Goal: Task Accomplishment & Management: Manage account settings

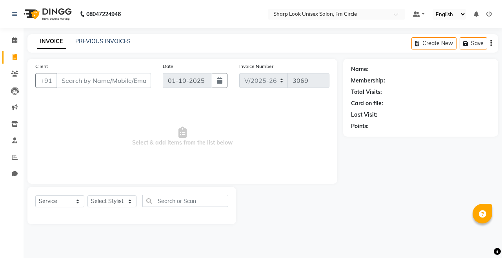
select select "804"
select select "service"
select select "21228"
click at [87, 195] on select "Select Stylist Admin Babu [PERSON_NAME] [PERSON_NAME] [PERSON_NAME]" at bounding box center [111, 201] width 49 height 12
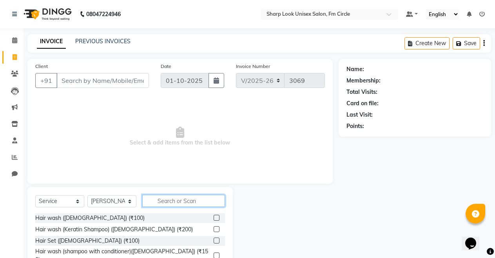
click at [170, 200] on input "text" at bounding box center [183, 201] width 83 height 12
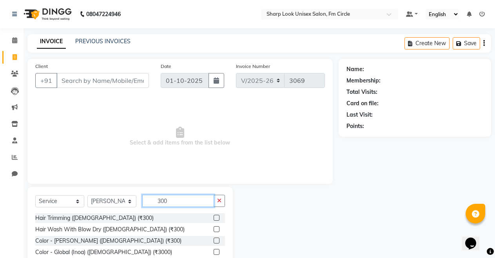
scroll to position [56, 0]
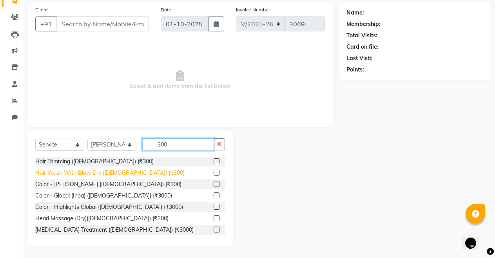
type input "300"
click at [111, 171] on div "Hair Wash With Blow Dry ([DEMOGRAPHIC_DATA]) (₹300)" at bounding box center [109, 173] width 149 height 8
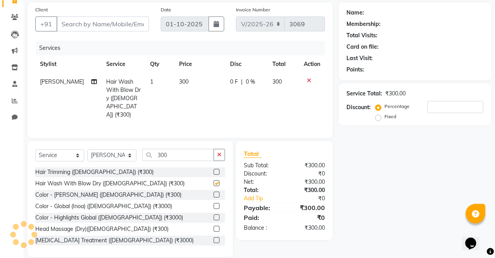
checkbox input "false"
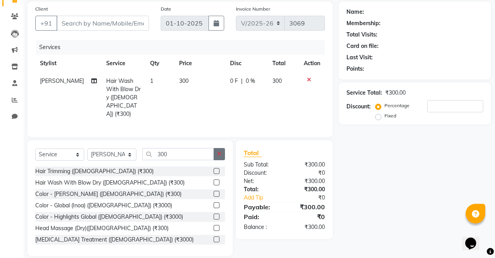
click at [215, 148] on button "button" at bounding box center [219, 154] width 11 height 12
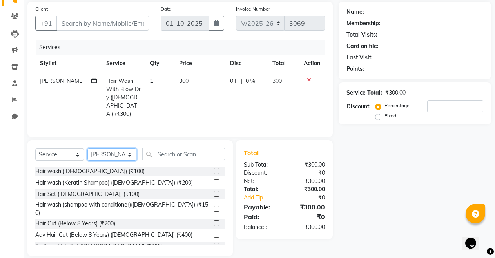
click at [96, 148] on select "Select Stylist Admin Babu [PERSON_NAME] [PERSON_NAME] [PERSON_NAME]" at bounding box center [111, 154] width 49 height 12
select select "80321"
click at [87, 148] on select "Select Stylist Admin Babu [PERSON_NAME] [PERSON_NAME] [PERSON_NAME]" at bounding box center [111, 154] width 49 height 12
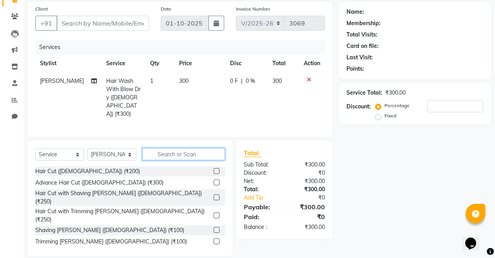
click at [178, 148] on input "text" at bounding box center [183, 154] width 83 height 12
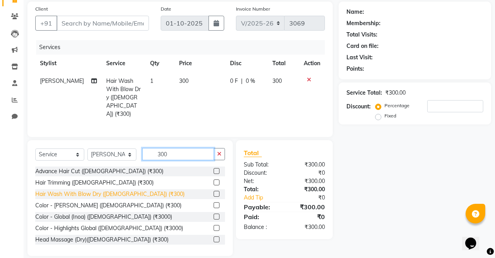
type input "300"
click at [74, 190] on div "Hair Wash With Blow Dry (Female) (₹300)" at bounding box center [109, 194] width 149 height 8
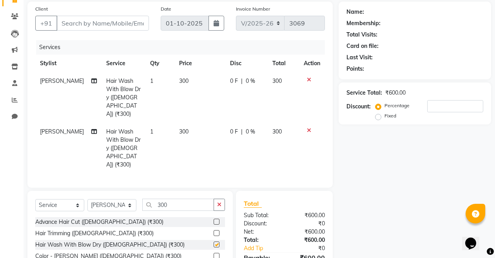
checkbox input "false"
click at [222, 198] on button "button" at bounding box center [219, 204] width 11 height 12
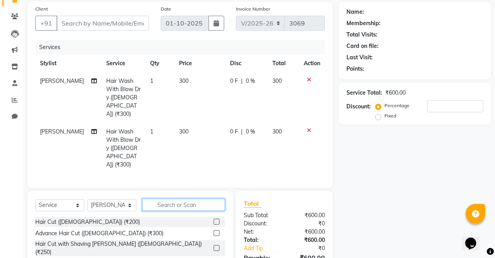
click at [204, 198] on input "text" at bounding box center [183, 204] width 83 height 12
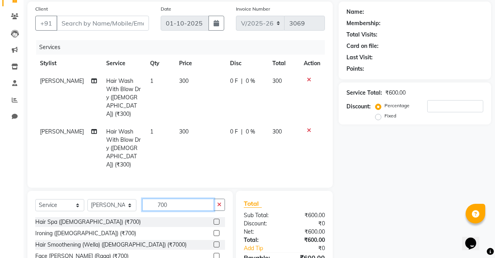
scroll to position [91, 0]
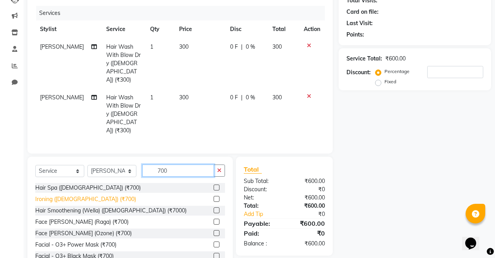
type input "700"
click at [75, 195] on div "Ironing (Female) (₹700)" at bounding box center [85, 199] width 101 height 8
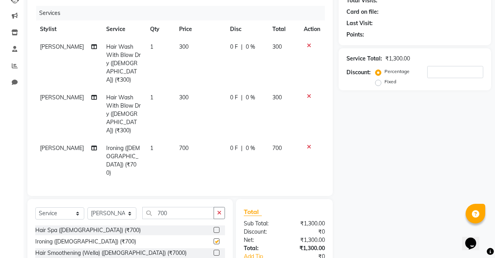
checkbox input "false"
click at [222, 210] on icon "button" at bounding box center [219, 212] width 4 height 5
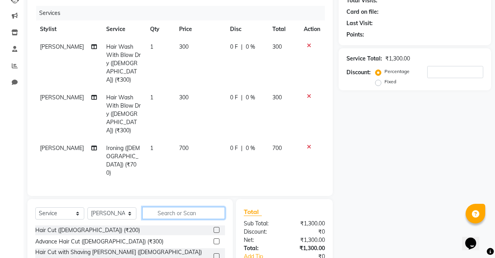
click at [178, 207] on input "text" at bounding box center [183, 213] width 83 height 12
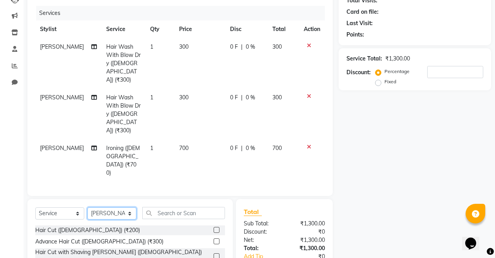
click at [96, 207] on select "Select Stylist Admin Babu [PERSON_NAME] [PERSON_NAME] [PERSON_NAME]" at bounding box center [111, 213] width 49 height 12
select select "13317"
click at [87, 207] on select "Select Stylist Admin Babu [PERSON_NAME] [PERSON_NAME] [PERSON_NAME]" at bounding box center [111, 213] width 49 height 12
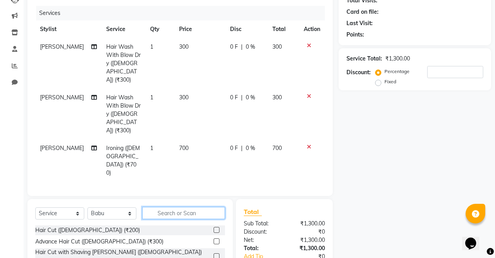
click at [165, 207] on input "text" at bounding box center [183, 213] width 83 height 12
type input "7"
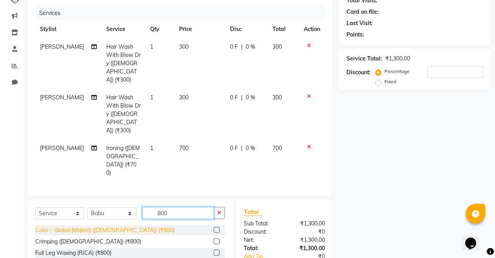
type input "800"
click at [102, 226] on div "Color - Global (Majirel) (Male) (₹800)" at bounding box center [104, 230] width 139 height 8
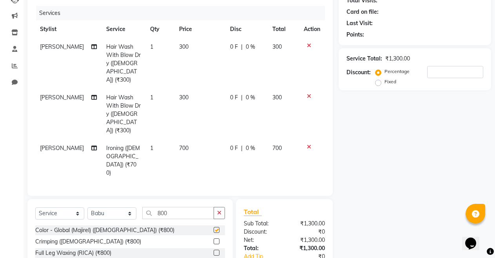
checkbox input "false"
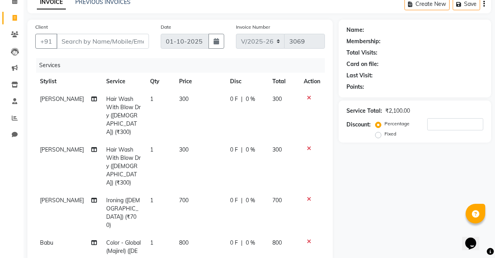
scroll to position [151, 0]
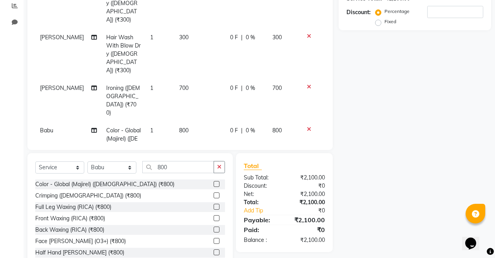
click at [308, 126] on icon at bounding box center [309, 128] width 4 height 5
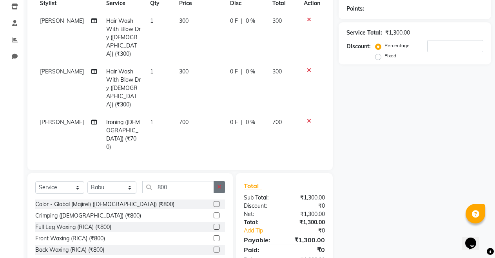
click at [220, 184] on icon "button" at bounding box center [219, 186] width 4 height 5
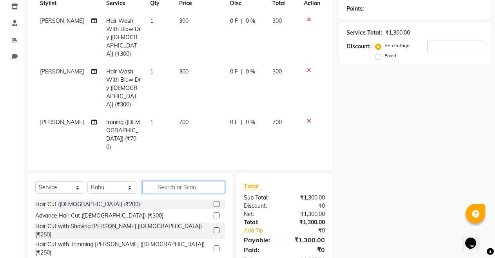
click at [200, 181] on input "text" at bounding box center [183, 187] width 83 height 12
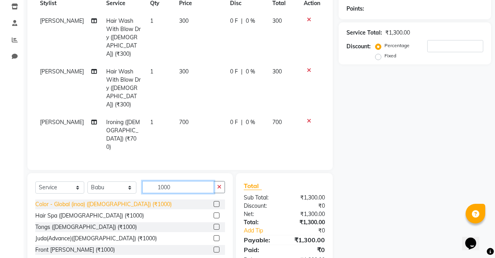
type input "1000"
click at [115, 200] on div "Color - Global (inoa) (Male) (₹1000)" at bounding box center [103, 204] width 136 height 8
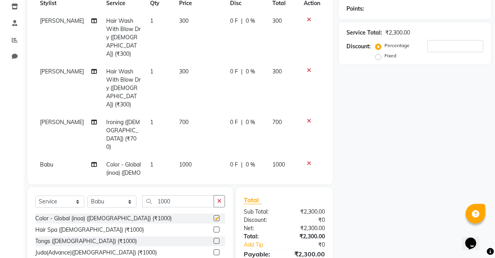
checkbox input "false"
click at [219, 195] on button "button" at bounding box center [219, 201] width 11 height 12
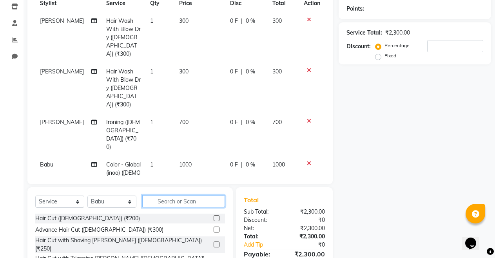
scroll to position [151, 0]
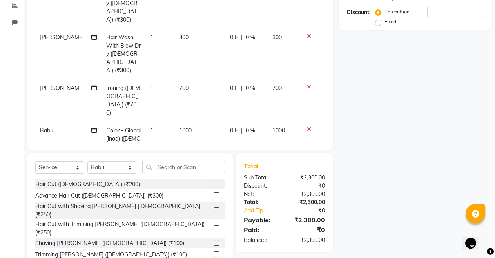
click at [70, 223] on div "Hair Cut (Male) (₹200) Advance Hair Cut (Male) (₹300) Hair Cut with Shaving Bea…" at bounding box center [130, 218] width 190 height 78
click at [73, 250] on div "Trimming [PERSON_NAME] ([DEMOGRAPHIC_DATA]) (₹100)" at bounding box center [111, 254] width 152 height 8
checkbox input "false"
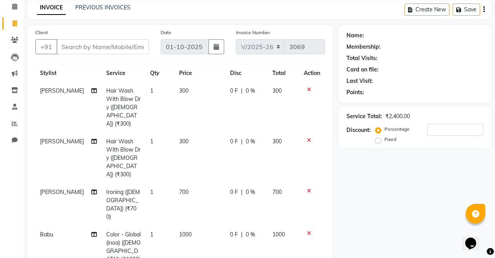
scroll to position [0, 0]
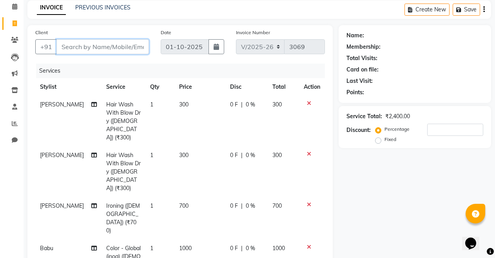
click at [104, 47] on input "Client" at bounding box center [102, 46] width 93 height 15
type input "7"
type input "0"
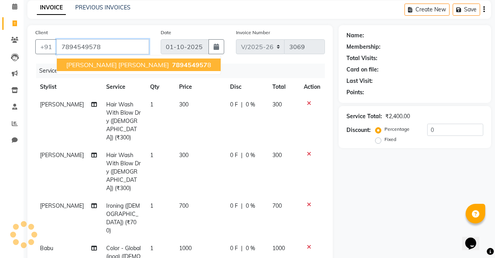
type input "7894549578"
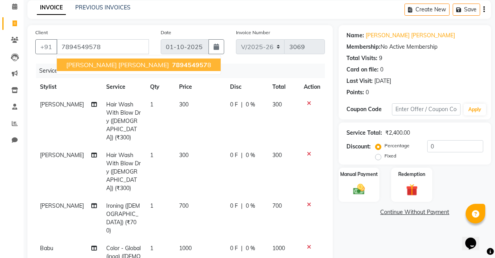
click at [103, 61] on span "PRATIK JENA" at bounding box center [117, 65] width 103 height 8
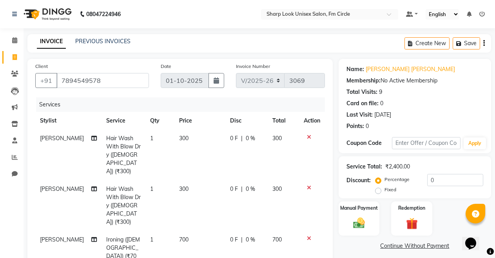
scroll to position [39, 0]
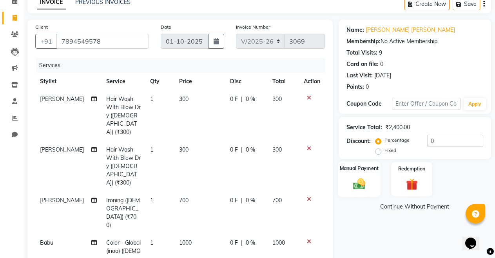
click at [356, 178] on img at bounding box center [359, 184] width 20 height 14
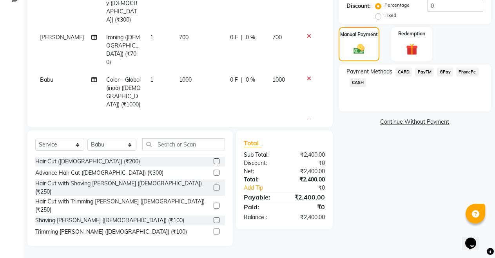
scroll to position [17, 0]
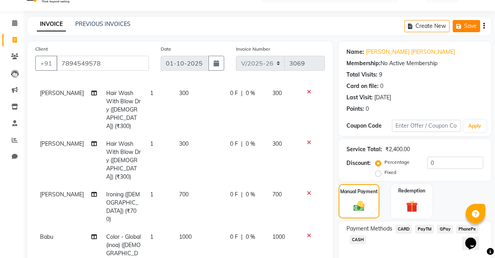
click at [461, 25] on icon "button" at bounding box center [461, 26] width 8 height 5
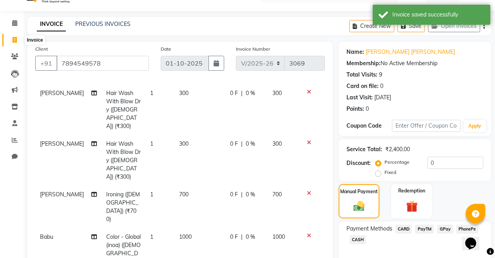
click at [14, 41] on icon at bounding box center [15, 40] width 4 height 6
select select "service"
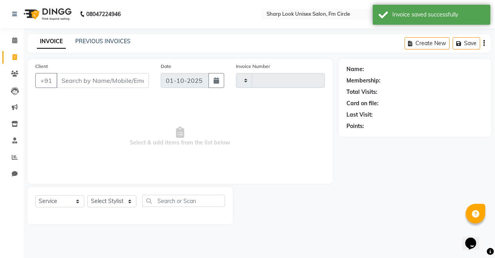
scroll to position [0, 0]
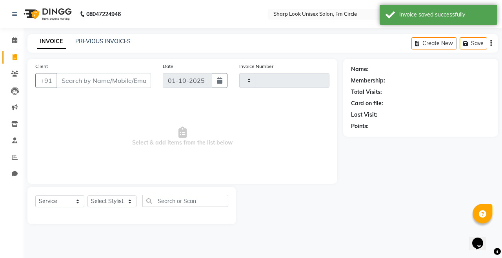
type input "3069"
select select "804"
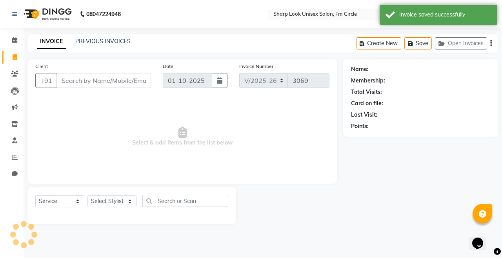
click at [92, 78] on input "Client" at bounding box center [103, 80] width 95 height 15
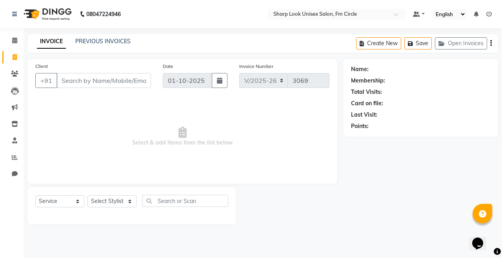
click at [96, 76] on input "Client" at bounding box center [103, 80] width 95 height 15
click at [460, 47] on button "Open Invoices" at bounding box center [461, 43] width 52 height 12
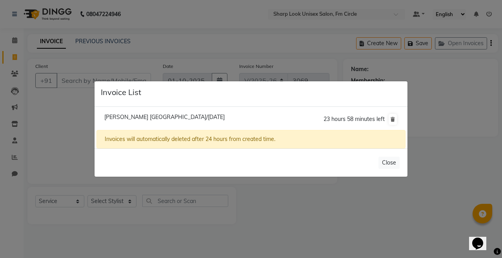
click at [164, 118] on span "Pratik Jena/01 October 2025" at bounding box center [164, 116] width 120 height 7
type input "7894549578"
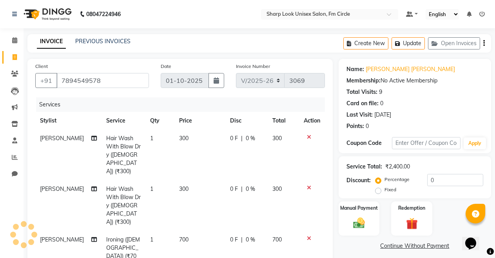
scroll to position [78, 0]
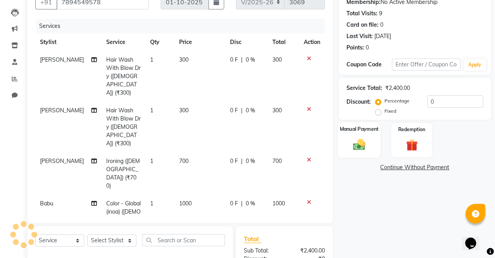
click at [372, 145] on div "Manual Payment" at bounding box center [359, 140] width 43 height 36
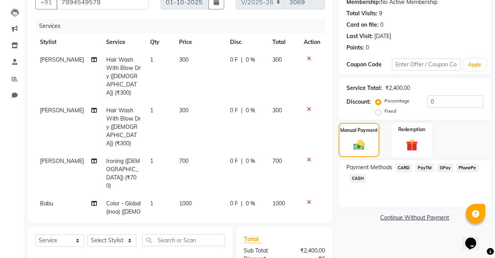
click at [425, 165] on span "PayTM" at bounding box center [424, 167] width 19 height 9
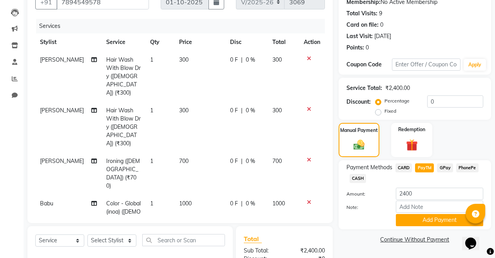
scroll to position [157, 0]
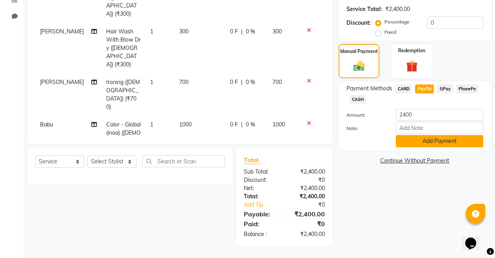
click at [426, 140] on button "Add Payment" at bounding box center [439, 141] width 87 height 12
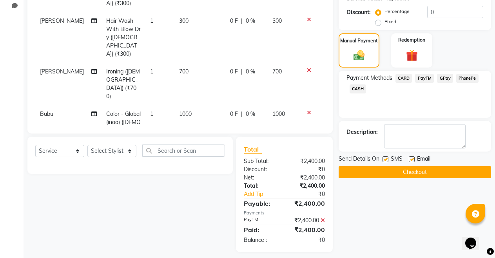
scroll to position [174, 0]
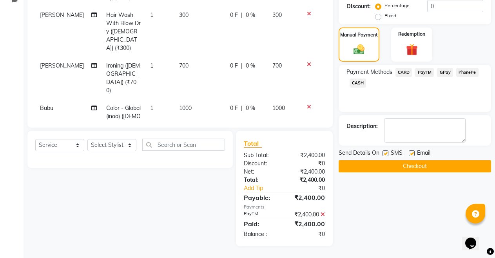
click at [411, 151] on label at bounding box center [412, 153] width 6 height 6
click at [411, 151] on input "checkbox" at bounding box center [411, 153] width 5 height 5
checkbox input "false"
click at [407, 164] on button "Checkout" at bounding box center [415, 166] width 153 height 12
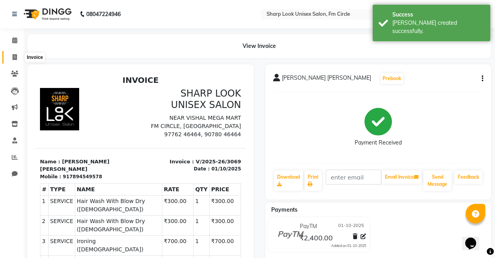
click at [10, 57] on span at bounding box center [15, 57] width 14 height 9
select select "service"
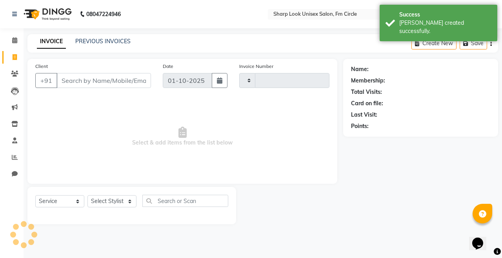
type input "3070"
select select "804"
click at [83, 82] on input "Client" at bounding box center [103, 80] width 95 height 15
click at [84, 82] on input "Client" at bounding box center [103, 80] width 95 height 15
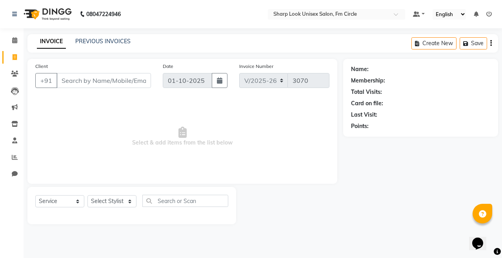
click at [96, 77] on input "Client" at bounding box center [103, 80] width 95 height 15
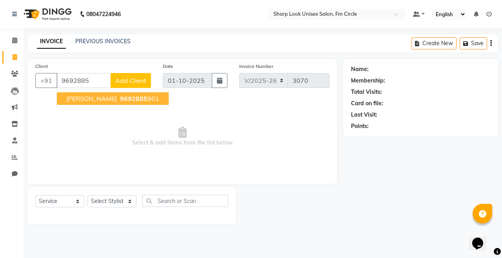
click at [120, 99] on span "9692885" at bounding box center [133, 99] width 27 height 8
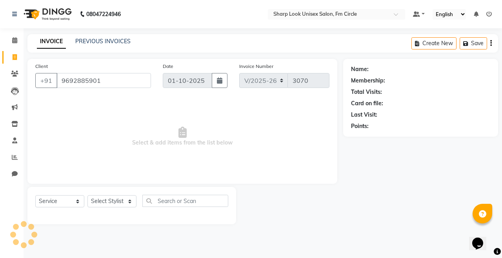
type input "9692885901"
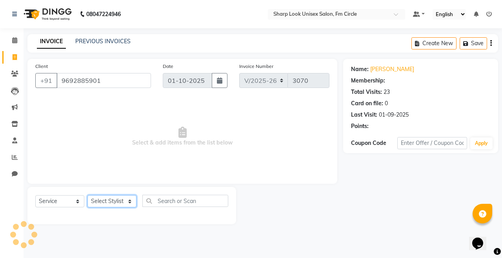
click at [108, 206] on select "Select Stylist Admin Babu Budhia Monalisa Naresh Nisha Priti Rahul" at bounding box center [111, 201] width 49 height 12
select select "92810"
click at [87, 195] on select "Select Stylist Admin Babu Budhia Monalisa Naresh Nisha Priti Rahul" at bounding box center [111, 201] width 49 height 12
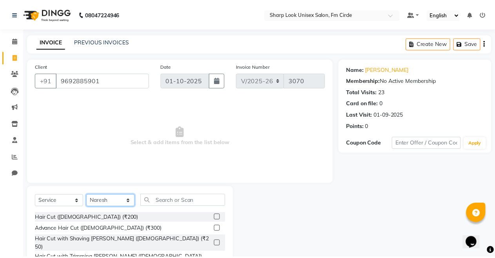
scroll to position [56, 0]
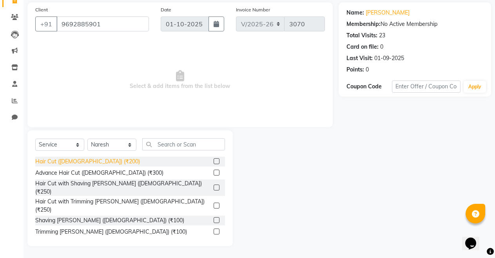
click at [60, 161] on div "Hair Cut (Male) (₹200)" at bounding box center [87, 161] width 105 height 8
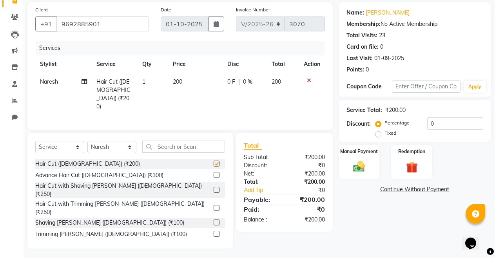
checkbox input "false"
click at [385, 135] on label "Fixed" at bounding box center [391, 132] width 12 height 7
click at [379, 135] on input "Fixed" at bounding box center [379, 132] width 5 height 5
radio input "true"
click at [444, 125] on input "0" at bounding box center [456, 123] width 56 height 12
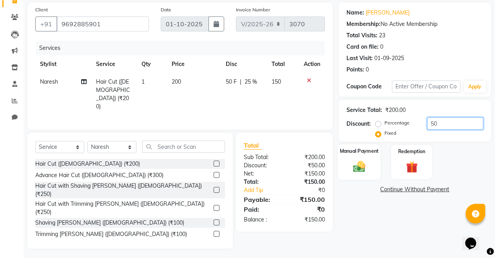
type input "50"
drag, startPoint x: 379, startPoint y: 162, endPoint x: 366, endPoint y: 170, distance: 15.0
click at [367, 170] on div "Manual Payment" at bounding box center [359, 162] width 43 height 36
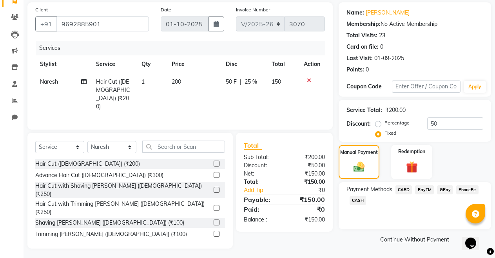
click at [426, 191] on span "PayTM" at bounding box center [424, 189] width 19 height 9
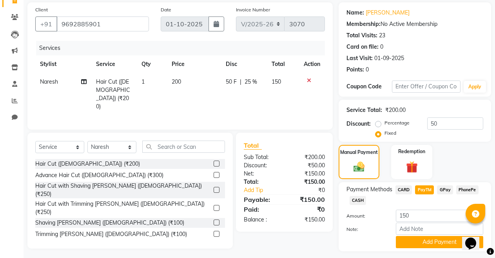
scroll to position [78, 0]
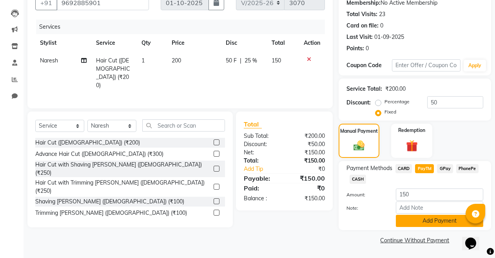
click at [421, 223] on button "Add Payment" at bounding box center [439, 221] width 87 height 12
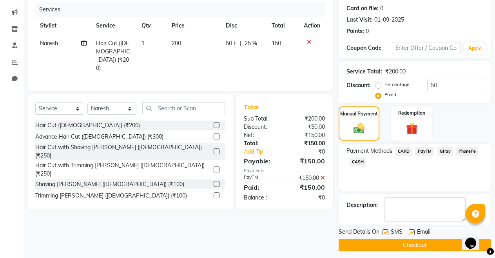
scroll to position [100, 0]
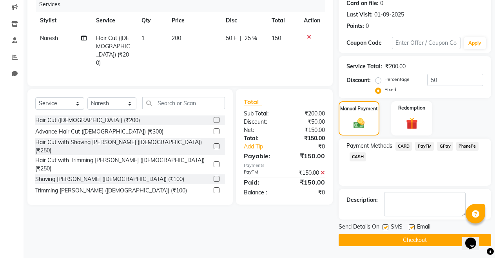
click at [413, 224] on label at bounding box center [412, 227] width 6 height 6
click at [413, 225] on input "checkbox" at bounding box center [411, 227] width 5 height 5
checkbox input "false"
click at [406, 238] on button "Checkout" at bounding box center [415, 240] width 153 height 12
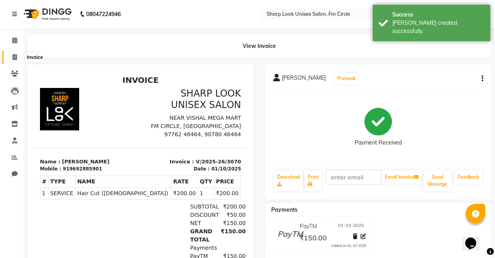
click at [15, 56] on icon at bounding box center [15, 57] width 4 height 6
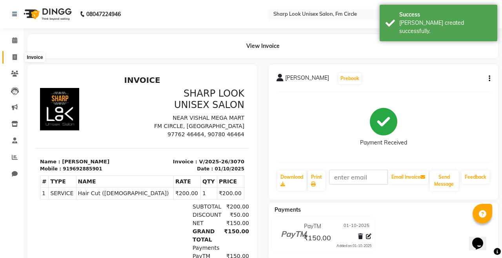
select select "service"
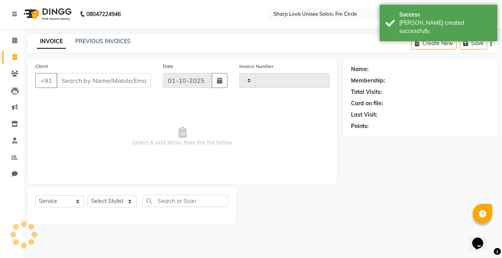
type input "3071"
select select "804"
click at [111, 73] on input "Client" at bounding box center [103, 80] width 95 height 15
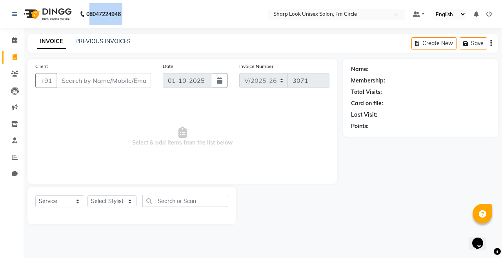
drag, startPoint x: 87, startPoint y: 12, endPoint x: 68, endPoint y: 43, distance: 36.5
click at [68, 40] on app-home "08047224946 Need Help? Call us on 08047224946 Select Location × Sharp Look Unis…" at bounding box center [251, 118] width 502 height 236
click at [243, 29] on div "08047224946 Select Location × Sharp Look Unisex Salon, Fm Circle Default Panel …" at bounding box center [251, 129] width 502 height 258
click at [91, 39] on link "PREVIOUS INVOICES" at bounding box center [102, 41] width 55 height 7
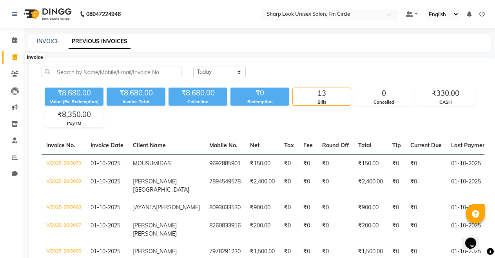
click at [15, 58] on icon at bounding box center [15, 57] width 4 height 6
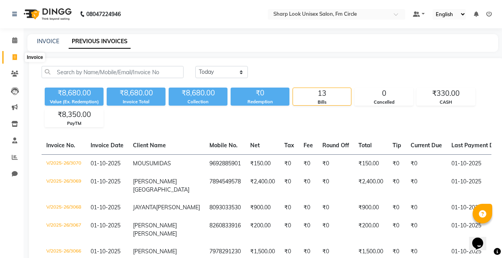
select select "service"
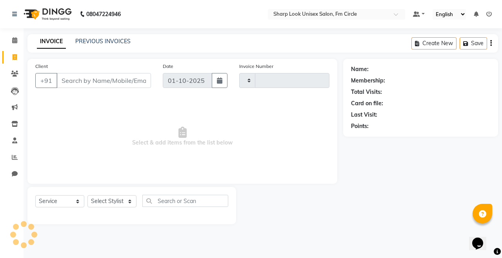
type input "3071"
select select "804"
click at [87, 75] on input "Client" at bounding box center [103, 80] width 95 height 15
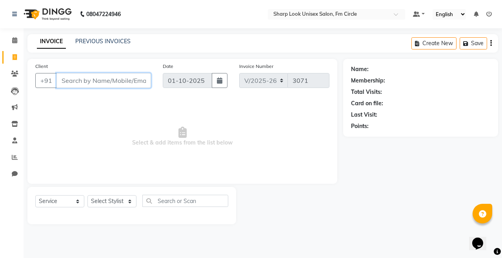
drag, startPoint x: 502, startPoint y: 144, endPoint x: 106, endPoint y: 78, distance: 401.7
click at [106, 78] on input "Client" at bounding box center [103, 80] width 95 height 15
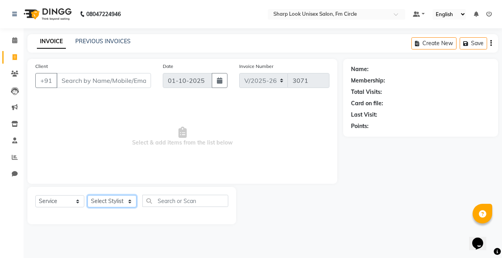
click at [118, 203] on select "Select Stylist Admin Babu Budhia Monalisa Naresh Nisha Priti Rahul" at bounding box center [111, 201] width 49 height 12
select select "88424"
click at [87, 195] on select "Select Stylist Admin Babu Budhia Monalisa Naresh Nisha Priti Rahul" at bounding box center [111, 201] width 49 height 12
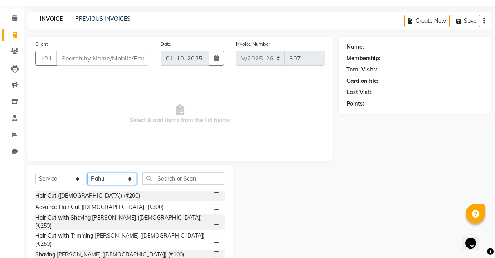
scroll to position [56, 0]
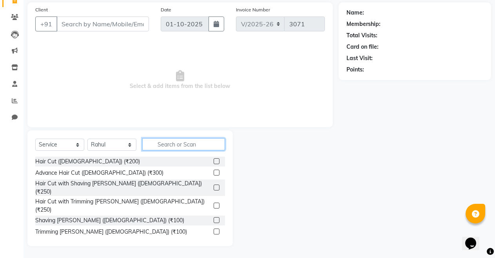
click at [188, 139] on input "text" at bounding box center [183, 144] width 83 height 12
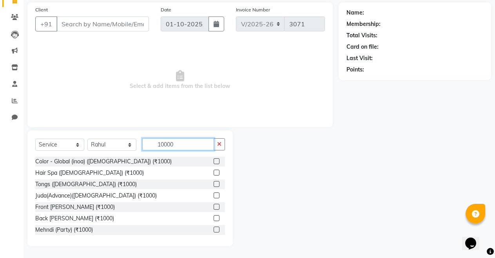
scroll to position [0, 0]
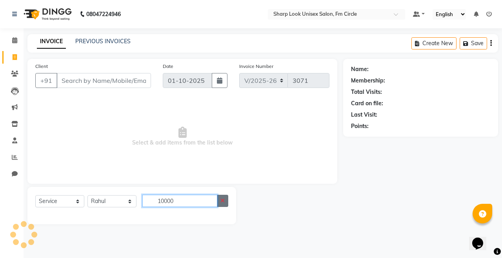
type input "10000"
click at [221, 200] on icon "button" at bounding box center [222, 200] width 4 height 5
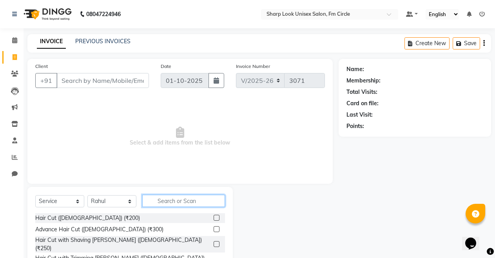
click at [166, 203] on input "text" at bounding box center [183, 201] width 83 height 12
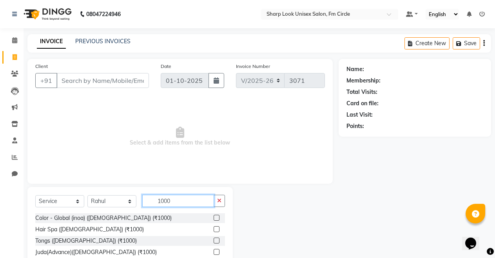
type input "1000"
click at [63, 233] on div "Hair Spa (Female) (₹1000)" at bounding box center [130, 229] width 190 height 10
click at [63, 233] on div "Hair Spa (Female) (₹1000)" at bounding box center [89, 229] width 109 height 8
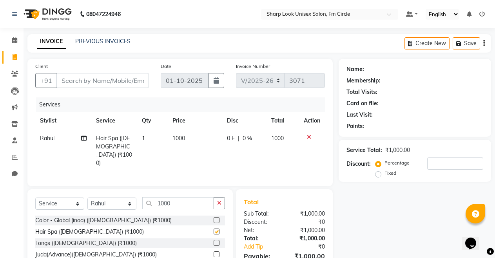
checkbox input "false"
click at [216, 199] on button "button" at bounding box center [219, 203] width 11 height 12
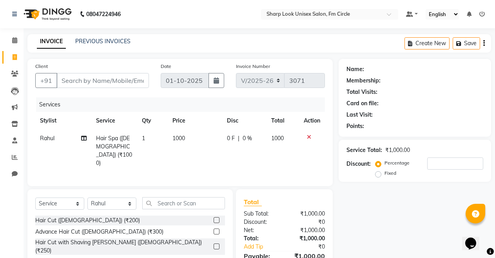
click at [186, 135] on td "1000" at bounding box center [195, 150] width 55 height 42
select select "88424"
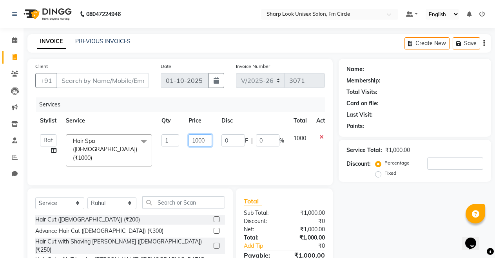
click at [211, 142] on input "1000" at bounding box center [201, 140] width 24 height 12
type input "1"
type input "7"
type input "1"
click at [195, 138] on input "number" at bounding box center [201, 140] width 24 height 12
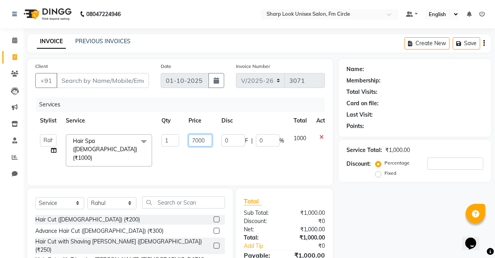
click at [211, 138] on input "7000" at bounding box center [201, 140] width 24 height 12
type input "7"
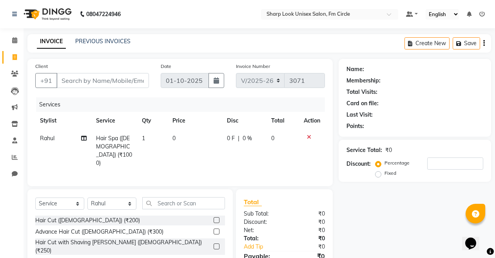
drag, startPoint x: 320, startPoint y: 134, endPoint x: 293, endPoint y: 140, distance: 27.8
click at [319, 134] on td at bounding box center [312, 150] width 26 height 42
click at [198, 204] on input "text" at bounding box center [183, 203] width 83 height 12
click at [308, 134] on icon at bounding box center [309, 136] width 4 height 5
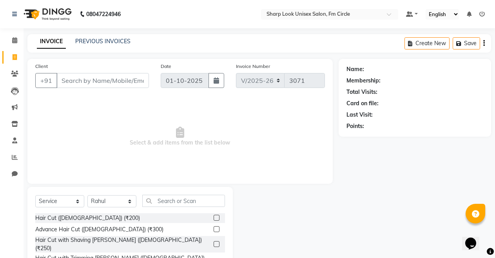
click at [174, 193] on div "Select Service Product Membership Package Voucher Prepaid Gift Card Select Styl…" at bounding box center [130, 245] width 206 height 116
click at [167, 201] on input "text" at bounding box center [183, 201] width 83 height 12
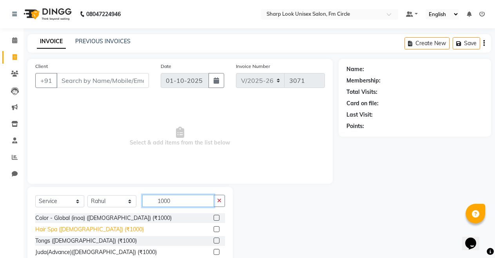
type input "1000"
click at [74, 231] on div "Hair Spa (Female) (₹1000)" at bounding box center [89, 229] width 109 height 8
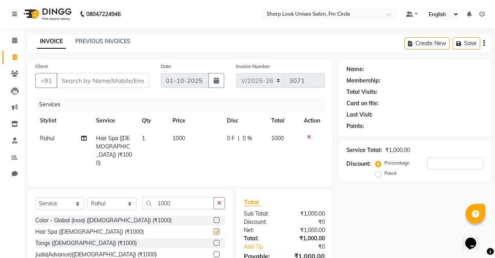
checkbox input "false"
drag, startPoint x: 177, startPoint y: 133, endPoint x: 175, endPoint y: 138, distance: 5.1
click at [175, 138] on td "1000" at bounding box center [195, 150] width 55 height 42
select select "88424"
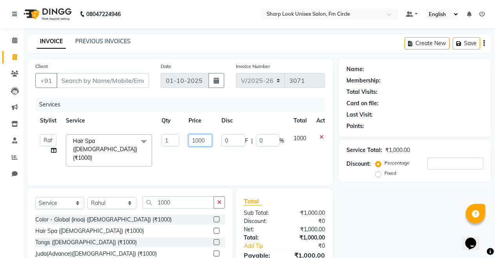
click at [195, 139] on input "1000" at bounding box center [201, 140] width 24 height 12
type input "7000"
click at [218, 200] on icon "button" at bounding box center [219, 201] width 4 height 5
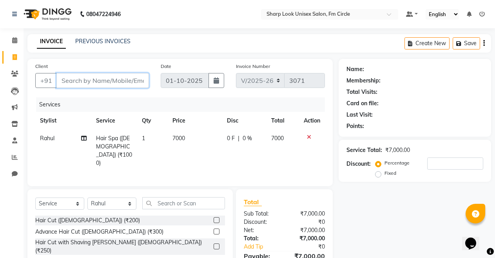
click at [84, 76] on input "Client" at bounding box center [102, 80] width 93 height 15
click at [309, 135] on icon at bounding box center [309, 136] width 4 height 5
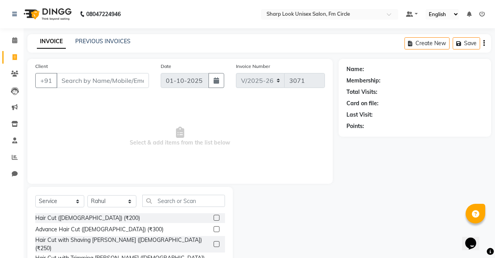
click at [137, 201] on div "Select Service Product Membership Package Voucher Prepaid Gift Card Select Styl…" at bounding box center [130, 204] width 190 height 18
click at [160, 198] on input "text" at bounding box center [183, 201] width 83 height 12
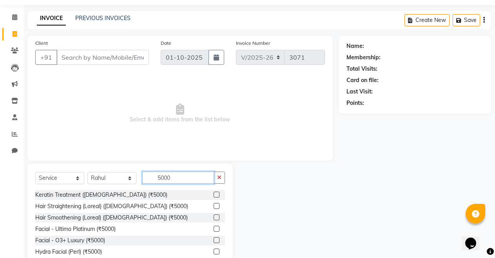
scroll to position [56, 0]
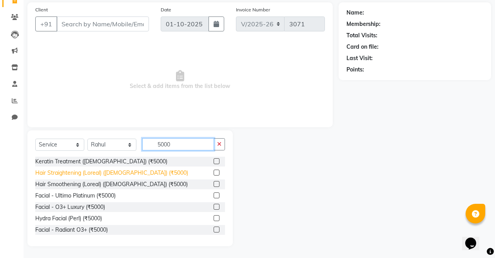
type input "5000"
click at [70, 171] on div "Hair Straightening (Loreal) (Female) (₹5000)" at bounding box center [111, 173] width 153 height 8
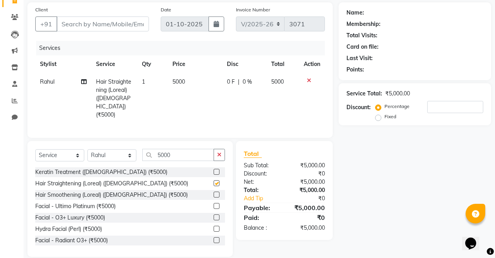
checkbox input "false"
click at [218, 152] on icon "button" at bounding box center [219, 154] width 4 height 5
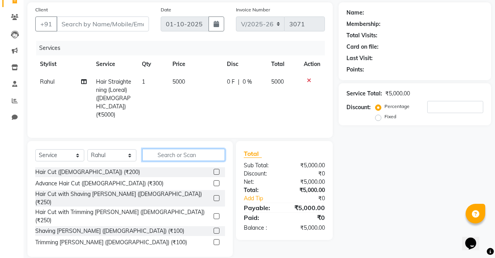
click at [170, 149] on input "text" at bounding box center [183, 155] width 83 height 12
click at [175, 156] on input "text" at bounding box center [183, 155] width 83 height 12
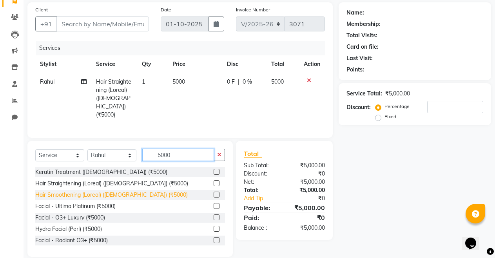
type input "5000"
click at [81, 193] on div "Hair Smoothening (Loreal) (Female) (₹5000)" at bounding box center [111, 195] width 153 height 8
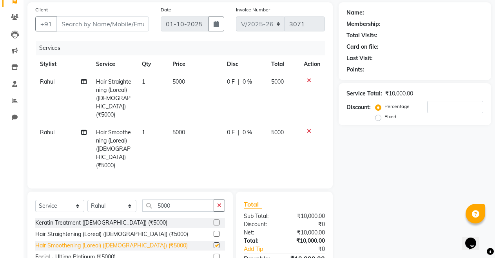
checkbox input "false"
click at [219, 202] on icon "button" at bounding box center [219, 204] width 4 height 5
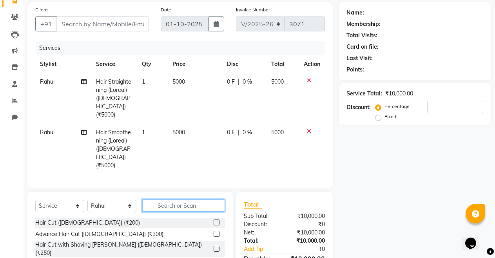
click at [169, 199] on input "text" at bounding box center [183, 205] width 83 height 12
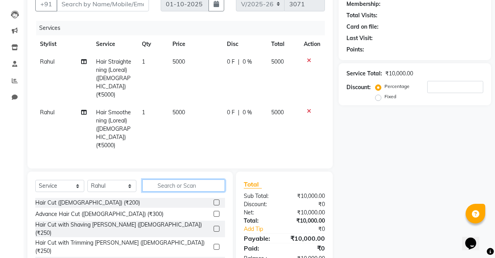
scroll to position [96, 0]
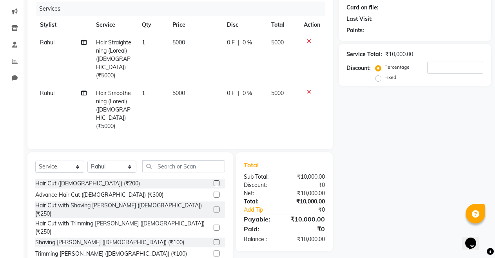
click at [309, 40] on icon at bounding box center [309, 40] width 4 height 5
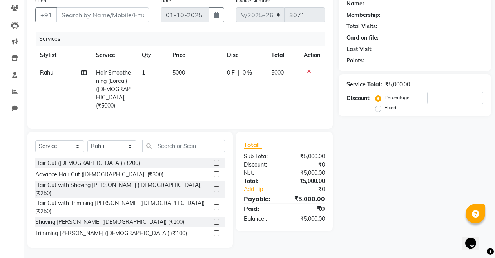
click at [184, 75] on span "5000" at bounding box center [179, 72] width 13 height 7
select select "88424"
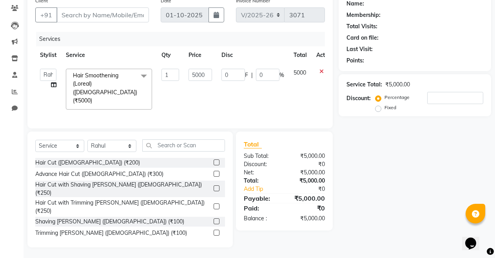
scroll to position [65, 0]
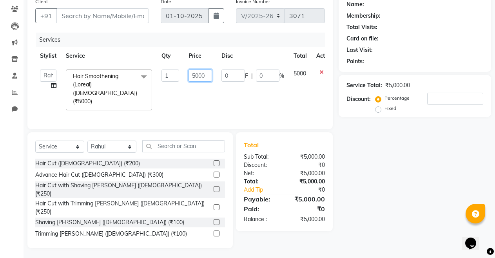
click at [195, 73] on input "5000" at bounding box center [201, 75] width 24 height 12
type input "7000"
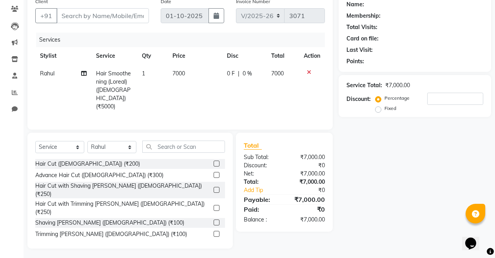
scroll to position [0, 0]
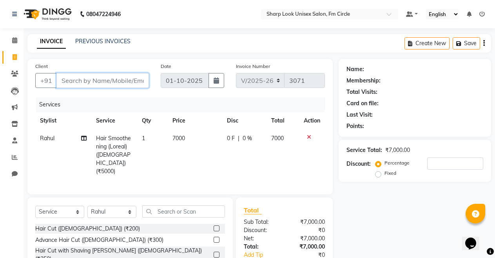
click at [95, 74] on input "Client" at bounding box center [102, 80] width 93 height 15
click at [310, 137] on icon at bounding box center [309, 136] width 4 height 5
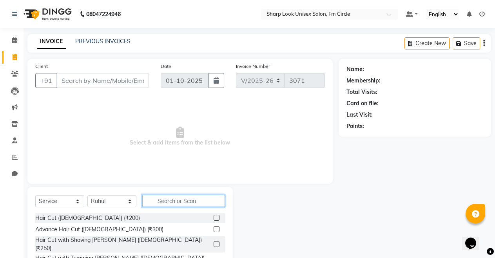
click at [171, 201] on input "text" at bounding box center [183, 201] width 83 height 12
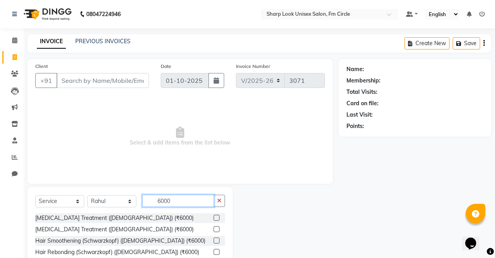
scroll to position [35, 0]
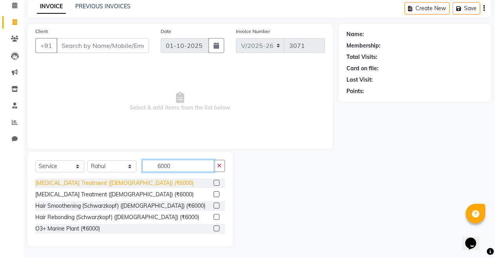
type input "6000"
click at [95, 183] on div "Botox Treatment (Female) (₹6000)" at bounding box center [114, 183] width 158 height 8
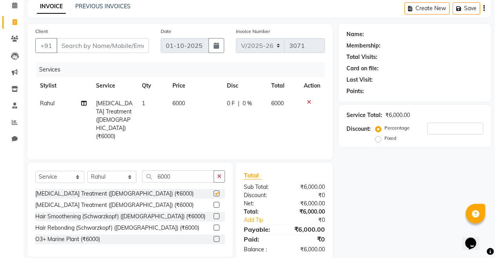
checkbox input "false"
click at [220, 173] on icon "button" at bounding box center [219, 175] width 4 height 5
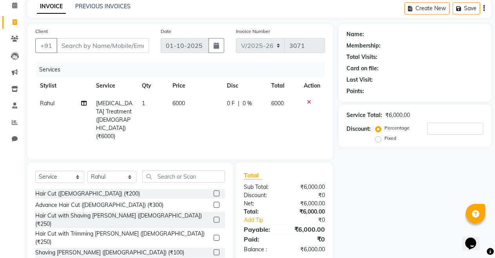
click at [187, 102] on td "6000" at bounding box center [195, 120] width 55 height 51
select select "88424"
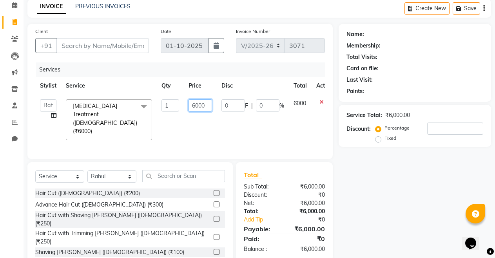
click at [195, 104] on input "6000" at bounding box center [201, 105] width 24 height 12
type input "7000"
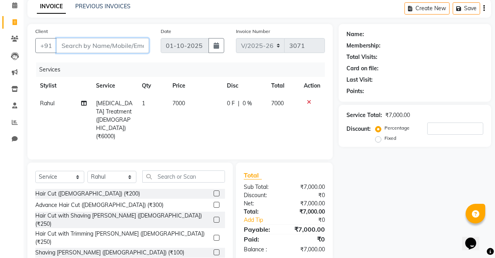
click at [126, 42] on input "Client" at bounding box center [102, 45] width 93 height 15
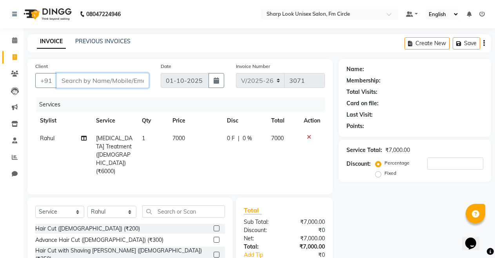
click at [89, 78] on input "Client" at bounding box center [102, 80] width 93 height 15
type input "9"
type input "0"
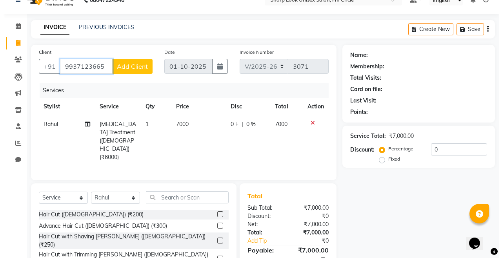
scroll to position [39, 0]
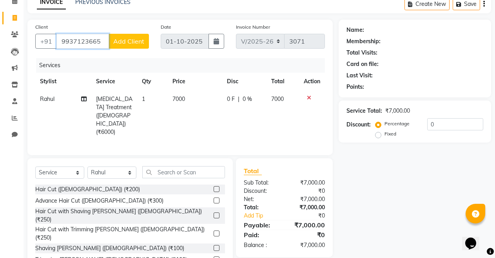
type input "9937123665"
click at [142, 43] on span "Add Client" at bounding box center [128, 41] width 31 height 8
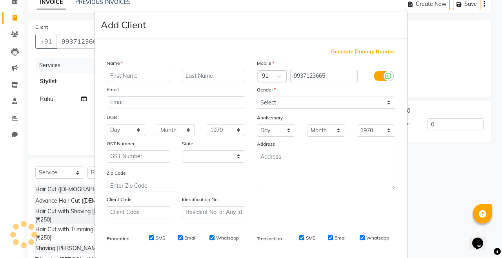
select select "29"
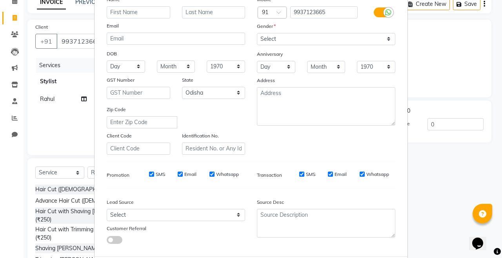
scroll to position [104, 0]
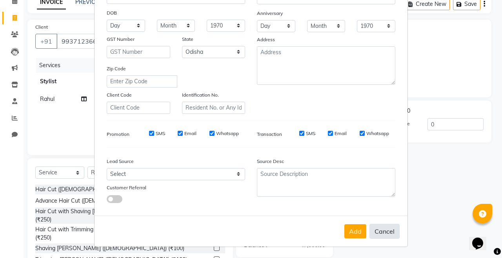
click at [380, 231] on button "Cancel" at bounding box center [384, 231] width 30 height 15
select select
select select "null"
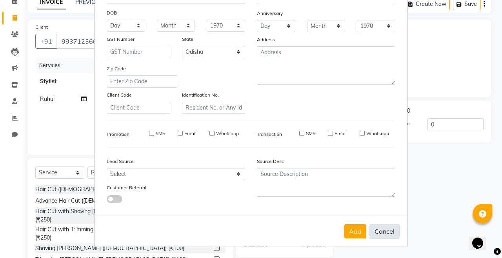
select select
checkbox input "false"
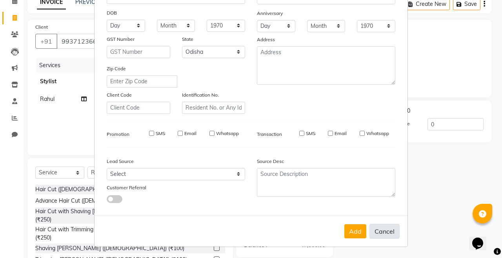
checkbox input "false"
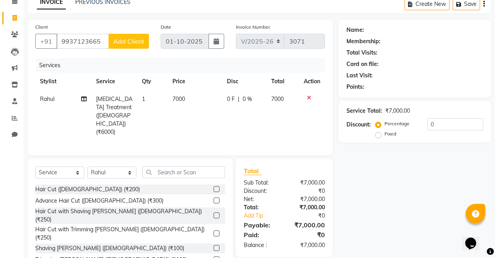
click at [136, 40] on span "Add Client" at bounding box center [128, 41] width 31 height 8
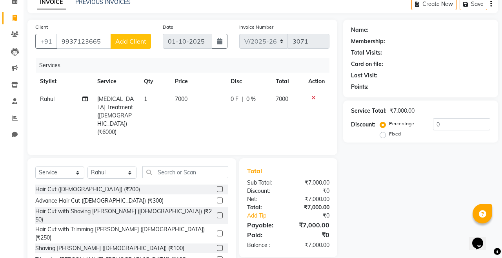
select select "29"
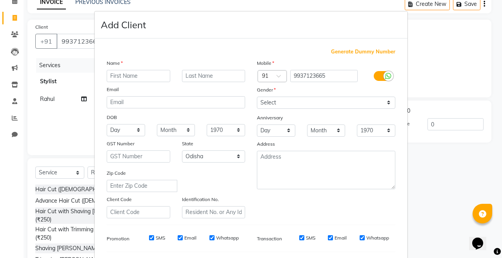
click at [132, 68] on div "Name" at bounding box center [176, 64] width 150 height 11
click at [108, 77] on input "text" at bounding box center [139, 76] width 64 height 12
type input "RANJAN"
click at [182, 76] on input "text" at bounding box center [214, 76] width 64 height 12
type input "[PERSON_NAME]"
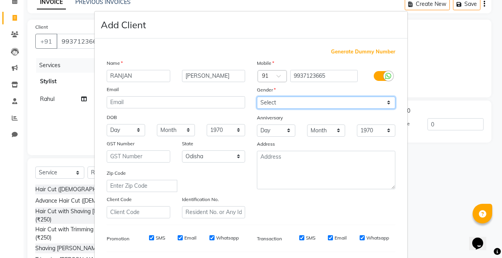
click at [260, 99] on select "Select Male Female Other Prefer Not To Say" at bounding box center [326, 102] width 138 height 12
select select "[DEMOGRAPHIC_DATA]"
click at [257, 96] on select "Select Male Female Other Prefer Not To Say" at bounding box center [326, 102] width 138 height 12
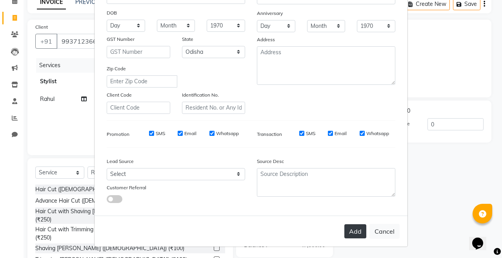
click at [346, 235] on button "Add" at bounding box center [355, 231] width 22 height 14
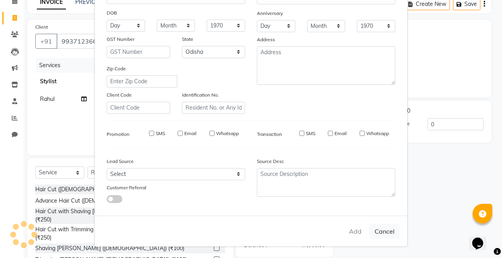
select select
select select "null"
select select
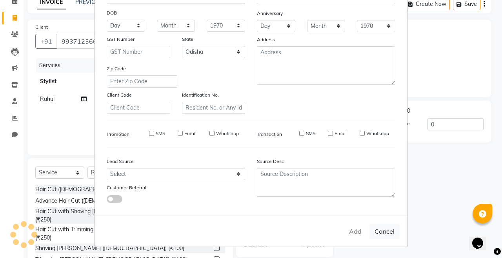
select select
checkbox input "false"
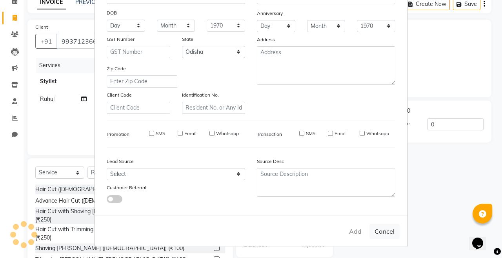
checkbox input "false"
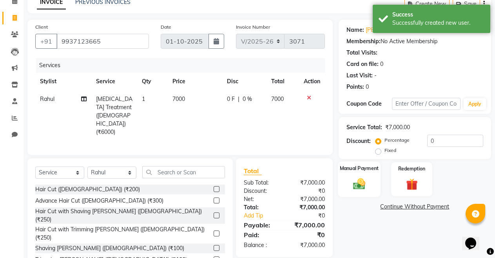
click at [374, 178] on div "Manual Payment" at bounding box center [359, 179] width 43 height 36
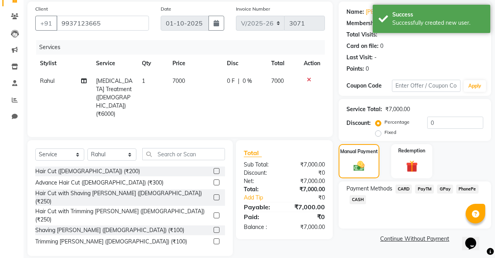
click at [428, 192] on span "PayTM" at bounding box center [424, 188] width 19 height 9
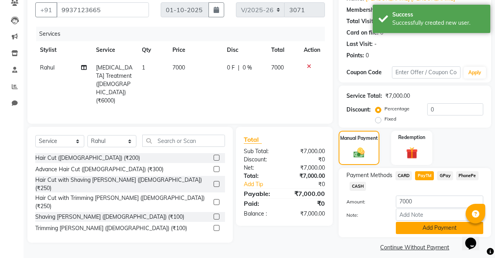
scroll to position [78, 0]
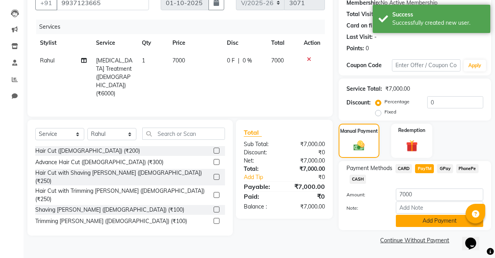
click at [431, 219] on button "Add Payment" at bounding box center [439, 221] width 87 height 12
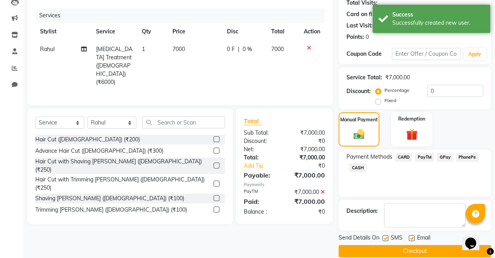
scroll to position [100, 0]
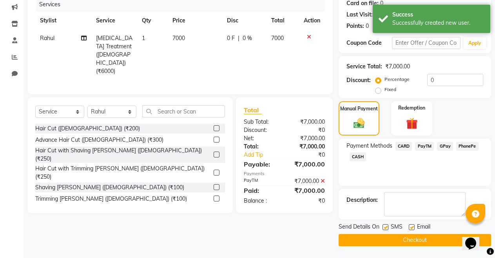
click at [412, 226] on label at bounding box center [412, 227] width 6 height 6
click at [412, 226] on input "checkbox" at bounding box center [411, 227] width 5 height 5
checkbox input "false"
click at [405, 242] on button "Checkout" at bounding box center [415, 240] width 153 height 12
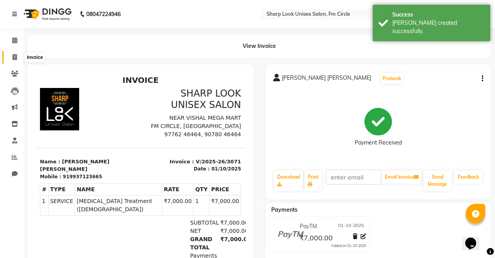
click at [15, 56] on icon at bounding box center [15, 57] width 4 height 6
select select "service"
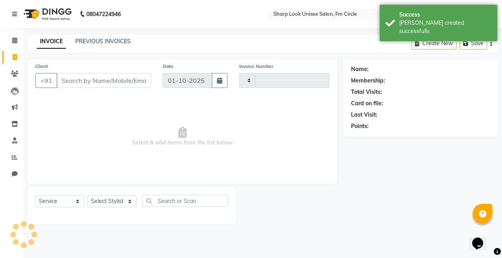
type input "3072"
select select "804"
click at [73, 82] on input "Client" at bounding box center [103, 80] width 95 height 15
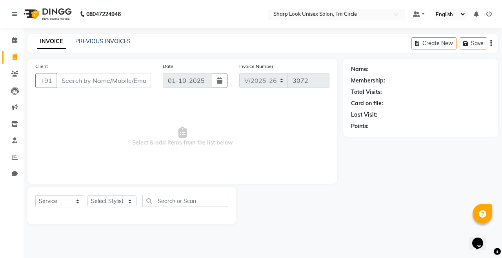
drag, startPoint x: 73, startPoint y: 78, endPoint x: 12, endPoint y: 63, distance: 62.9
click at [12, 63] on link "Invoice" at bounding box center [11, 57] width 19 height 13
select select "service"
type input "3072"
select select "804"
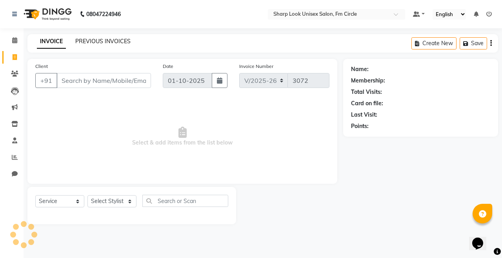
click at [95, 40] on link "PREVIOUS INVOICES" at bounding box center [102, 41] width 55 height 7
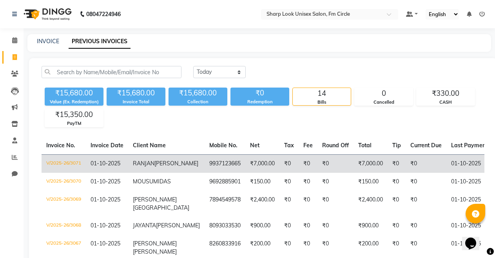
click at [117, 163] on span "01-10-2025" at bounding box center [106, 163] width 30 height 7
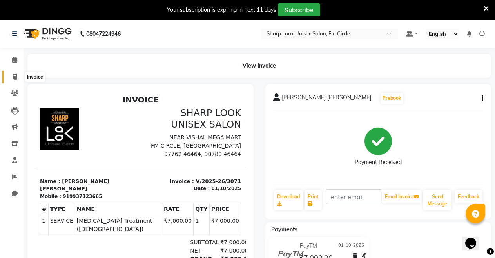
click at [11, 75] on span at bounding box center [15, 77] width 14 height 9
select select "service"
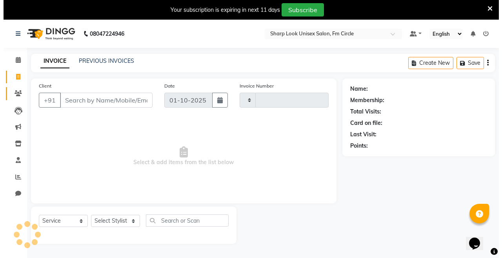
scroll to position [20, 0]
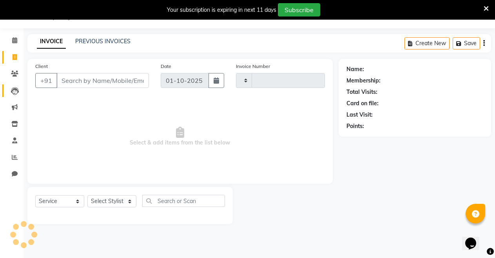
type input "3072"
select select "804"
click at [12, 78] on span at bounding box center [15, 73] width 14 height 9
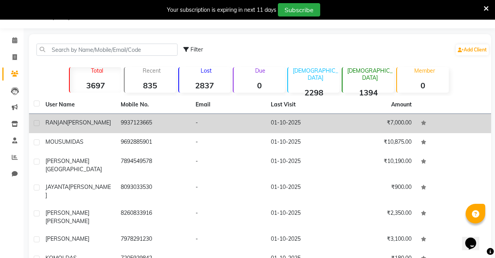
click at [120, 122] on td "9937123665" at bounding box center [153, 123] width 75 height 19
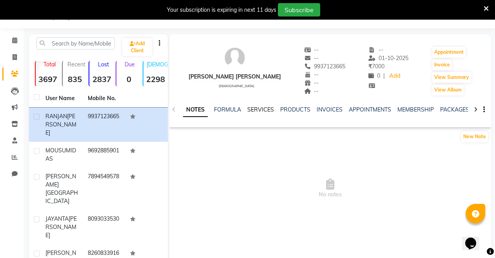
click at [264, 112] on link "SERVICES" at bounding box center [260, 109] width 27 height 7
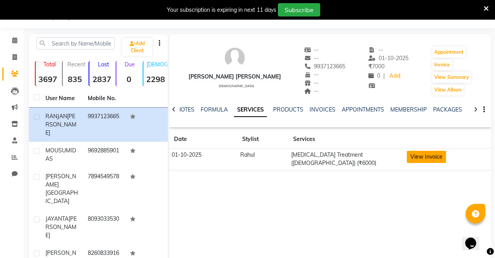
click at [411, 151] on button "View Invoice" at bounding box center [426, 157] width 39 height 12
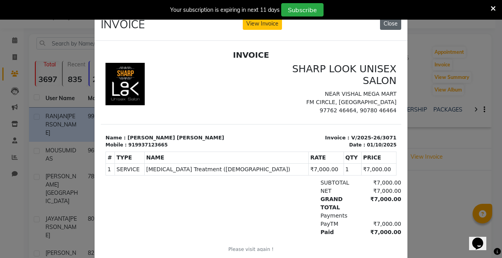
click at [386, 24] on button "Close" at bounding box center [390, 24] width 21 height 12
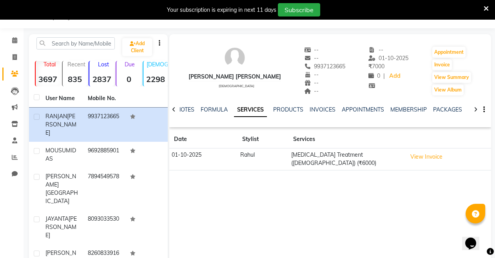
drag, startPoint x: 294, startPoint y: 66, endPoint x: 329, endPoint y: 67, distance: 35.3
click at [329, 67] on div "[PERSON_NAME] [PERSON_NAME] [DEMOGRAPHIC_DATA] -- -- 9937123665 -- -- -- -- [DA…" at bounding box center [330, 67] width 322 height 58
copy span "9937123665"
click at [16, 49] on li "Invoice" at bounding box center [12, 57] width 24 height 17
click at [13, 55] on icon at bounding box center [15, 57] width 4 height 6
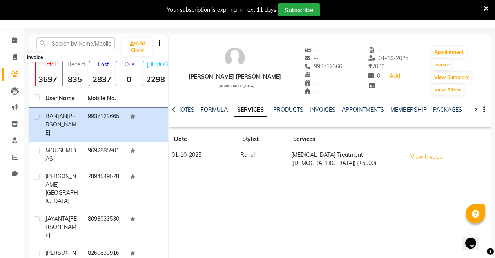
select select "service"
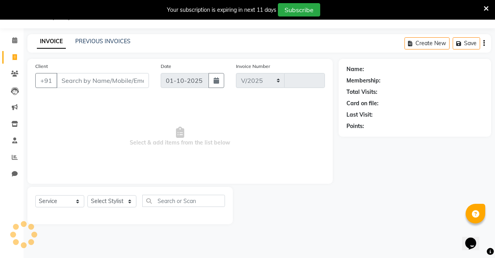
select select "804"
type input "3072"
click at [488, 4] on span at bounding box center [486, 8] width 5 height 9
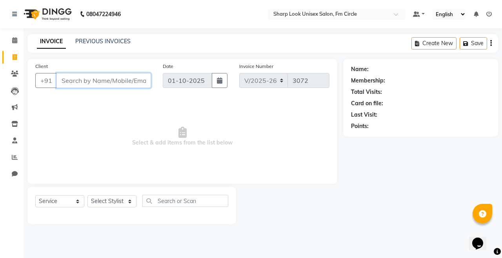
click at [126, 86] on input "Client" at bounding box center [103, 80] width 95 height 15
paste input "9937123665"
type input "9937123665"
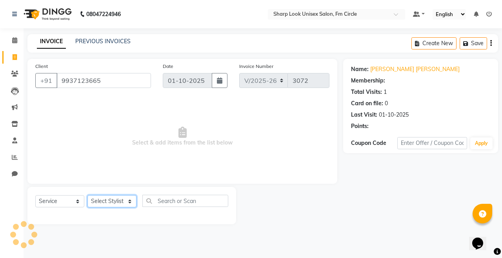
click at [110, 202] on select "Select Stylist Admin Babu [PERSON_NAME] [PERSON_NAME] [PERSON_NAME]" at bounding box center [111, 201] width 49 height 12
select select "88424"
click at [87, 195] on select "Select Stylist Admin Babu [PERSON_NAME] [PERSON_NAME] [PERSON_NAME]" at bounding box center [111, 201] width 49 height 12
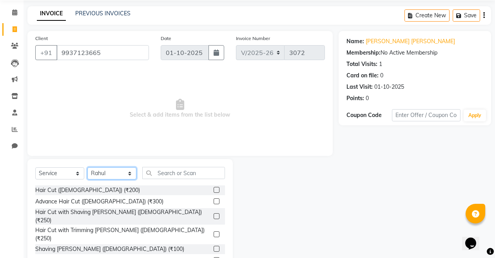
scroll to position [56, 0]
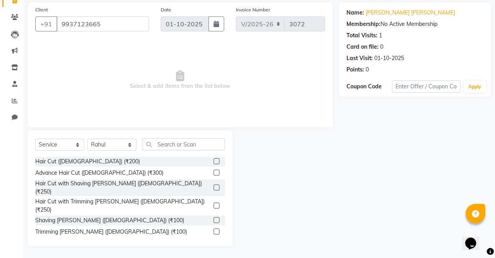
click at [177, 137] on div "Select Service Product Membership Package Voucher Prepaid Gift Card Select Styl…" at bounding box center [130, 188] width 206 height 116
click at [172, 145] on input "text" at bounding box center [183, 144] width 83 height 12
click at [67, 144] on select "Select Service Product Membership Package Voucher Prepaid Gift Card" at bounding box center [59, 144] width 49 height 12
select select "product"
click at [35, 138] on select "Select Service Product Membership Package Voucher Prepaid Gift Card" at bounding box center [59, 144] width 49 height 12
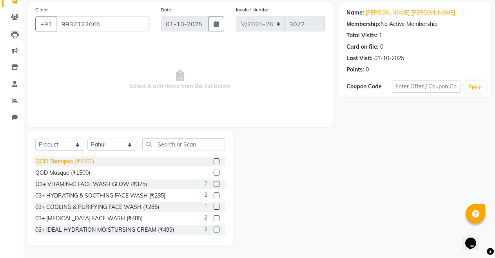
click at [76, 162] on div "QOD Shampoo (₹1500)" at bounding box center [64, 161] width 59 height 8
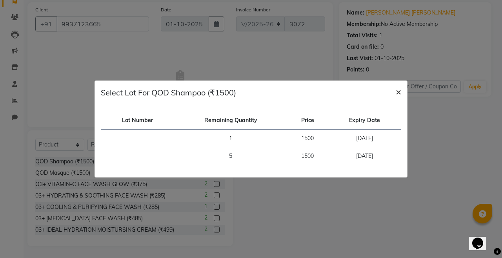
click at [397, 92] on span "×" at bounding box center [398, 92] width 5 height 12
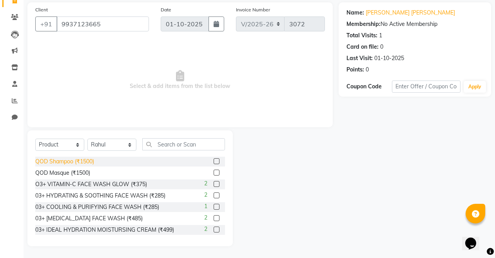
click at [74, 164] on div "QOD Shampoo (₹1500)" at bounding box center [64, 161] width 59 height 8
checkbox input "false"
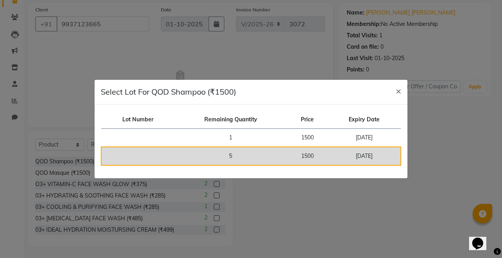
click at [248, 160] on td "5" at bounding box center [230, 156] width 113 height 18
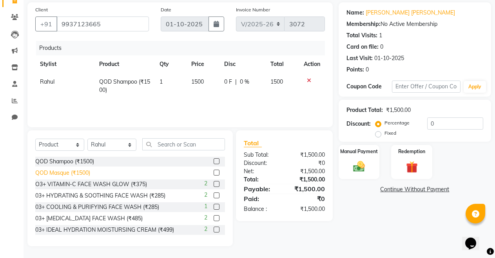
click at [64, 172] on div "QOD Masque (₹1500)" at bounding box center [62, 173] width 55 height 8
checkbox input "false"
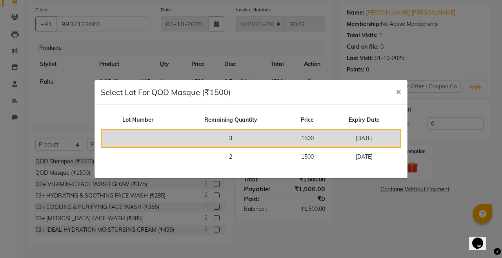
click at [288, 138] on td "1500" at bounding box center [307, 138] width 40 height 18
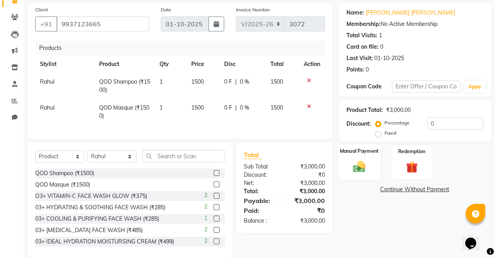
click at [362, 164] on img at bounding box center [359, 166] width 20 height 14
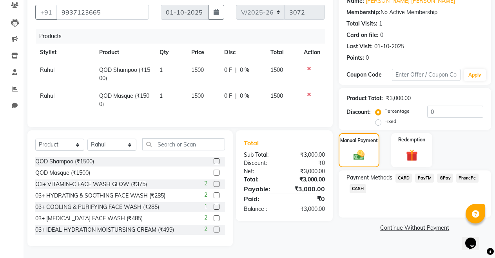
scroll to position [75, 0]
click at [425, 174] on span "PayTM" at bounding box center [424, 177] width 19 height 9
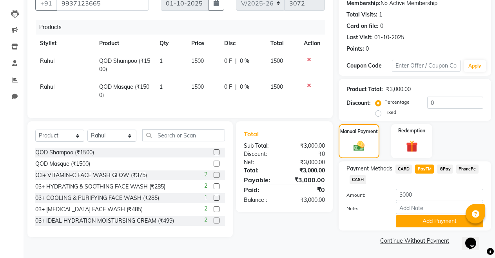
scroll to position [78, 0]
click at [436, 220] on button "Add Payment" at bounding box center [439, 221] width 87 height 12
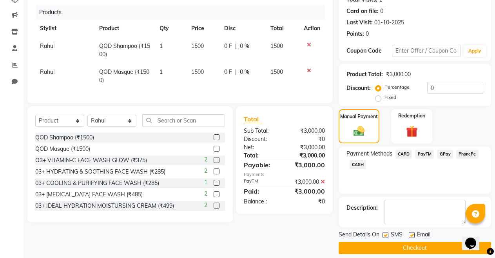
scroll to position [100, 0]
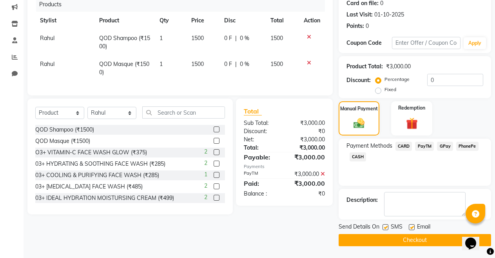
click at [414, 224] on label at bounding box center [412, 227] width 6 height 6
click at [414, 225] on input "checkbox" at bounding box center [411, 227] width 5 height 5
checkbox input "false"
click at [410, 241] on button "Checkout" at bounding box center [415, 240] width 153 height 12
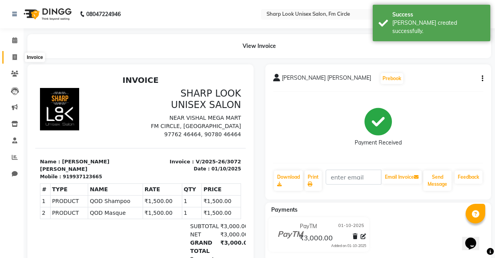
click at [11, 61] on span at bounding box center [15, 57] width 14 height 9
select select "service"
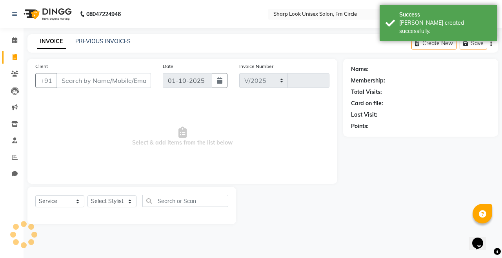
select select "804"
type input "3073"
click at [81, 40] on link "PREVIOUS INVOICES" at bounding box center [102, 41] width 55 height 7
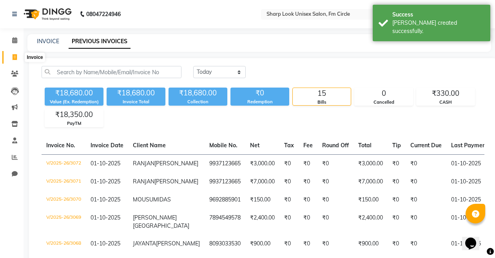
click at [11, 57] on span at bounding box center [15, 57] width 14 height 9
select select "service"
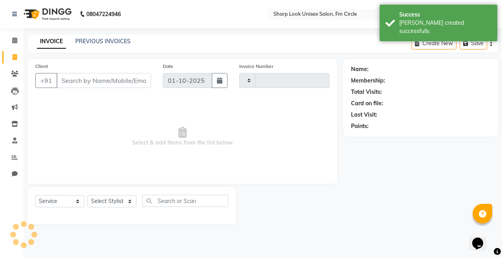
type input "3073"
select select "804"
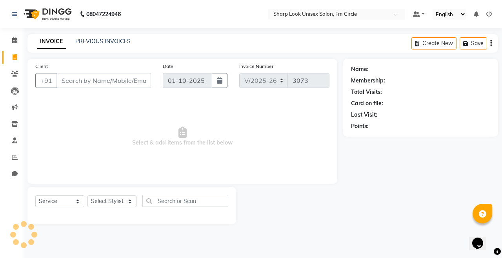
click at [84, 81] on input "Client" at bounding box center [103, 80] width 95 height 15
click at [108, 41] on div "PREVIOUS INVOICES" at bounding box center [102, 41] width 55 height 8
click at [108, 41] on link "PREVIOUS INVOICES" at bounding box center [102, 41] width 55 height 7
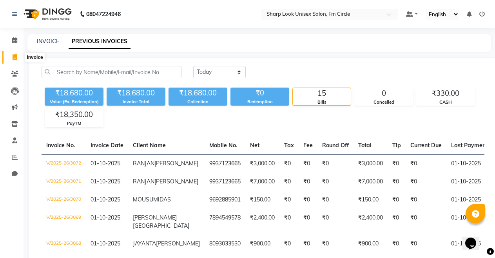
click at [18, 56] on span at bounding box center [15, 57] width 14 height 9
select select "service"
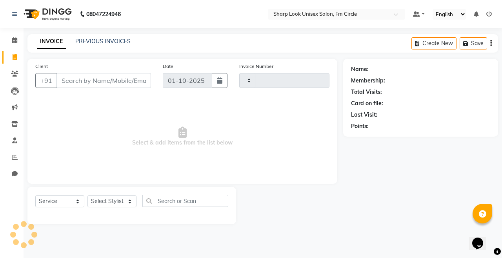
type input "3073"
select select "804"
click at [101, 41] on link "PREVIOUS INVOICES" at bounding box center [102, 41] width 55 height 7
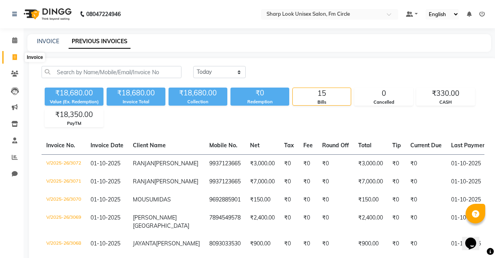
click at [16, 57] on icon at bounding box center [15, 57] width 4 height 6
select select "service"
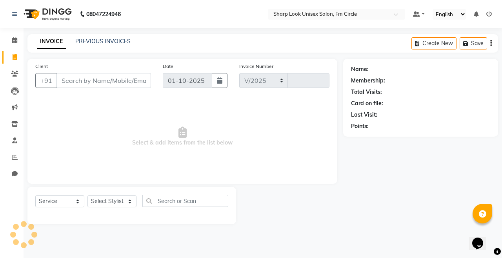
select select "804"
type input "3073"
click at [91, 82] on input "Client" at bounding box center [103, 80] width 95 height 15
click at [120, 77] on input "Client" at bounding box center [103, 80] width 95 height 15
click at [105, 201] on select "Select Stylist Admin Babu Budhia Monalisa Naresh Nisha Priti Rahul" at bounding box center [111, 201] width 49 height 12
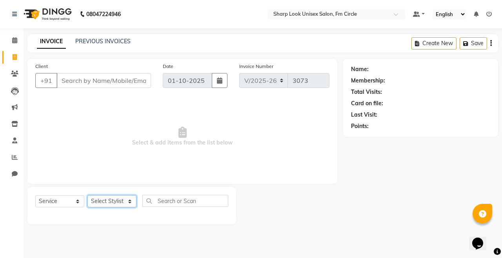
select select "80321"
click at [87, 195] on select "Select Stylist Admin Babu Budhia Monalisa Naresh Nisha Priti Rahul" at bounding box center [111, 201] width 49 height 12
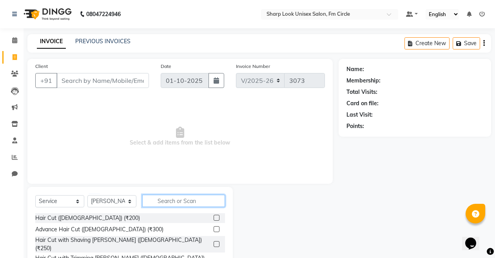
click at [206, 195] on input "text" at bounding box center [183, 201] width 83 height 12
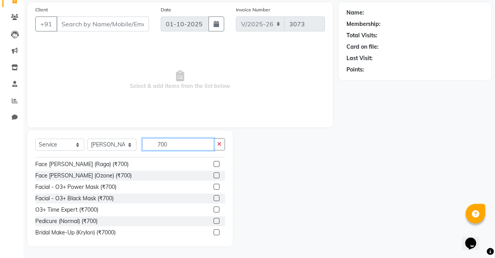
scroll to position [35, 0]
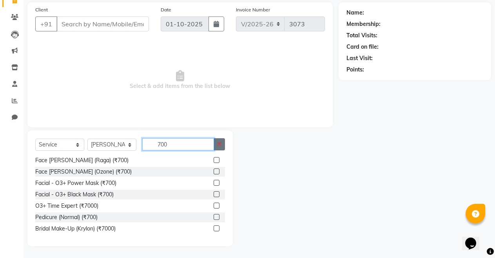
type input "700"
click at [222, 148] on button "button" at bounding box center [219, 144] width 11 height 12
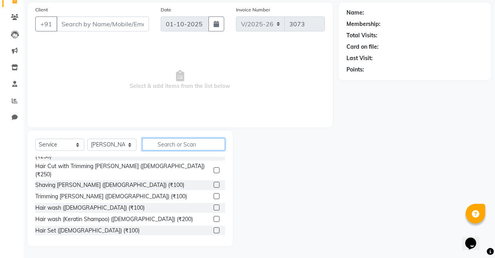
click at [178, 140] on input "text" at bounding box center [183, 144] width 83 height 12
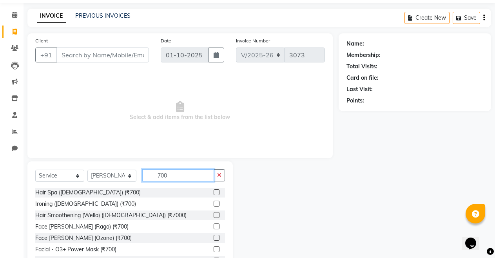
scroll to position [0, 0]
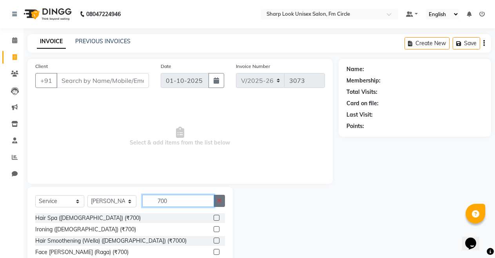
type input "700"
click at [217, 201] on icon "button" at bounding box center [219, 200] width 4 height 5
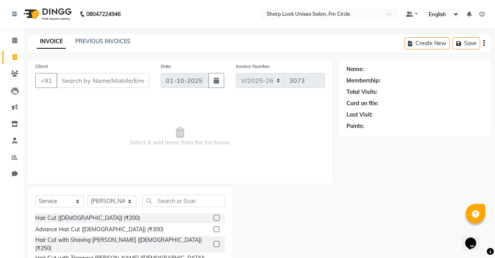
click at [175, 194] on div "Select Service Product Membership Package Voucher Prepaid Gift Card Select Styl…" at bounding box center [130, 245] width 206 height 116
click at [172, 202] on input "text" at bounding box center [183, 201] width 83 height 12
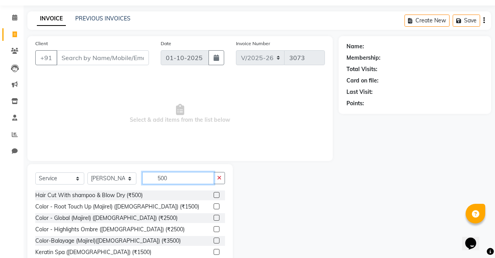
scroll to position [56, 0]
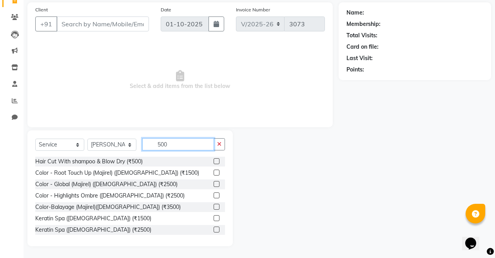
type input "500"
click at [226, 229] on div "Select Service Product Membership Package Voucher Prepaid Gift Card Select Styl…" at bounding box center [130, 188] width 206 height 116
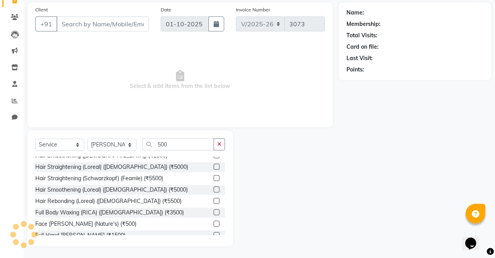
scroll to position [216, 0]
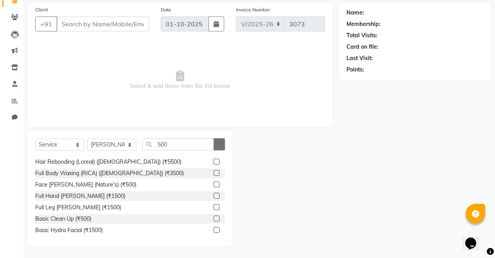
click at [222, 142] on button "button" at bounding box center [219, 144] width 11 height 12
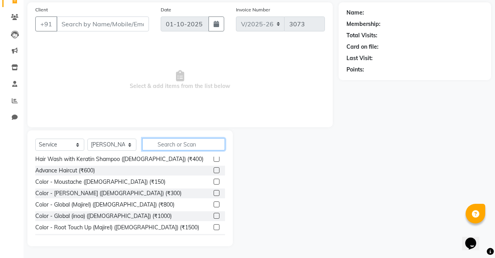
click at [206, 145] on input "text" at bounding box center [183, 144] width 83 height 12
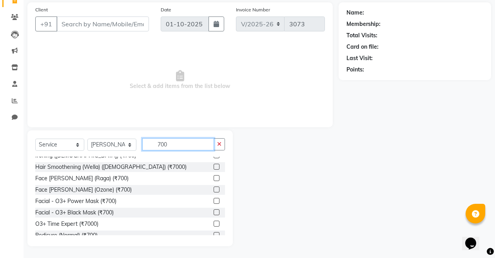
scroll to position [0, 0]
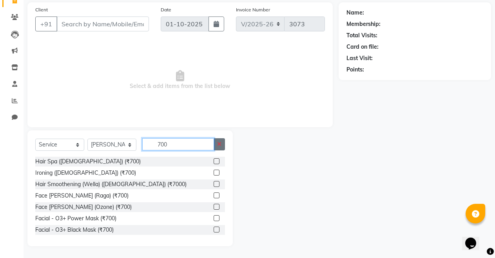
type input "700"
click at [220, 144] on icon "button" at bounding box center [219, 143] width 4 height 5
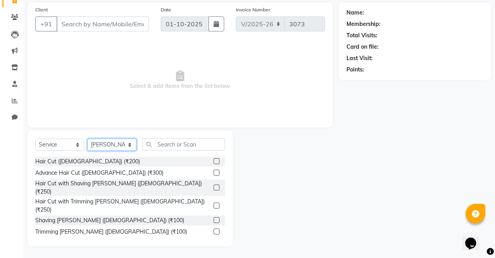
drag, startPoint x: 102, startPoint y: 141, endPoint x: 136, endPoint y: 144, distance: 33.5
click at [132, 144] on select "Select Stylist Admin Babu Budhia Monalisa Naresh Nisha Priti Rahul" at bounding box center [111, 144] width 49 height 12
click at [156, 146] on input "text" at bounding box center [183, 144] width 83 height 12
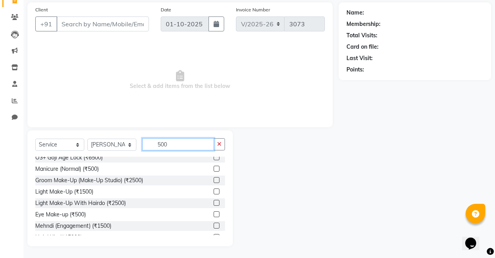
scroll to position [486, 0]
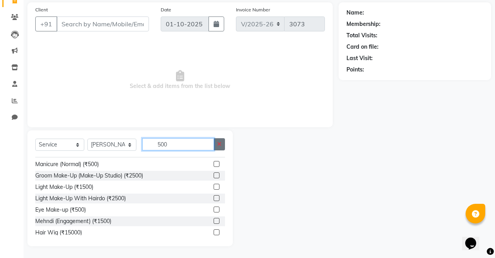
type input "500"
click at [224, 142] on button "button" at bounding box center [219, 144] width 11 height 12
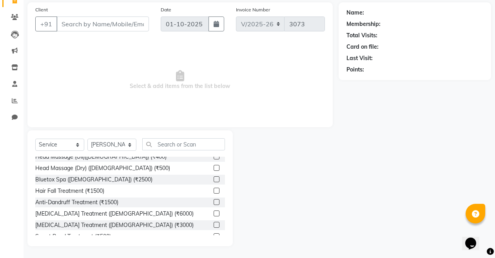
click at [190, 135] on div "Select Service Product Membership Package Voucher Prepaid Gift Card Select Styl…" at bounding box center [130, 188] width 206 height 116
click at [189, 139] on input "text" at bounding box center [183, 144] width 83 height 12
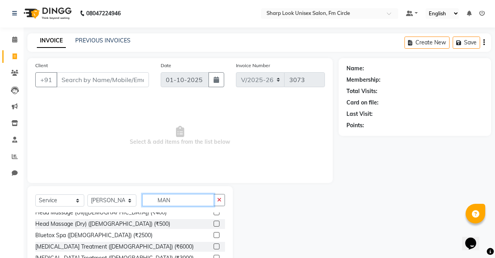
scroll to position [0, 0]
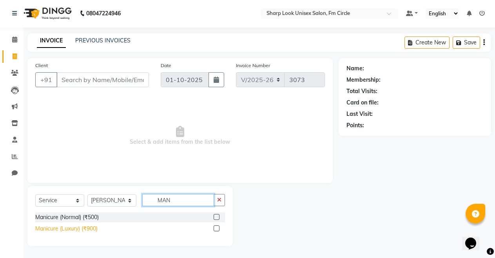
type input "MAN"
click at [76, 232] on div "Manicure (Luxury) (₹900)" at bounding box center [66, 228] width 62 height 8
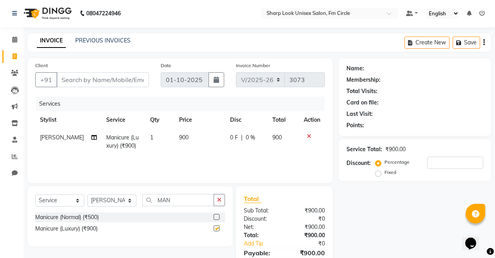
checkbox input "false"
click at [224, 202] on button "button" at bounding box center [219, 200] width 11 height 12
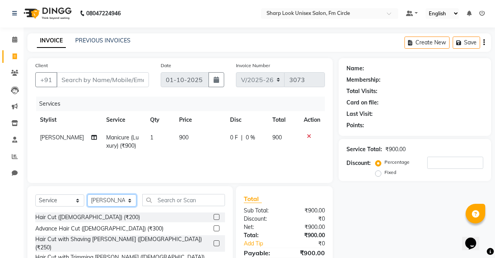
click at [122, 201] on select "Select Stylist Admin Babu Budhia Monalisa Naresh Nisha Priti Rahul" at bounding box center [111, 200] width 49 height 12
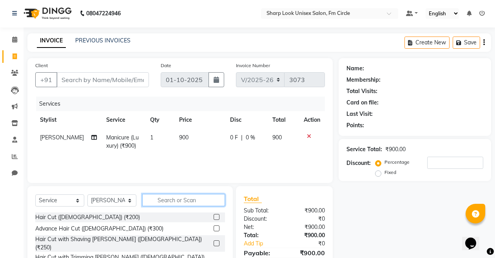
click at [169, 202] on input "text" at bounding box center [183, 200] width 83 height 12
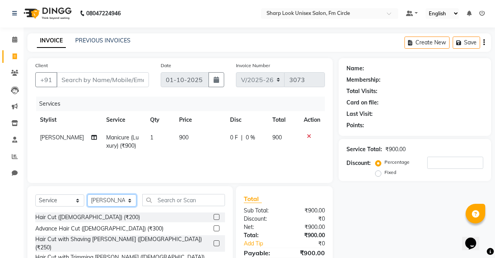
click at [133, 200] on select "Select Stylist Admin Babu Budhia Monalisa Naresh Nisha Priti Rahul" at bounding box center [111, 200] width 49 height 12
click at [310, 135] on icon at bounding box center [309, 135] width 4 height 5
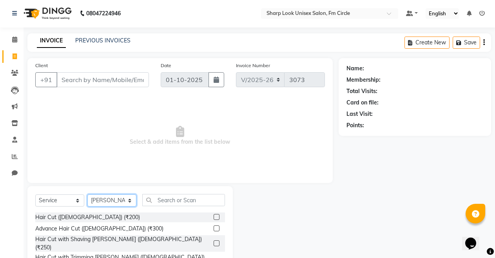
click at [111, 194] on select "Select Stylist Admin Babu Budhia Monalisa Naresh Nisha Priti Rahul" at bounding box center [111, 200] width 49 height 12
select select "13317"
click at [87, 194] on select "Select Stylist Admin Babu Budhia Monalisa Naresh Nisha Priti Rahul" at bounding box center [111, 200] width 49 height 12
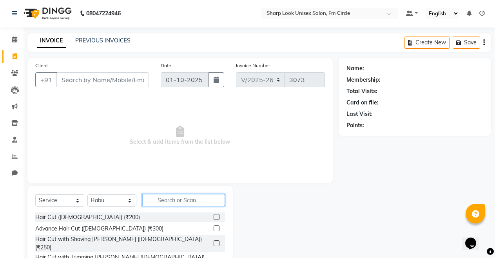
click at [166, 203] on input "text" at bounding box center [183, 200] width 83 height 12
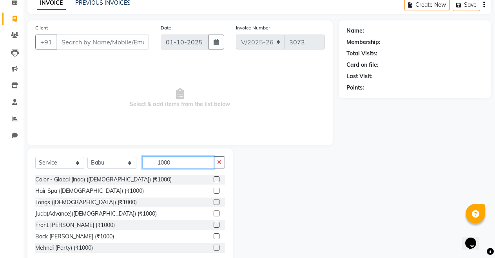
scroll to position [56, 0]
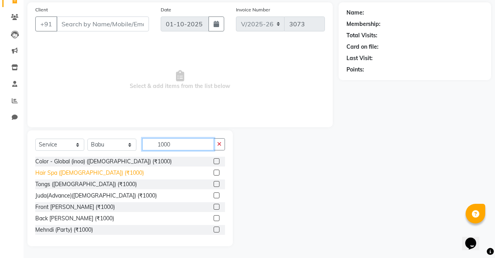
type input "1000"
click at [78, 173] on div "Hair Spa (Female) (₹1000)" at bounding box center [89, 173] width 109 height 8
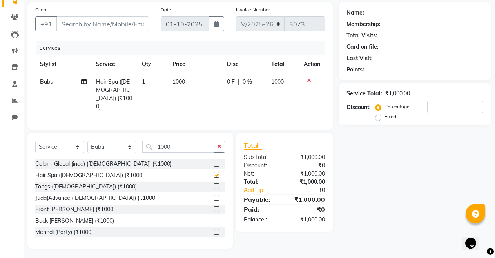
checkbox input "false"
click at [221, 149] on button "button" at bounding box center [219, 146] width 11 height 12
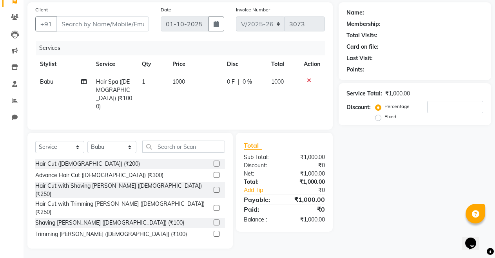
click at [186, 77] on td "1000" at bounding box center [195, 94] width 55 height 42
select select "13317"
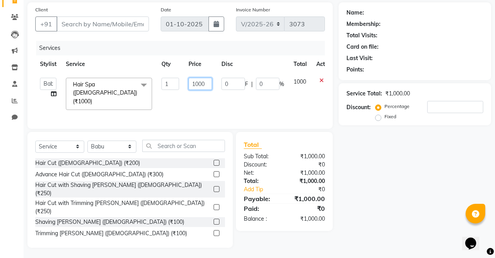
click at [206, 80] on input "1000" at bounding box center [201, 84] width 24 height 12
type input "1"
type input "2600"
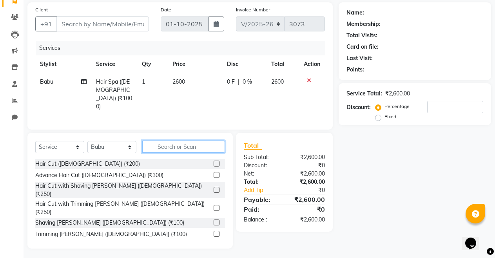
click at [196, 149] on input "text" at bounding box center [183, 146] width 83 height 12
click at [95, 138] on div "Select Service Product Membership Package Voucher Prepaid Gift Card Select Styl…" at bounding box center [130, 191] width 206 height 116
click at [117, 141] on select "Select Stylist Admin Babu Budhia Monalisa Naresh Nisha Priti Rahul" at bounding box center [111, 147] width 49 height 12
select select "80321"
click at [87, 141] on select "Select Stylist Admin Babu Budhia Monalisa Naresh Nisha Priti Rahul" at bounding box center [111, 147] width 49 height 12
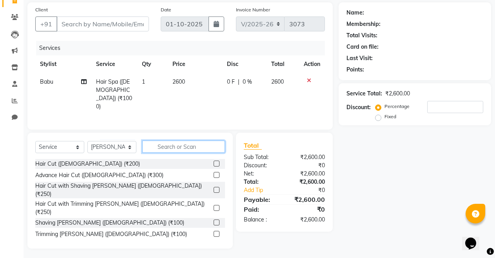
click at [168, 143] on input "text" at bounding box center [183, 146] width 83 height 12
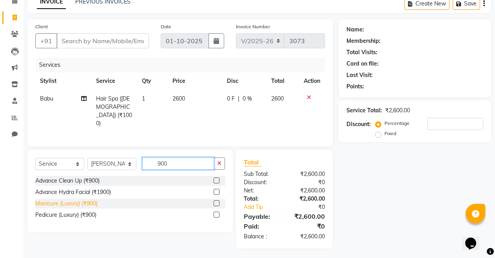
type input "900"
click at [72, 202] on div "Manicure (Luxury) (₹900)" at bounding box center [66, 203] width 62 height 8
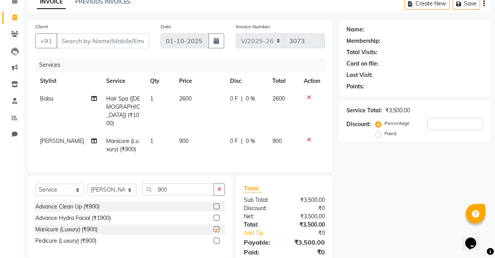
checkbox input "false"
click at [222, 186] on icon "button" at bounding box center [219, 188] width 4 height 5
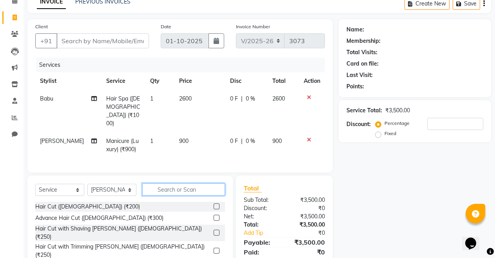
click at [176, 183] on input "text" at bounding box center [183, 189] width 83 height 12
click at [156, 185] on input "text" at bounding box center [183, 189] width 83 height 12
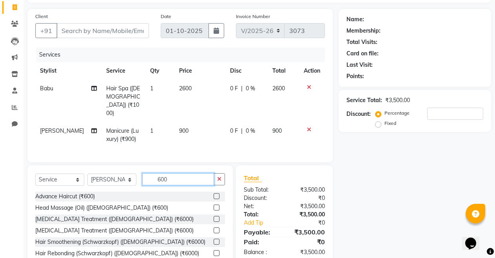
scroll to position [36, 0]
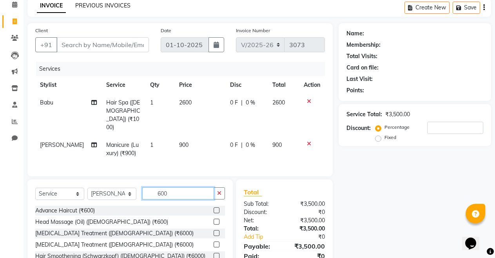
type input "600"
click at [113, 7] on link "PREVIOUS INVOICES" at bounding box center [102, 5] width 55 height 7
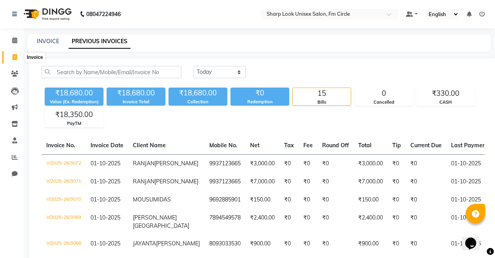
click at [14, 57] on icon at bounding box center [15, 57] width 4 height 6
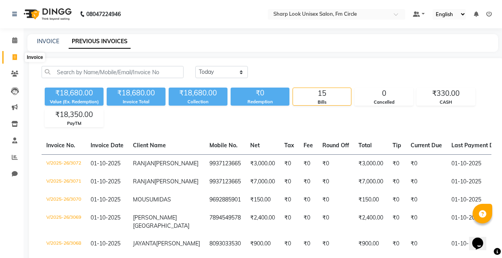
select select "service"
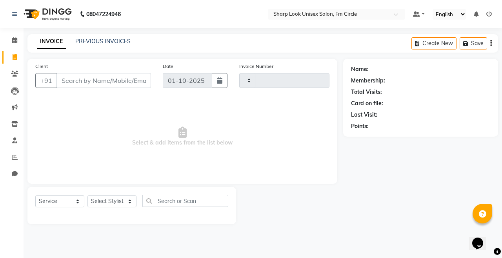
type input "3073"
select select "804"
click at [82, 78] on input "Client" at bounding box center [103, 80] width 95 height 15
click at [67, 82] on input "7947998900" at bounding box center [83, 80] width 55 height 15
click at [69, 82] on input "7947998900" at bounding box center [83, 80] width 55 height 15
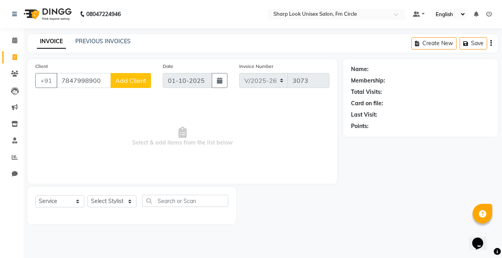
click at [103, 82] on input "7847998900" at bounding box center [83, 80] width 55 height 15
type input "7847998900"
click at [113, 200] on select "Select Stylist Admin Babu Budhia Monalisa Naresh Nisha Priti Rahul" at bounding box center [111, 201] width 49 height 12
select select "92810"
click at [87, 195] on select "Select Stylist Admin Babu Budhia Monalisa Naresh Nisha Priti Rahul" at bounding box center [111, 201] width 49 height 12
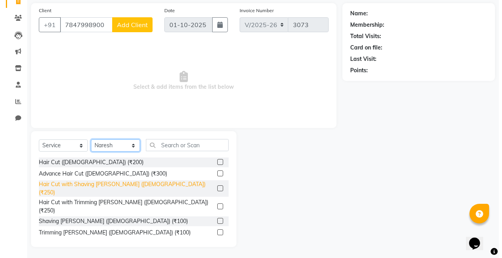
scroll to position [56, 0]
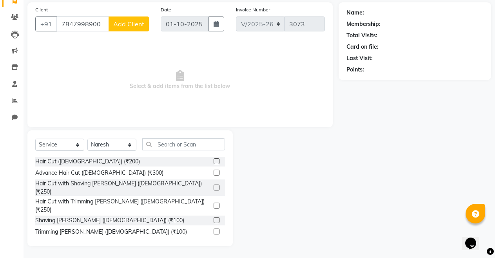
click at [105, 200] on div "Hair Cut with Trimming [PERSON_NAME] ([DEMOGRAPHIC_DATA]) (₹250)" at bounding box center [130, 205] width 190 height 16
click at [105, 197] on div "Hair Cut with Trimming [PERSON_NAME] ([DEMOGRAPHIC_DATA]) (₹250)" at bounding box center [122, 205] width 175 height 16
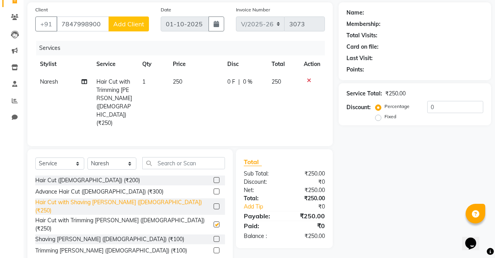
checkbox input "false"
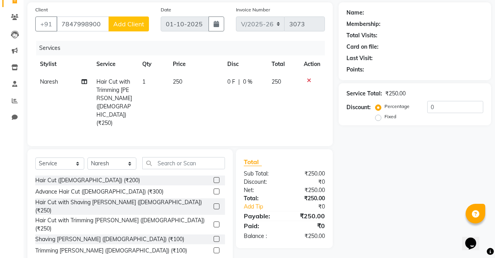
click at [129, 26] on span "Add Client" at bounding box center [128, 24] width 31 height 8
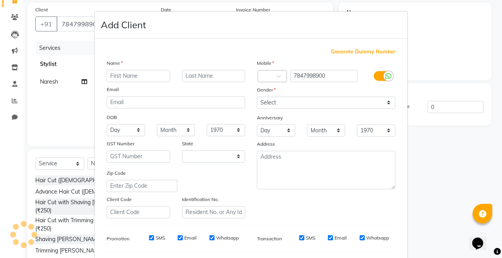
select select "29"
click at [137, 78] on input "text" at bounding box center [139, 76] width 64 height 12
type input "GURUKUL"
click at [213, 77] on input "text" at bounding box center [214, 76] width 64 height 12
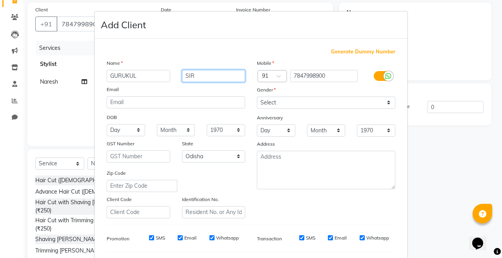
type input "SIR"
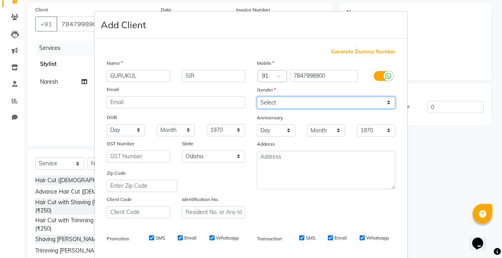
click at [284, 100] on select "Select Male Female Other Prefer Not To Say" at bounding box center [326, 102] width 138 height 12
select select "[DEMOGRAPHIC_DATA]"
click at [257, 96] on select "Select Male Female Other Prefer Not To Say" at bounding box center [326, 102] width 138 height 12
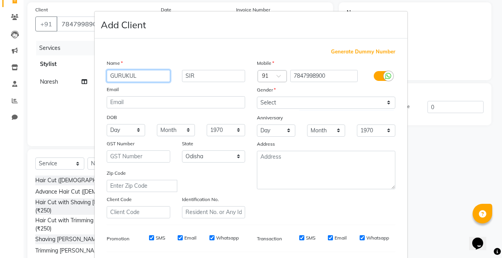
click at [156, 73] on input "GURUKUL" at bounding box center [139, 76] width 64 height 12
type input "[PERSON_NAME]"
click at [215, 78] on input "SIR" at bounding box center [214, 76] width 64 height 12
type input "S"
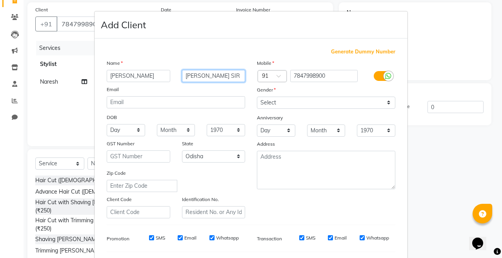
type input "[PERSON_NAME] SIR"
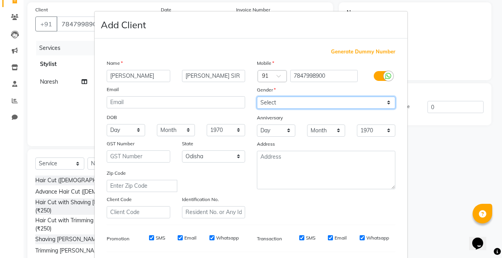
click at [289, 97] on select "Select Male Female Other Prefer Not To Say" at bounding box center [326, 102] width 138 height 12
click at [257, 96] on select "Select Male Female Other Prefer Not To Say" at bounding box center [326, 102] width 138 height 12
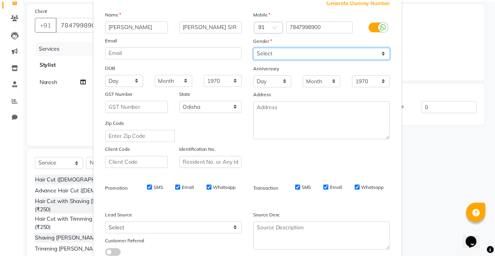
scroll to position [104, 0]
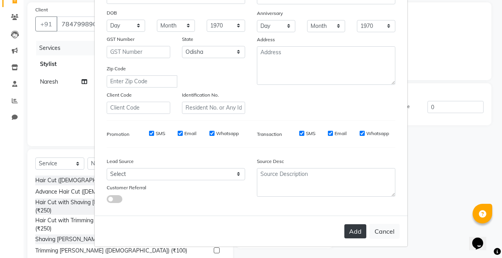
click at [350, 230] on button "Add" at bounding box center [355, 231] width 22 height 14
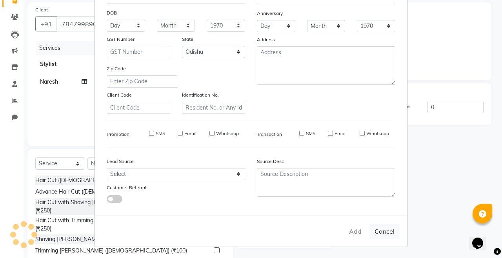
select select
select select "null"
select select
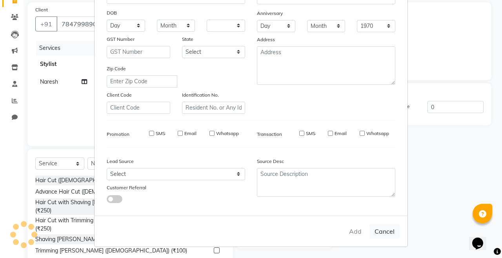
select select
checkbox input "false"
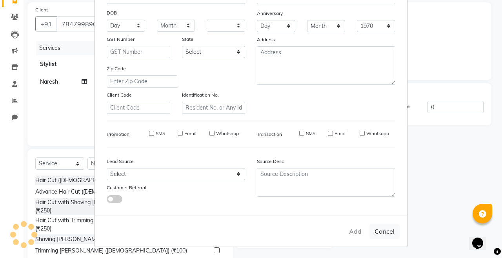
checkbox input "false"
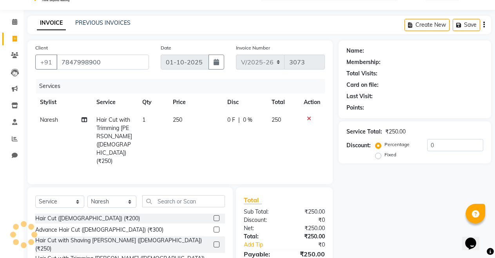
scroll to position [0, 0]
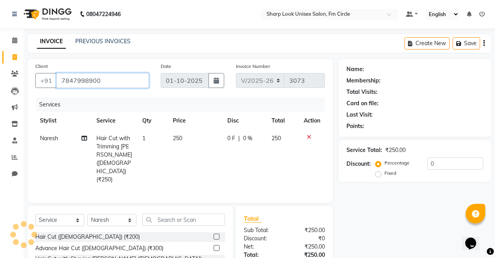
click at [124, 79] on input "7847998900" at bounding box center [102, 80] width 93 height 15
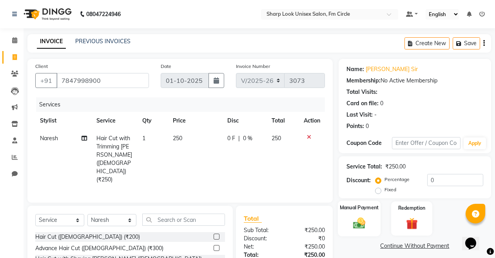
click at [359, 211] on label "Manual Payment" at bounding box center [359, 207] width 39 height 7
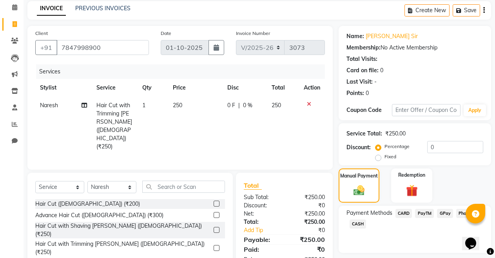
scroll to position [66, 0]
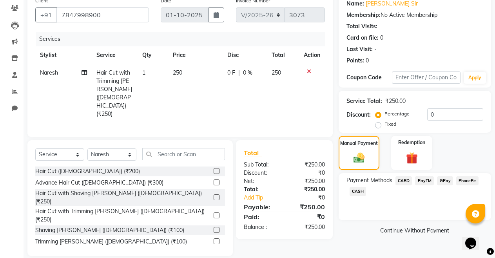
click at [428, 177] on span "PayTM" at bounding box center [424, 180] width 19 height 9
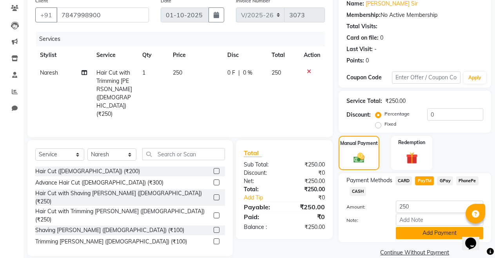
click at [419, 236] on button "Add Payment" at bounding box center [439, 233] width 87 height 12
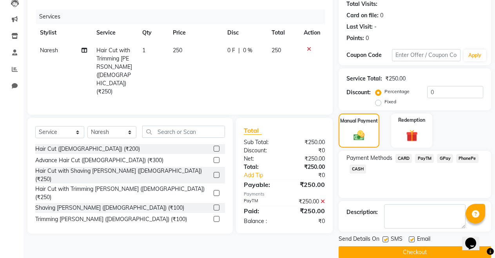
scroll to position [100, 0]
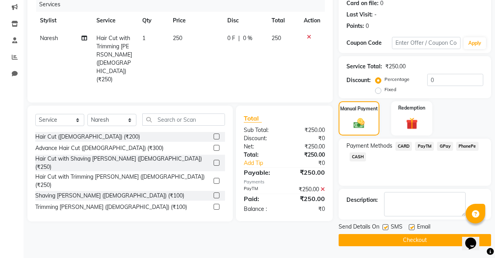
click at [412, 224] on label at bounding box center [412, 227] width 6 height 6
click at [412, 225] on input "checkbox" at bounding box center [411, 227] width 5 height 5
checkbox input "false"
click at [409, 240] on button "Checkout" at bounding box center [415, 240] width 153 height 12
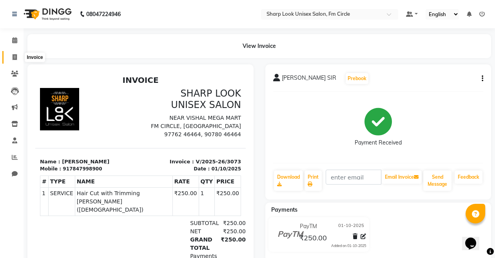
click at [15, 57] on icon at bounding box center [15, 57] width 4 height 6
select select "service"
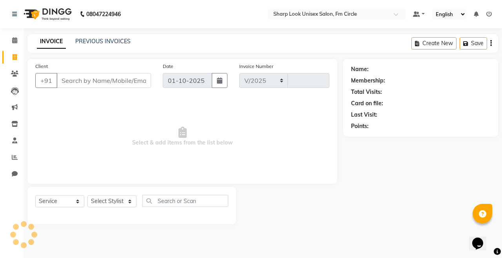
select select "804"
type input "3074"
click at [105, 204] on select "Select Stylist" at bounding box center [111, 201] width 49 height 12
click at [104, 198] on select "Select Stylist Admin Babu Budhia Monalisa Naresh Nisha Priti Rahul" at bounding box center [111, 201] width 49 height 12
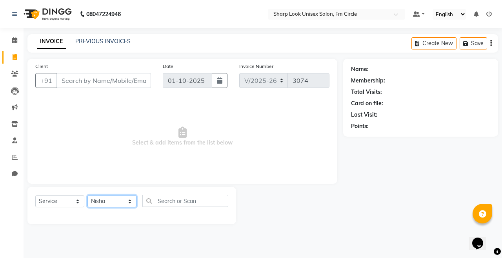
click at [87, 195] on select "Select Stylist Admin Babu Budhia Monalisa Naresh Nisha Priti Rahul" at bounding box center [111, 201] width 49 height 12
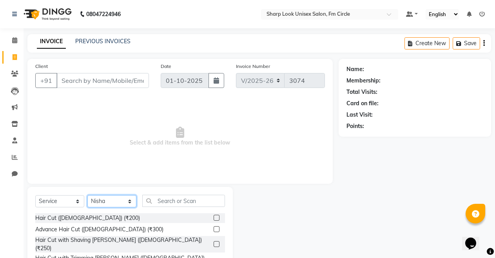
click at [100, 203] on select "Select Stylist Admin Babu Budhia Monalisa Naresh Nisha Priti Rahul" at bounding box center [111, 201] width 49 height 12
select select "21228"
click at [87, 195] on select "Select Stylist Admin Babu Budhia Monalisa Naresh Nisha Priti Rahul" at bounding box center [111, 201] width 49 height 12
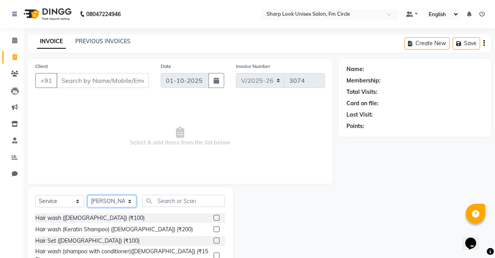
scroll to position [56, 0]
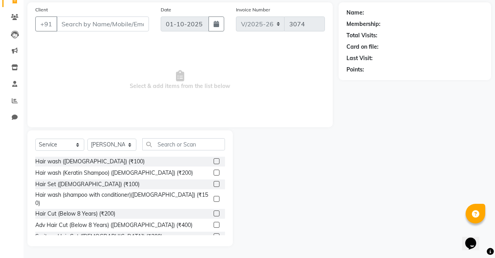
click at [181, 137] on div "Select Service Product Membership Package Voucher Prepaid Gift Card Select Styl…" at bounding box center [130, 188] width 206 height 116
click at [181, 147] on input "text" at bounding box center [183, 144] width 83 height 12
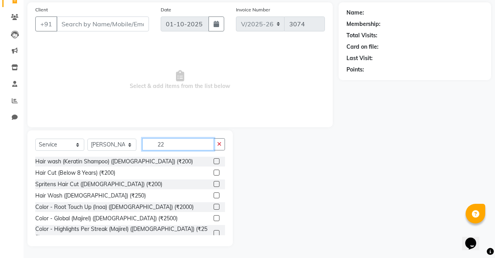
scroll to position [35, 0]
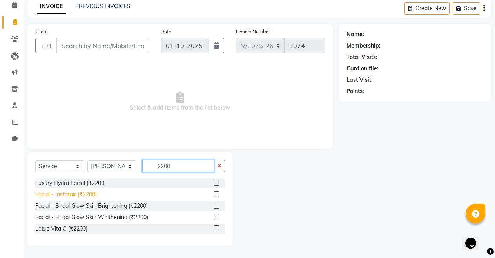
type input "2200"
click at [89, 194] on div "Facial - Instafair (₹2200)" at bounding box center [66, 194] width 62 height 8
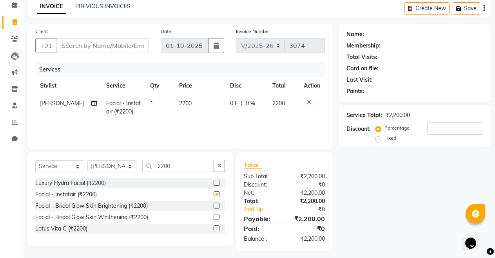
checkbox input "false"
click at [224, 166] on button "button" at bounding box center [219, 166] width 11 height 12
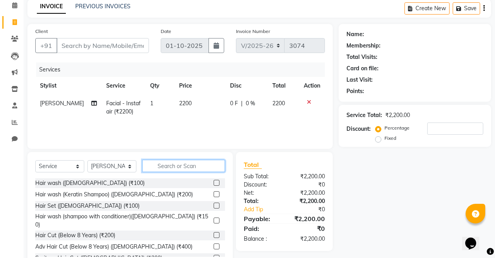
click at [171, 168] on input "text" at bounding box center [183, 166] width 83 height 12
click at [199, 164] on input "text" at bounding box center [183, 166] width 83 height 12
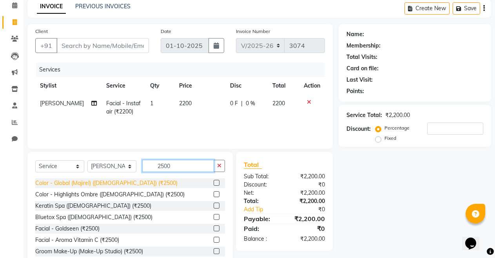
type input "2500"
click at [80, 186] on div "Color - Global (Majirel) (Female) (₹2500)" at bounding box center [106, 183] width 142 height 8
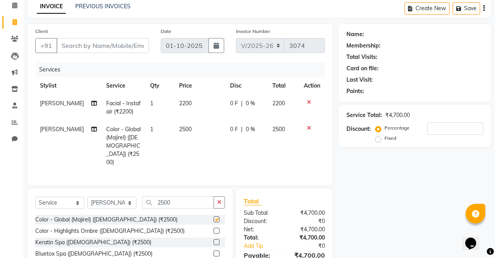
checkbox input "false"
click at [190, 118] on td "2200" at bounding box center [200, 108] width 51 height 26
select select "21228"
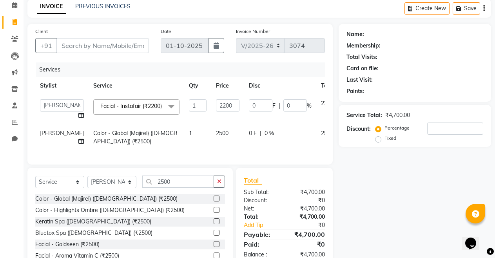
click at [211, 135] on td "2500" at bounding box center [227, 137] width 33 height 26
select select "21228"
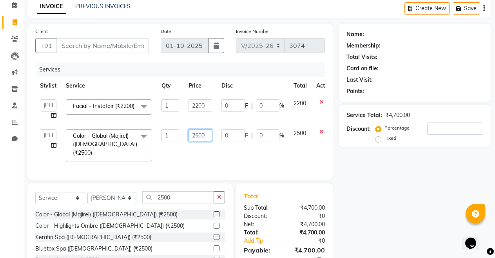
click at [206, 138] on input "2500" at bounding box center [201, 135] width 24 height 12
type input "2"
type input "3000"
click at [214, 196] on button "button" at bounding box center [219, 197] width 11 height 12
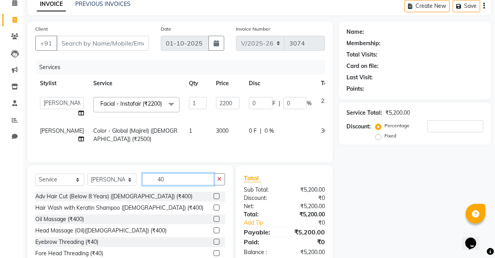
scroll to position [82, 0]
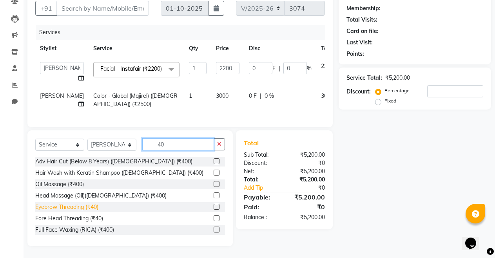
type input "40"
click at [69, 208] on div "Eyebrow Threading (₹40)" at bounding box center [66, 207] width 63 height 8
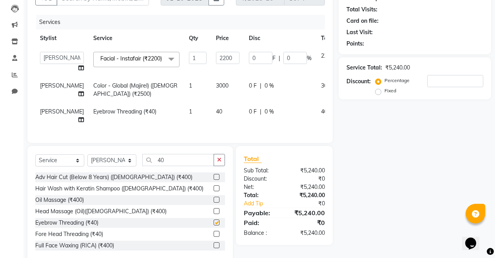
checkbox input "false"
click at [218, 162] on icon "button" at bounding box center [219, 159] width 4 height 5
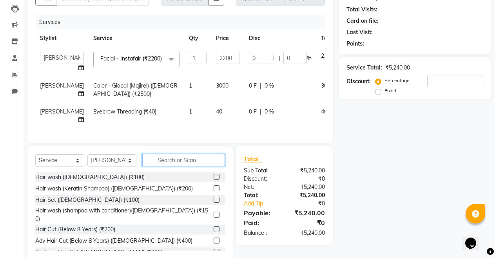
click at [189, 166] on input "text" at bounding box center [183, 160] width 83 height 12
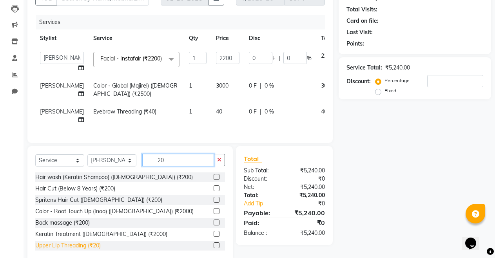
type input "20"
click at [64, 247] on div "Upper Lip Threading (₹20)" at bounding box center [68, 245] width 66 height 8
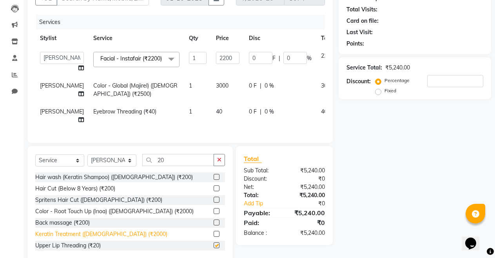
checkbox input "false"
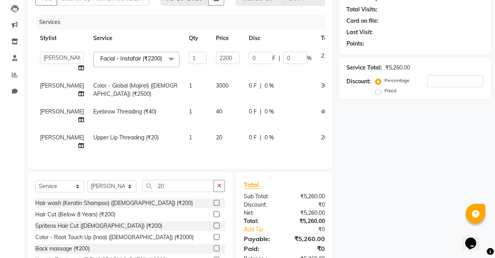
scroll to position [39, 0]
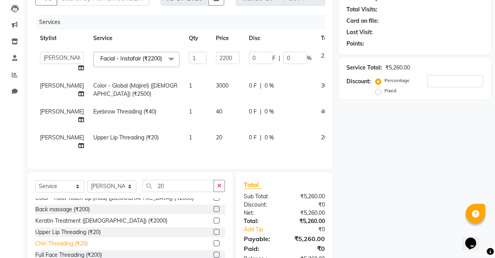
click at [69, 239] on div "Chin Threading (₹20)" at bounding box center [61, 243] width 53 height 8
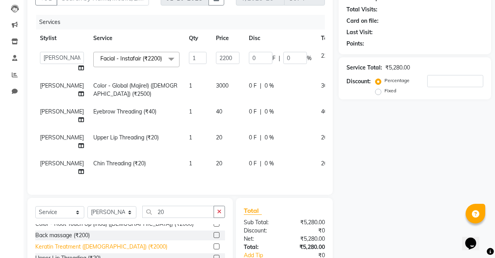
checkbox input "false"
click at [217, 209] on icon "button" at bounding box center [219, 211] width 4 height 5
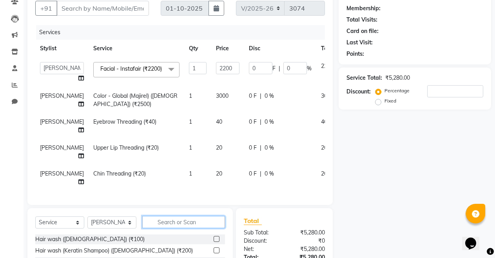
scroll to position [118, 0]
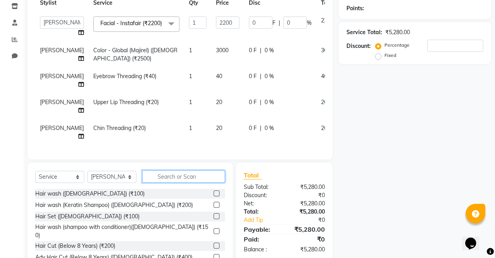
click at [178, 170] on input "text" at bounding box center [183, 176] width 83 height 12
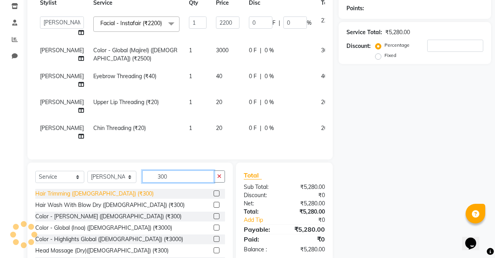
type input "300"
click at [92, 189] on div "Hair Trimming (Female) (₹300)" at bounding box center [94, 193] width 118 height 8
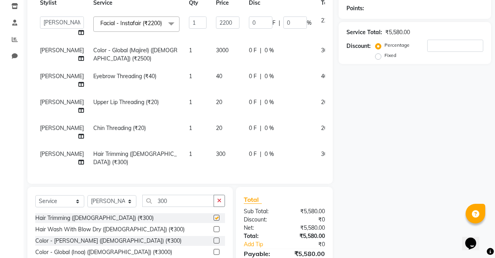
checkbox input "false"
click at [218, 195] on button "button" at bounding box center [219, 201] width 11 height 12
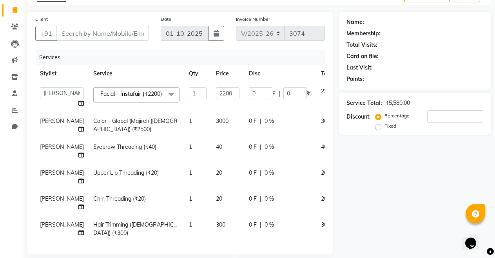
scroll to position [0, 0]
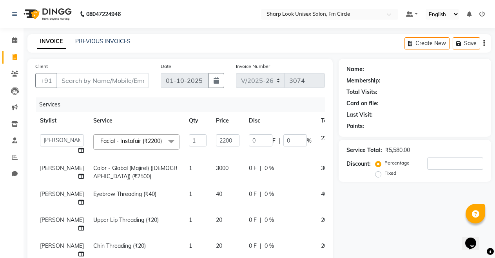
click at [135, 145] on span "Facial - Instafair (₹2200) x" at bounding box center [132, 141] width 69 height 8
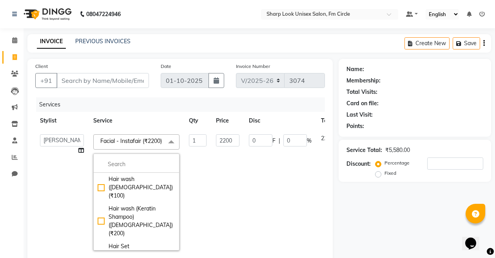
click at [135, 145] on span "Facial - Instafair (₹2200) x" at bounding box center [132, 141] width 69 height 8
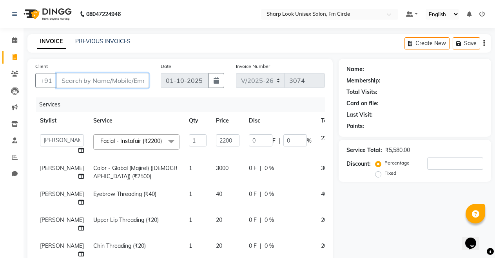
click at [100, 75] on input "Client" at bounding box center [102, 80] width 93 height 15
type input "7"
type input "0"
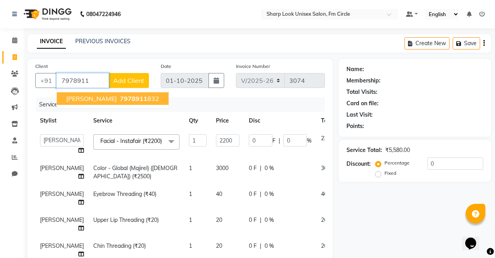
click at [126, 97] on span "7978911" at bounding box center [133, 99] width 27 height 8
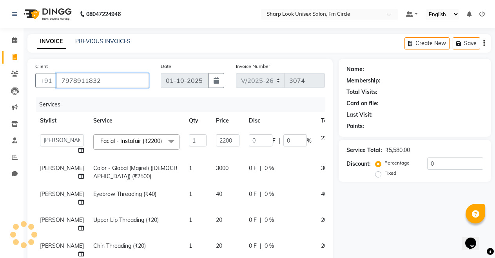
type input "7978911832"
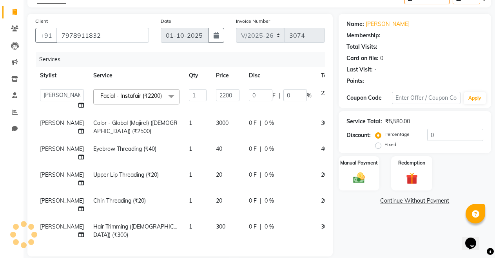
scroll to position [78, 0]
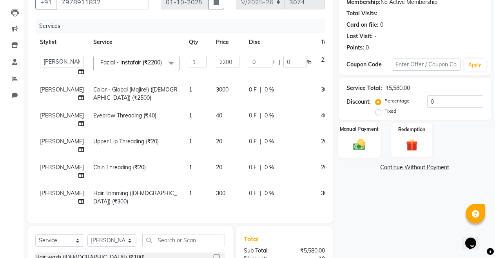
click at [358, 135] on div "Manual Payment" at bounding box center [359, 140] width 43 height 36
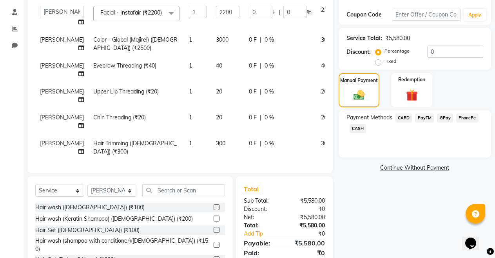
scroll to position [153, 0]
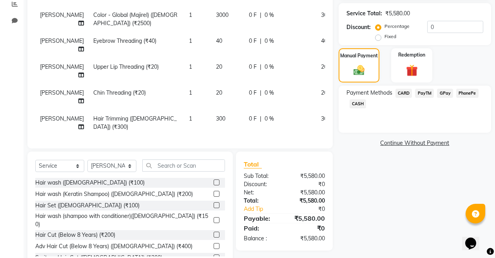
click at [428, 93] on span "PayTM" at bounding box center [424, 93] width 19 height 9
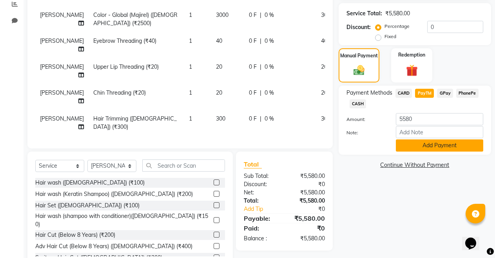
click at [428, 145] on button "Add Payment" at bounding box center [439, 145] width 87 height 12
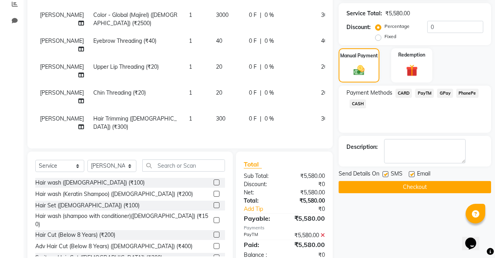
click at [411, 171] on label at bounding box center [412, 174] width 6 height 6
click at [411, 172] on input "checkbox" at bounding box center [411, 174] width 5 height 5
checkbox input "false"
click at [410, 188] on button "Checkout" at bounding box center [415, 187] width 153 height 12
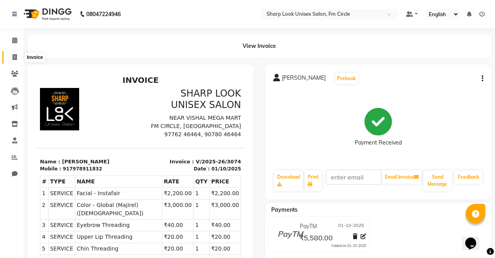
click at [11, 53] on span at bounding box center [15, 57] width 14 height 9
select select "service"
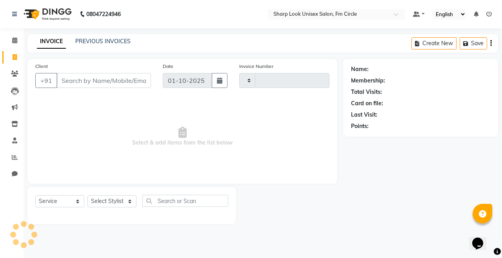
type input "3075"
select select "804"
click at [83, 84] on input "Client" at bounding box center [103, 80] width 95 height 15
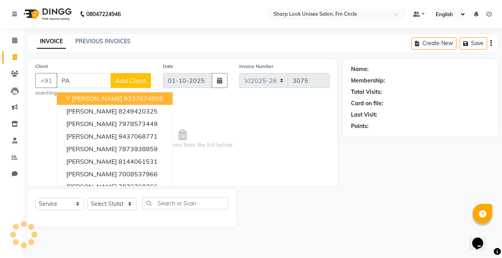
type input "P"
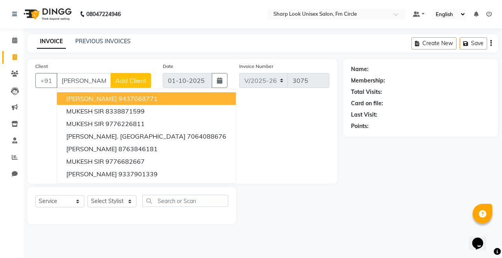
click at [132, 97] on ngb-highlight "9437068771" at bounding box center [137, 99] width 39 height 8
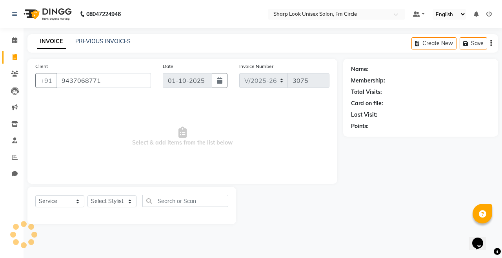
type input "9437068771"
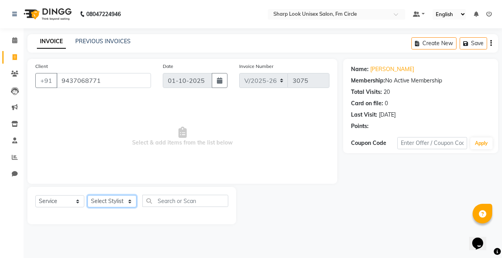
click at [112, 206] on select "Select Stylist Admin Babu Budhia Monalisa Naresh Nisha Priti Rahul" at bounding box center [111, 201] width 49 height 12
select select "13317"
click at [87, 195] on select "Select Stylist Admin Babu Budhia Monalisa Naresh Nisha Priti Rahul" at bounding box center [111, 201] width 49 height 12
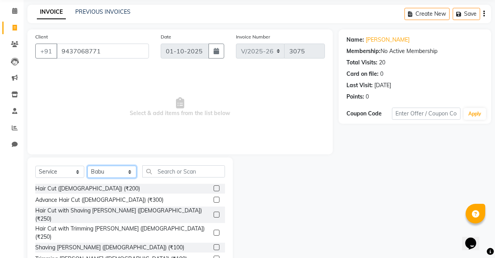
scroll to position [56, 0]
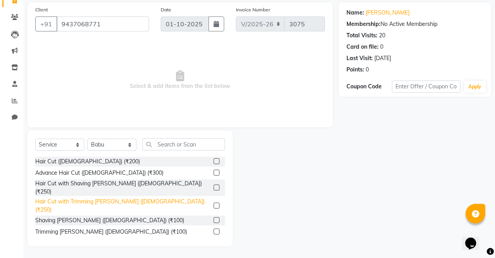
click at [99, 197] on div "Hair Cut with Trimming [PERSON_NAME] ([DEMOGRAPHIC_DATA]) (₹250)" at bounding box center [122, 205] width 175 height 16
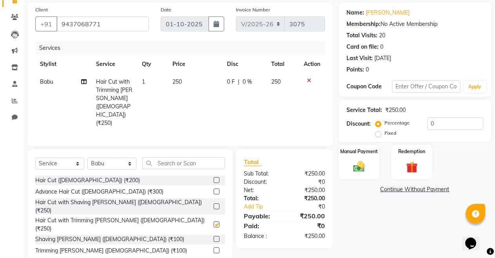
checkbox input "false"
click at [371, 159] on div "Manual Payment" at bounding box center [359, 162] width 43 height 36
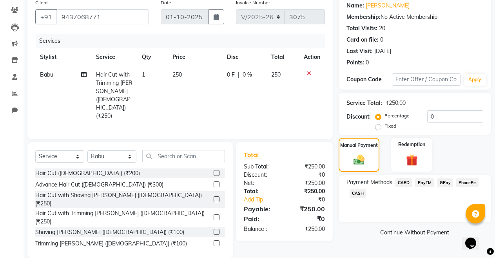
scroll to position [66, 0]
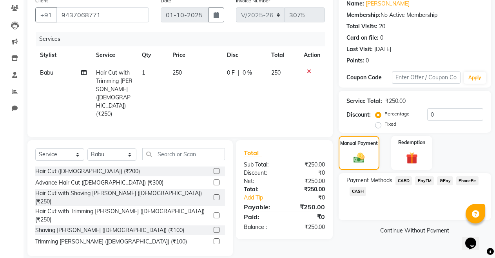
click at [308, 69] on icon at bounding box center [309, 71] width 4 height 5
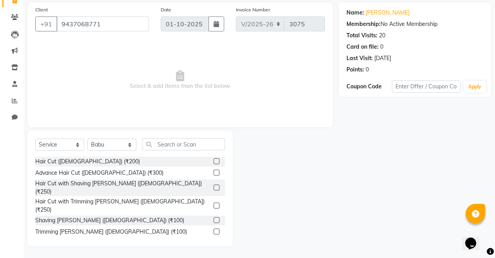
scroll to position [56, 0]
click at [89, 181] on div "Hair Cut with Shaving Beard (Male) (₹250)" at bounding box center [122, 187] width 175 height 16
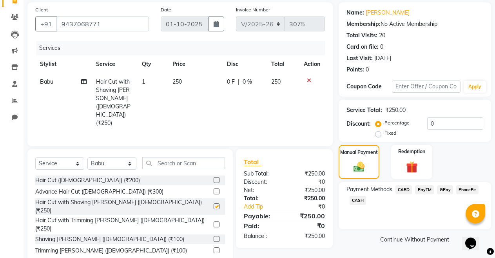
scroll to position [66, 0]
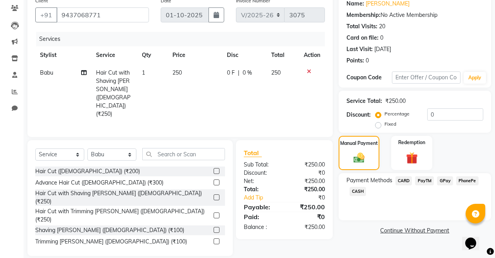
checkbox input "false"
click at [310, 70] on icon at bounding box center [309, 71] width 4 height 5
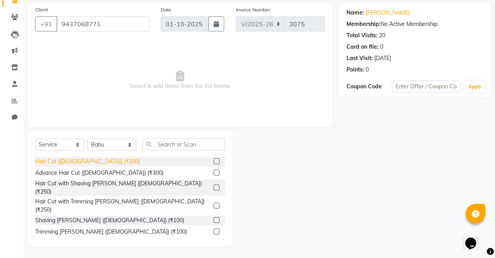
click at [89, 157] on div "Hair Cut (Male) (₹200)" at bounding box center [87, 161] width 105 height 8
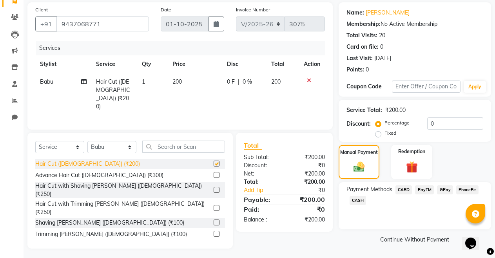
checkbox input "false"
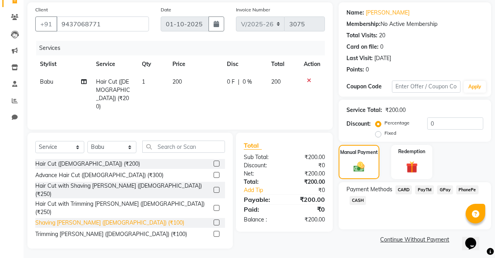
click at [87, 218] on div "Shaving Beard (Male) (₹100)" at bounding box center [109, 222] width 149 height 8
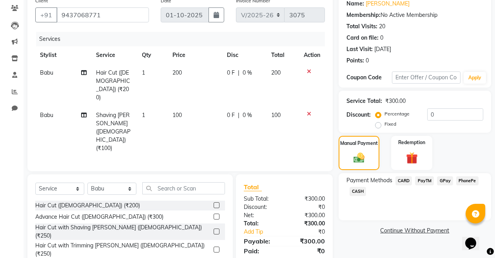
checkbox input "false"
click at [385, 125] on label "Fixed" at bounding box center [391, 123] width 12 height 7
click at [377, 125] on input "Fixed" at bounding box center [379, 123] width 5 height 5
radio input "true"
click at [444, 112] on input "0" at bounding box center [456, 114] width 56 height 12
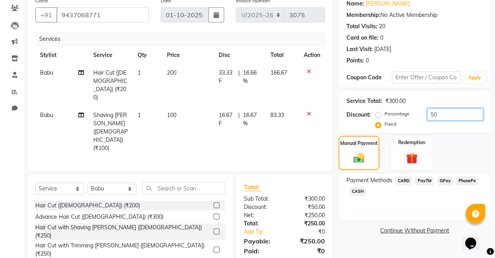
type input "50"
click at [422, 177] on span "PayTM" at bounding box center [424, 180] width 19 height 9
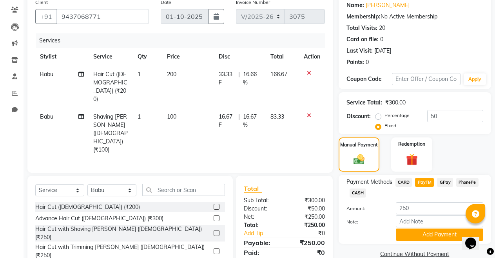
scroll to position [83, 0]
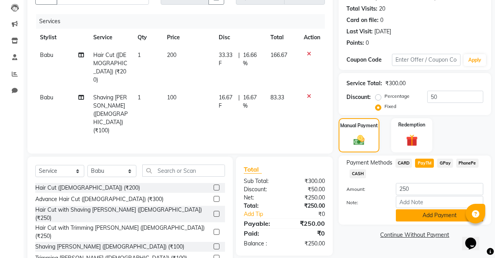
click at [431, 217] on button "Add Payment" at bounding box center [439, 215] width 87 height 12
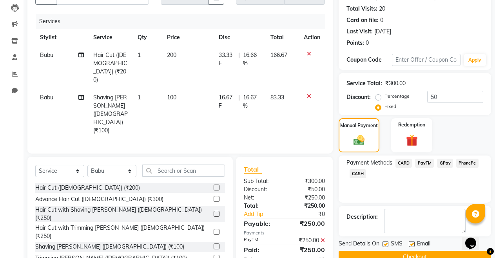
scroll to position [100, 0]
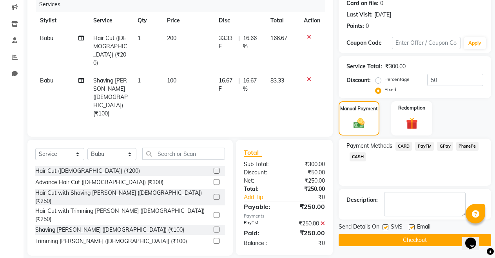
click at [412, 225] on label at bounding box center [412, 227] width 6 height 6
click at [412, 225] on input "checkbox" at bounding box center [411, 227] width 5 height 5
checkbox input "false"
click at [413, 238] on button "Checkout" at bounding box center [415, 240] width 153 height 12
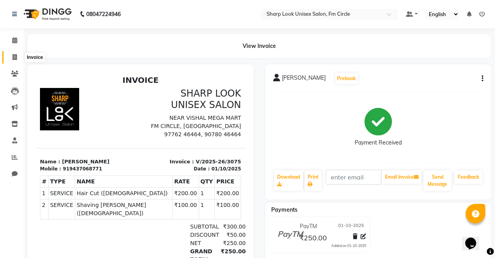
click at [11, 57] on span at bounding box center [15, 57] width 14 height 9
select select "service"
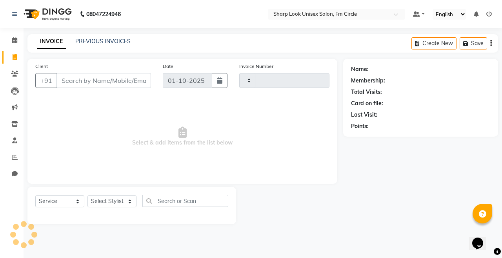
type input "3076"
select select "804"
click at [67, 84] on input "Client" at bounding box center [103, 80] width 95 height 15
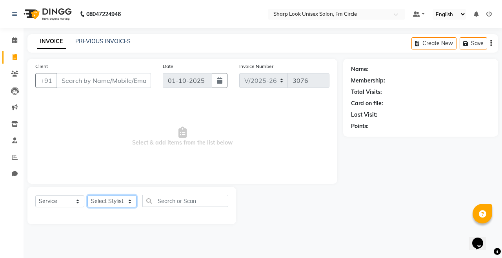
click at [102, 201] on select "Select Stylist Admin Babu Budhia Monalisa Naresh Nisha Priti Rahul" at bounding box center [111, 201] width 49 height 12
click at [107, 201] on select "Select Stylist Admin Babu Budhia Monalisa Naresh Nisha Priti Rahul" at bounding box center [111, 201] width 49 height 12
select select "13317"
click at [87, 195] on select "Select Stylist Admin Babu Budhia Monalisa Naresh Nisha Priti Rahul" at bounding box center [111, 201] width 49 height 12
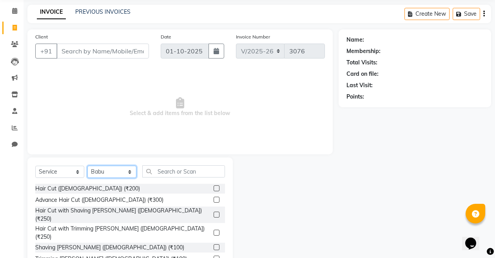
scroll to position [56, 0]
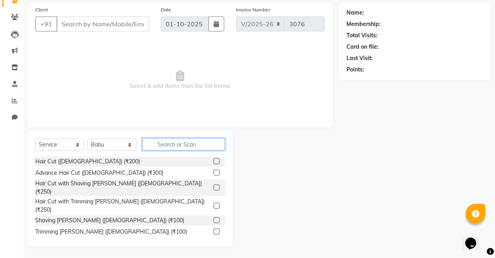
click at [171, 146] on input "text" at bounding box center [183, 144] width 83 height 12
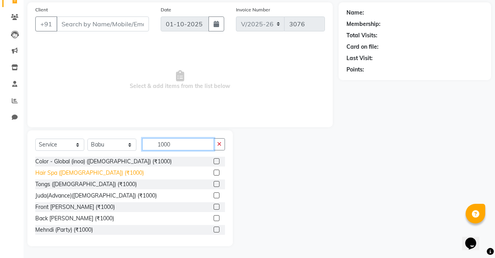
type input "1000"
click at [76, 175] on div "Hair Spa (Female) (₹1000)" at bounding box center [89, 173] width 109 height 8
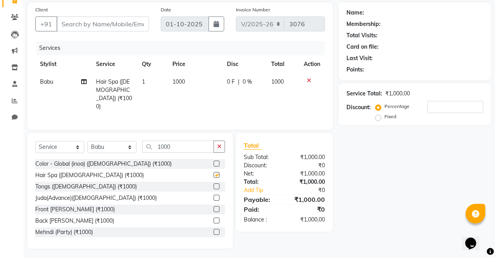
checkbox input "false"
click at [223, 146] on button "button" at bounding box center [219, 146] width 11 height 12
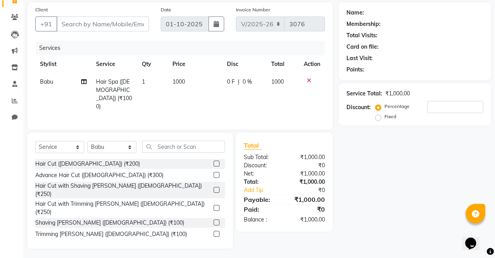
click at [185, 78] on span "1000" at bounding box center [179, 81] width 13 height 7
select select "13317"
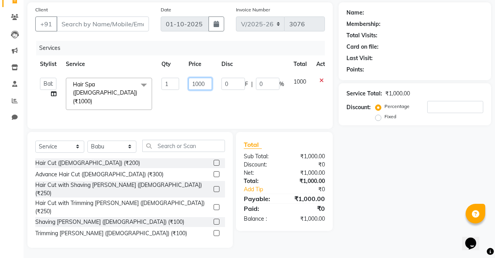
click at [197, 83] on input "1000" at bounding box center [201, 84] width 24 height 12
click at [194, 83] on input "1500" at bounding box center [201, 84] width 24 height 12
type input "2500"
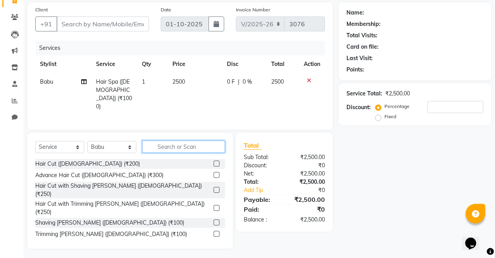
click at [173, 148] on input "text" at bounding box center [183, 146] width 83 height 12
click at [100, 146] on select "Select Stylist Admin Babu Budhia Monalisa Naresh Nisha Priti Rahul" at bounding box center [111, 147] width 49 height 12
select select "80321"
click at [87, 141] on select "Select Stylist Admin Babu Budhia Monalisa Naresh Nisha Priti Rahul" at bounding box center [111, 147] width 49 height 12
click at [156, 149] on input "text" at bounding box center [183, 146] width 83 height 12
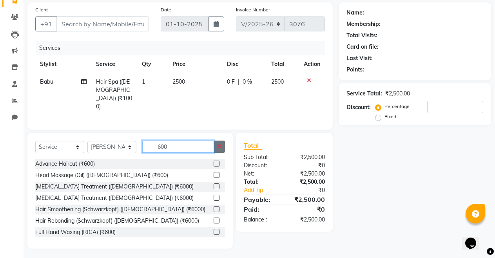
type input "600"
click at [218, 147] on button "button" at bounding box center [219, 146] width 11 height 12
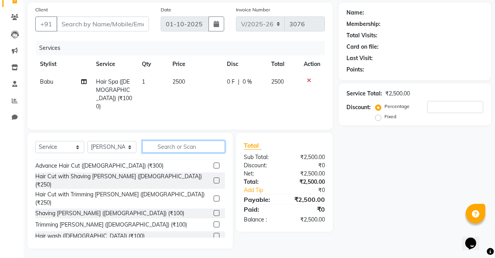
scroll to position [0, 0]
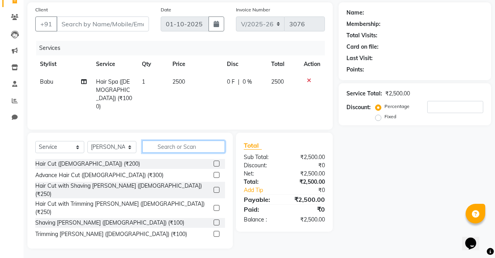
click at [164, 148] on input "text" at bounding box center [183, 146] width 83 height 12
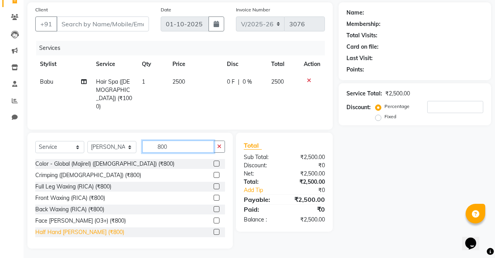
type input "800"
click at [68, 233] on div "Half Hand De-Tan (₹800)" at bounding box center [79, 232] width 89 height 8
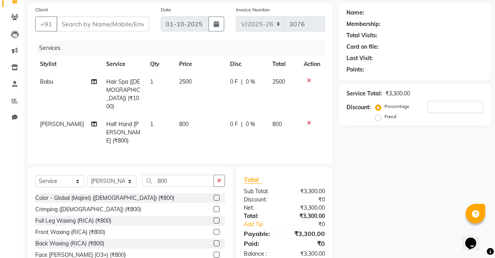
checkbox input "false"
click at [218, 178] on icon "button" at bounding box center [219, 180] width 4 height 5
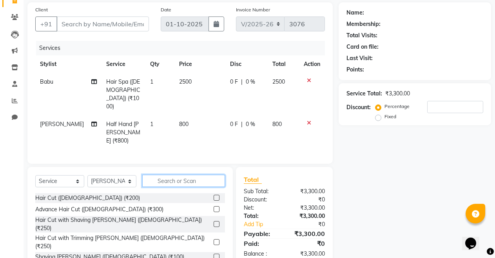
click at [186, 175] on input "text" at bounding box center [183, 181] width 83 height 12
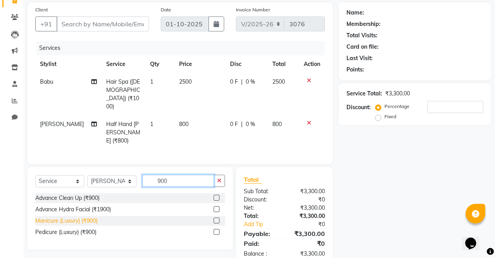
type input "900"
click at [66, 217] on div "Manicure (Luxury) (₹900)" at bounding box center [66, 221] width 62 height 8
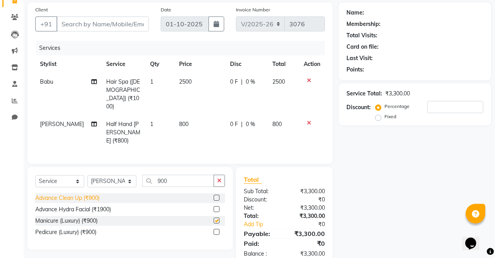
checkbox input "false"
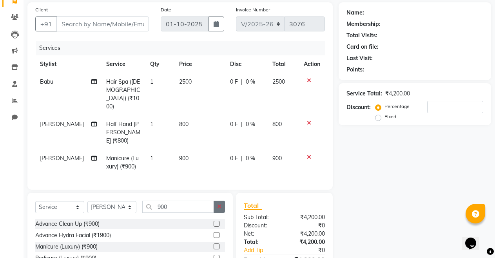
click at [221, 204] on icon "button" at bounding box center [219, 206] width 4 height 5
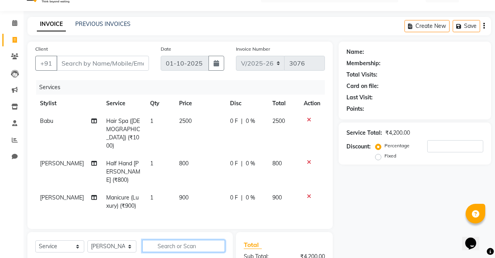
scroll to position [56, 0]
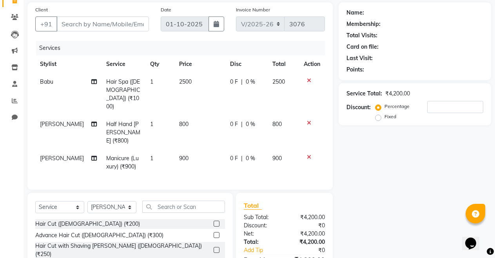
click at [131, 149] on td "Manicure (Luxury) (₹900)" at bounding box center [124, 162] width 44 height 26
select select "80321"
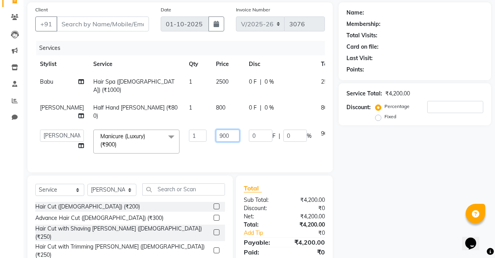
click at [216, 129] on input "900" at bounding box center [228, 135] width 24 height 12
type input "9"
type input "700"
click at [364, 166] on div "Name: Membership: Total Visits: Card on file: Last Visit: Points: Service Total…" at bounding box center [418, 146] width 158 height 289
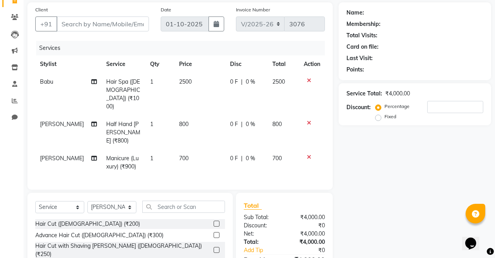
click at [308, 81] on icon at bounding box center [309, 80] width 4 height 5
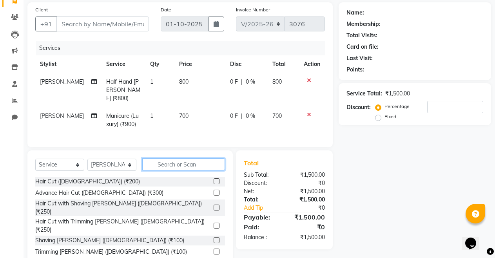
drag, startPoint x: 163, startPoint y: 157, endPoint x: 161, endPoint y: 163, distance: 5.8
click at [161, 163] on input "text" at bounding box center [183, 164] width 83 height 12
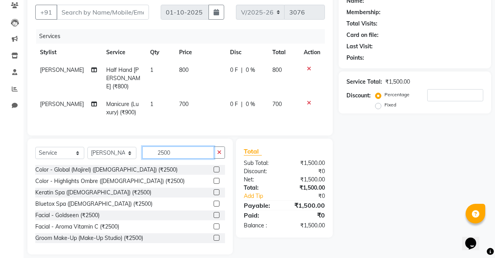
scroll to position [75, 0]
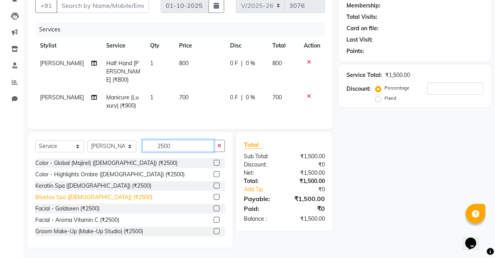
type input "2500"
click at [86, 194] on div "Bluetox Spa (Female) (₹2500)" at bounding box center [93, 197] width 117 height 8
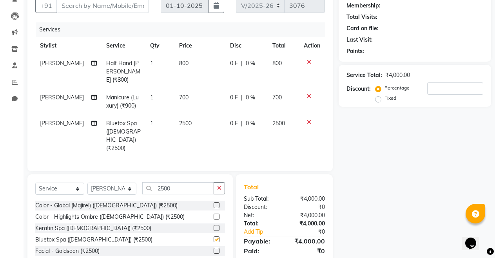
checkbox input "false"
click at [89, 9] on input "Client" at bounding box center [102, 5] width 93 height 15
type input "6"
type input "0"
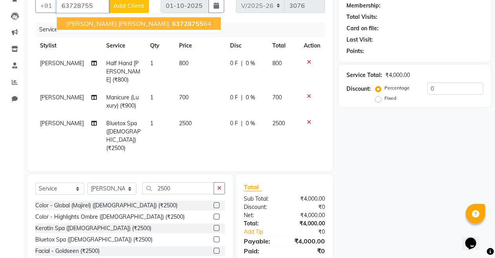
click at [78, 24] on span "SUBHASHREE JENA" at bounding box center [117, 24] width 103 height 8
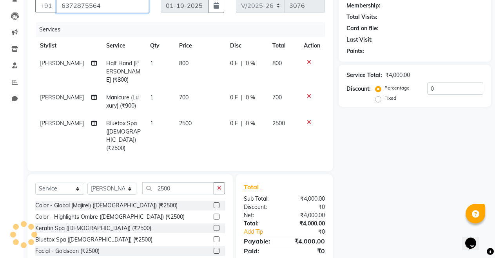
type input "6372875564"
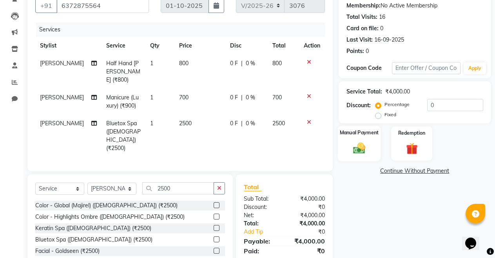
click at [361, 137] on div "Manual Payment" at bounding box center [359, 144] width 43 height 36
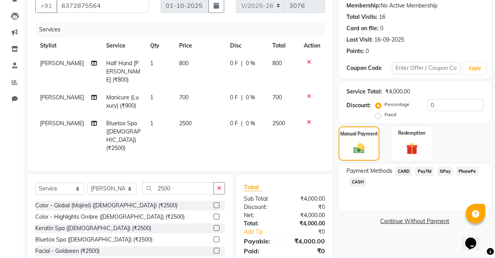
click at [51, 120] on span "[PERSON_NAME]" at bounding box center [62, 123] width 44 height 7
select select "80321"
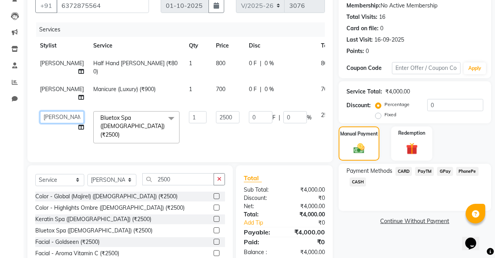
click at [51, 117] on select "Admin Babu Budhia Monalisa Naresh Nisha Priti Rahul" at bounding box center [62, 117] width 44 height 12
select select "13317"
click at [425, 172] on span "PayTM" at bounding box center [424, 171] width 19 height 9
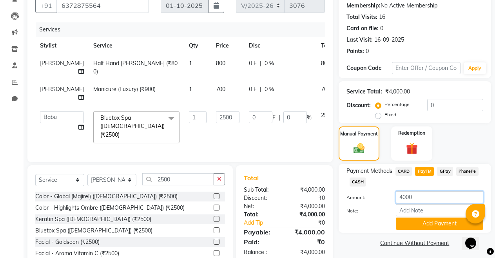
click at [422, 198] on input "4000" at bounding box center [439, 197] width 87 height 12
type input "4"
type input "2500"
click at [437, 222] on button "Add Payment" at bounding box center [439, 223] width 87 height 12
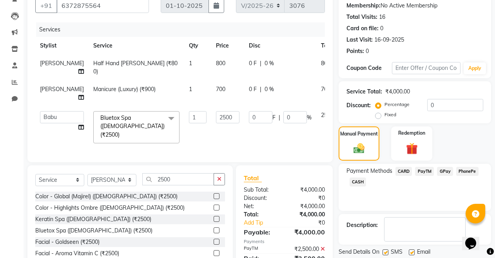
click at [357, 181] on span "CASH" at bounding box center [358, 181] width 17 height 9
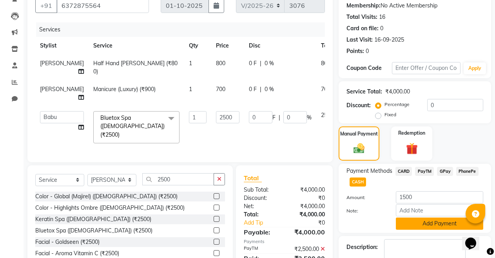
click at [416, 224] on button "Add Payment" at bounding box center [439, 223] width 87 height 12
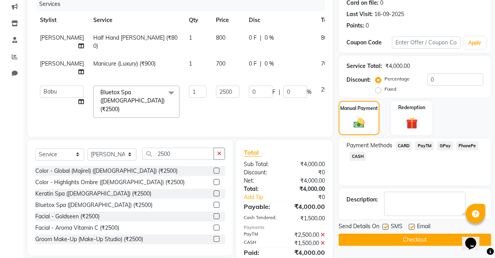
scroll to position [114, 0]
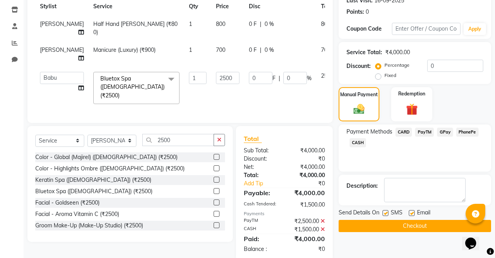
click at [409, 210] on div at bounding box center [411, 214] width 5 height 8
click at [411, 213] on label at bounding box center [412, 213] width 6 height 6
click at [411, 213] on input "checkbox" at bounding box center [411, 213] width 5 height 5
checkbox input "false"
click at [411, 222] on button "Checkout" at bounding box center [415, 226] width 153 height 12
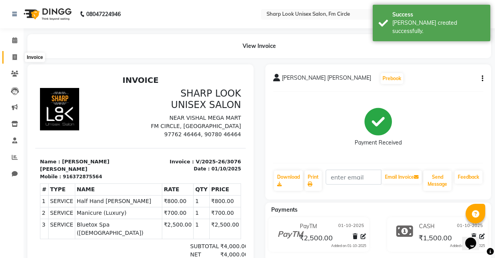
click at [14, 57] on icon at bounding box center [15, 57] width 4 height 6
select select "service"
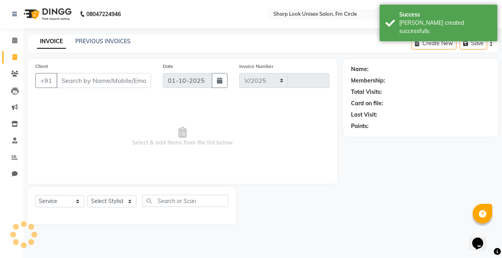
select select "804"
type input "3077"
click at [97, 41] on link "PREVIOUS INVOICES" at bounding box center [102, 41] width 55 height 7
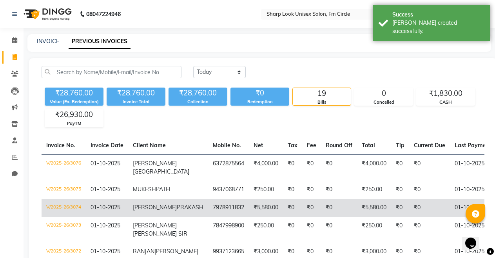
click at [283, 204] on td "₹0" at bounding box center [292, 207] width 19 height 18
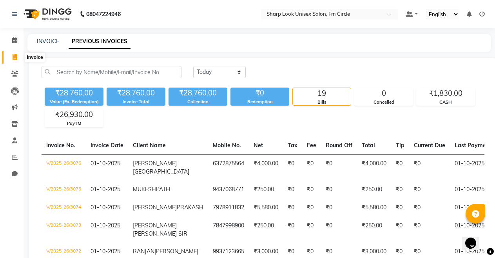
click at [11, 56] on span at bounding box center [15, 57] width 14 height 9
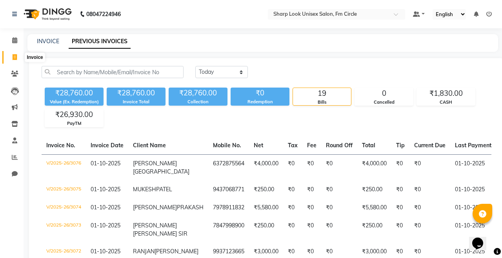
select select "service"
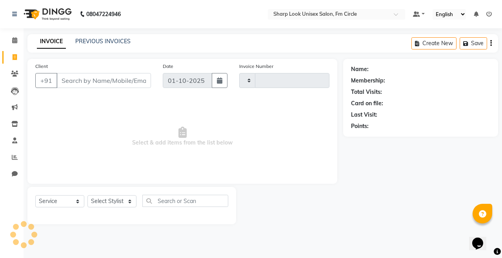
type input "3077"
select select "804"
click at [92, 84] on input "Client" at bounding box center [103, 80] width 95 height 15
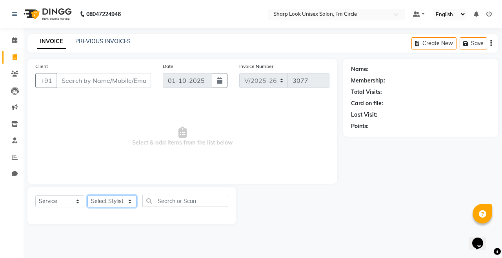
click at [98, 203] on select "Select Stylist Admin Babu Budhia Monalisa Naresh Nisha Priti Rahul" at bounding box center [111, 201] width 49 height 12
select select "88424"
click at [87, 195] on select "Select Stylist Admin Babu Budhia Monalisa Naresh Nisha Priti Rahul" at bounding box center [111, 201] width 49 height 12
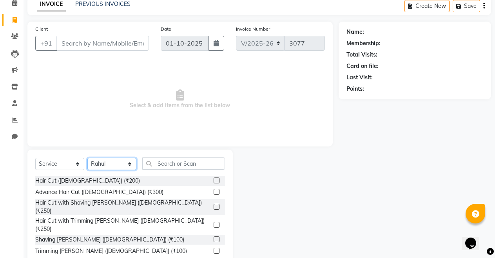
scroll to position [39, 0]
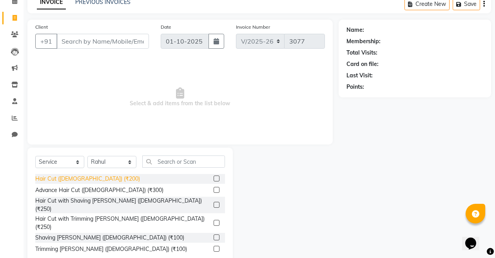
click at [76, 177] on div "Hair Cut (Male) (₹200)" at bounding box center [87, 179] width 105 height 8
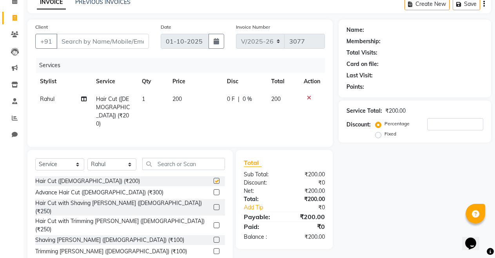
checkbox input "false"
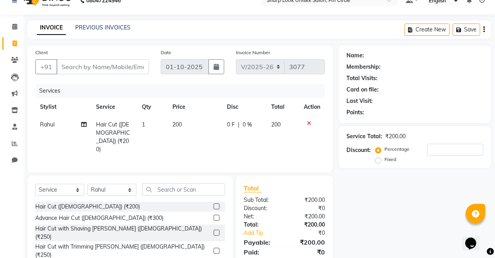
scroll to position [0, 0]
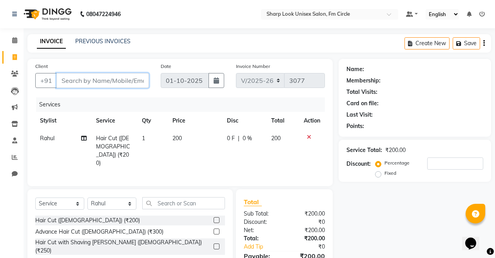
click at [89, 80] on input "Client" at bounding box center [102, 80] width 93 height 15
click at [118, 43] on link "PREVIOUS INVOICES" at bounding box center [102, 41] width 55 height 7
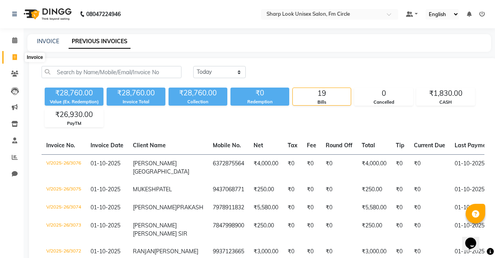
click at [13, 55] on icon at bounding box center [15, 57] width 4 height 6
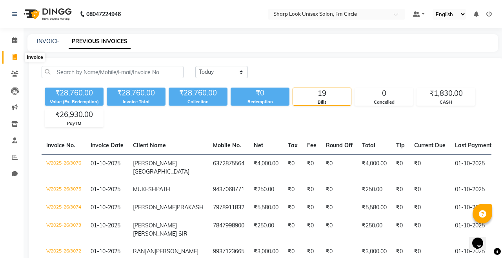
select select "service"
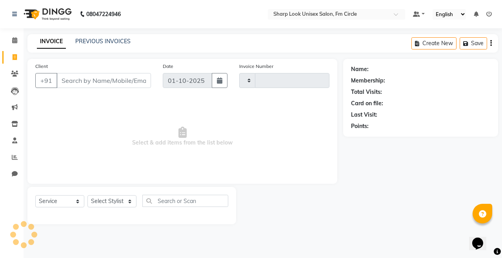
type input "3077"
select select "804"
click at [64, 74] on input "Client" at bounding box center [103, 80] width 95 height 15
click at [104, 73] on input "Client" at bounding box center [103, 80] width 95 height 15
click at [103, 77] on input "Client" at bounding box center [103, 80] width 95 height 15
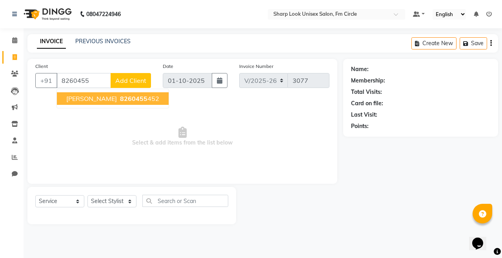
click at [159, 100] on ngb-highlight "8260455 452" at bounding box center [138, 99] width 41 height 8
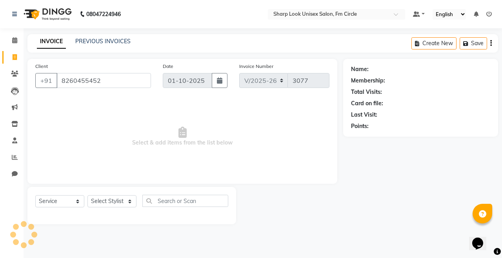
type input "8260455452"
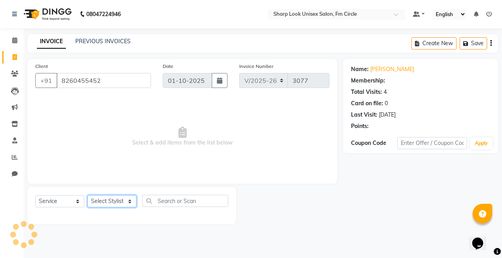
click at [120, 202] on select "Select Stylist Admin Babu Budhia Monalisa Naresh Nisha Priti Rahul" at bounding box center [111, 201] width 49 height 12
click at [87, 195] on select "Select Stylist Admin Babu Budhia Monalisa Naresh Nisha Priti Rahul" at bounding box center [111, 201] width 49 height 12
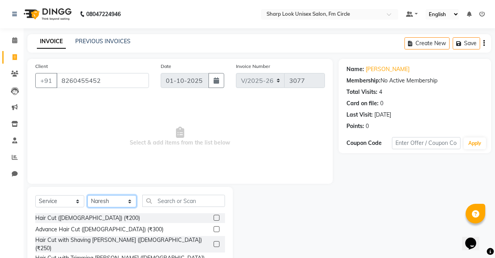
click at [108, 200] on select "Select Stylist Admin Babu Budhia Monalisa Naresh Nisha Priti Rahul" at bounding box center [111, 201] width 49 height 12
select select "88424"
click at [87, 195] on select "Select Stylist Admin Babu Budhia Monalisa Naresh Nisha Priti Rahul" at bounding box center [111, 201] width 49 height 12
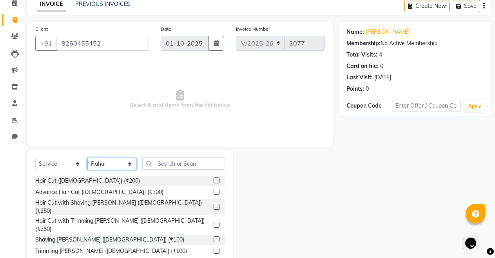
scroll to position [56, 0]
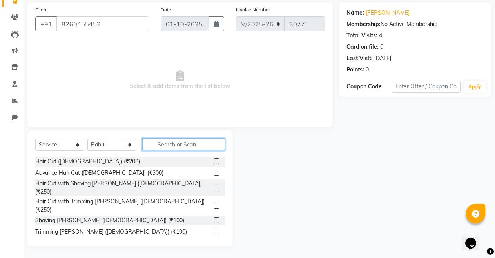
click at [159, 142] on input "text" at bounding box center [183, 144] width 83 height 12
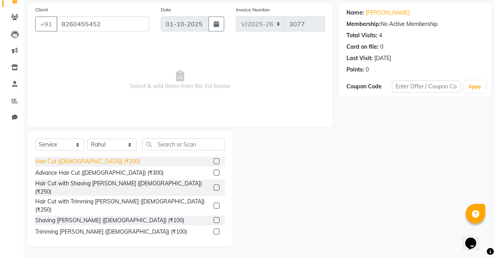
click at [54, 164] on div "Hair Cut (Male) (₹200)" at bounding box center [87, 161] width 105 height 8
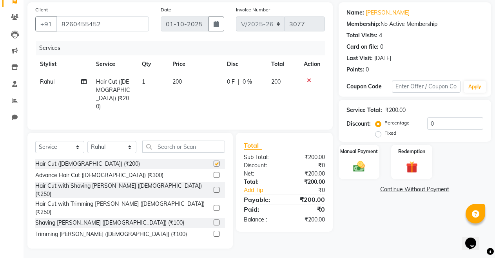
checkbox input "false"
click at [385, 133] on label "Fixed" at bounding box center [391, 132] width 12 height 7
click at [378, 133] on input "Fixed" at bounding box center [379, 132] width 5 height 5
radio input "true"
click at [442, 123] on input "0" at bounding box center [456, 123] width 56 height 12
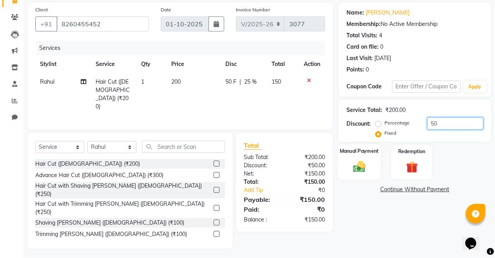
type input "50"
click at [362, 159] on div "Manual Payment" at bounding box center [359, 162] width 43 height 36
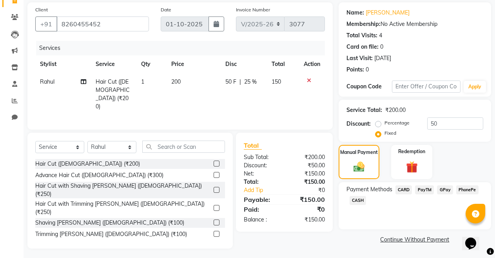
click at [424, 191] on span "PayTM" at bounding box center [424, 189] width 19 height 9
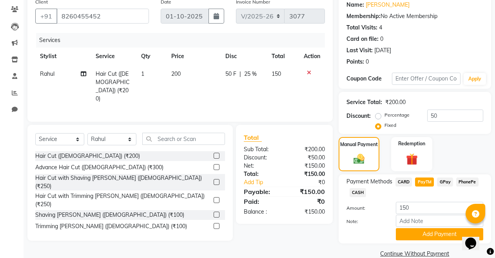
scroll to position [78, 0]
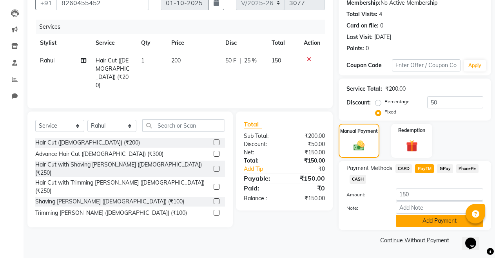
click at [423, 218] on button "Add Payment" at bounding box center [439, 221] width 87 height 12
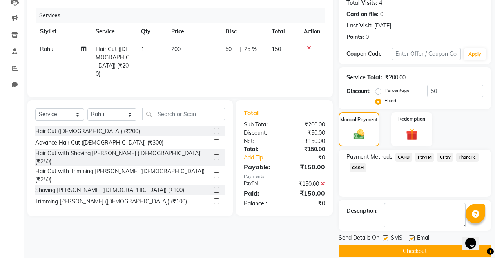
scroll to position [100, 0]
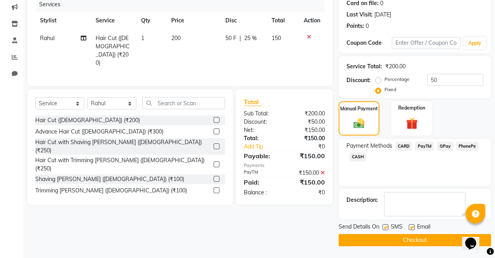
click at [412, 226] on label at bounding box center [412, 227] width 6 height 6
click at [412, 226] on input "checkbox" at bounding box center [411, 227] width 5 height 5
checkbox input "false"
click at [412, 235] on button "Checkout" at bounding box center [415, 240] width 153 height 12
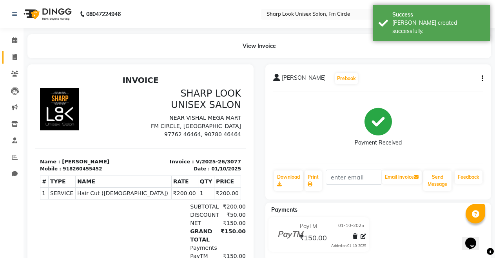
click at [12, 51] on link "Invoice" at bounding box center [11, 57] width 19 height 13
select select "service"
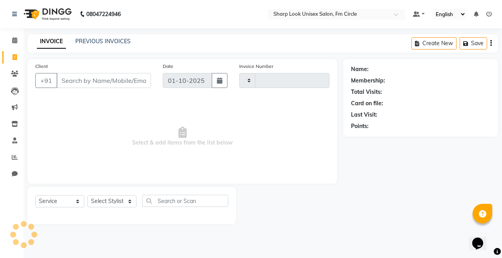
type input "3078"
select select "804"
click at [93, 80] on input "Client" at bounding box center [103, 80] width 95 height 15
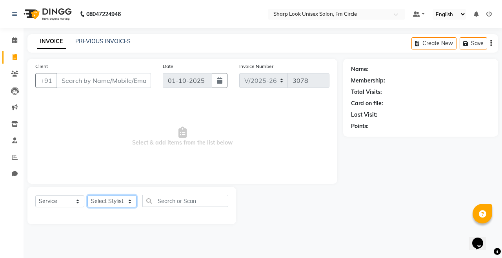
click at [118, 199] on select "Select Stylist Admin Babu Budhia Monalisa Naresh Nisha Priti Rahul" at bounding box center [111, 201] width 49 height 12
click at [71, 86] on input "Client" at bounding box center [103, 80] width 95 height 15
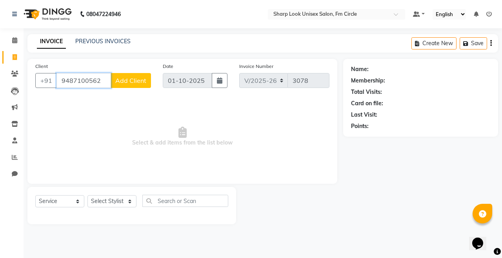
type input "9487100562"
click at [129, 82] on span "Add Client" at bounding box center [130, 80] width 31 height 8
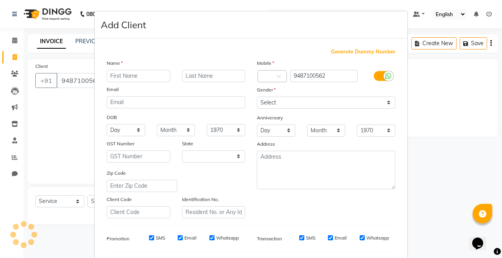
select select "29"
click at [145, 77] on input "text" at bounding box center [139, 76] width 64 height 12
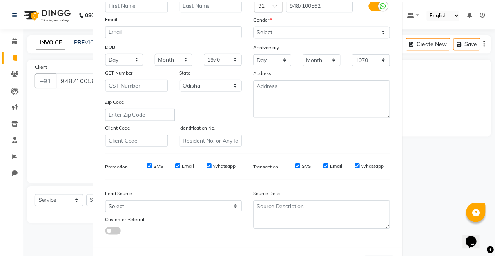
scroll to position [104, 0]
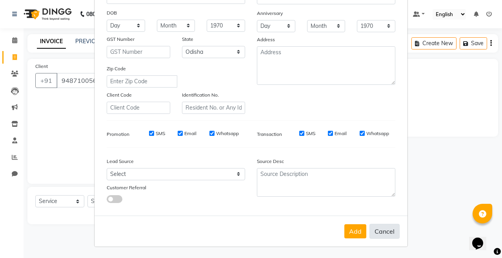
click at [387, 234] on button "Cancel" at bounding box center [384, 231] width 30 height 15
select select
select select "null"
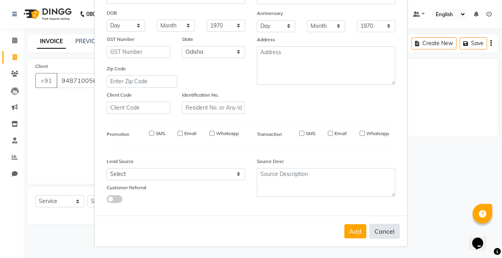
select select
checkbox input "false"
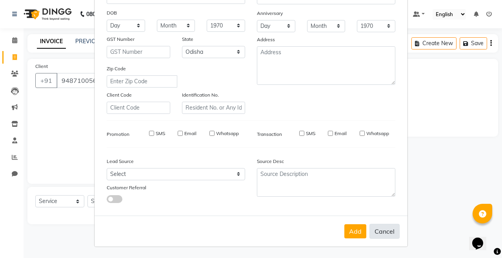
checkbox input "false"
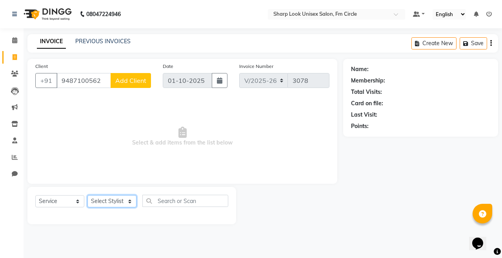
click at [108, 199] on select "Select Stylist Admin Babu Budhia Monalisa Naresh Nisha Priti Rahul" at bounding box center [111, 201] width 49 height 12
click at [87, 195] on select "Select Stylist Admin Babu Budhia Monalisa Naresh Nisha Priti Rahul" at bounding box center [111, 201] width 49 height 12
click at [105, 207] on div "Select Service Product Membership Package Voucher Prepaid Gift Card Select Styl…" at bounding box center [131, 204] width 193 height 18
click at [107, 198] on select "Select Stylist Admin Babu Budhia Monalisa Naresh Nisha Priti Rahul" at bounding box center [111, 201] width 49 height 12
select select "80321"
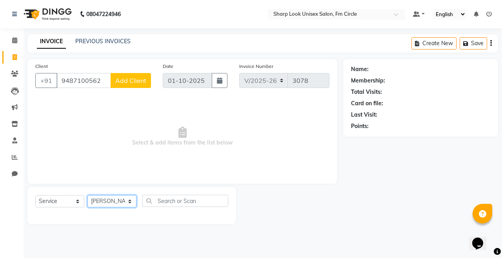
click at [87, 195] on select "Select Stylist Admin Babu Budhia Monalisa Naresh Nisha Priti Rahul" at bounding box center [111, 201] width 49 height 12
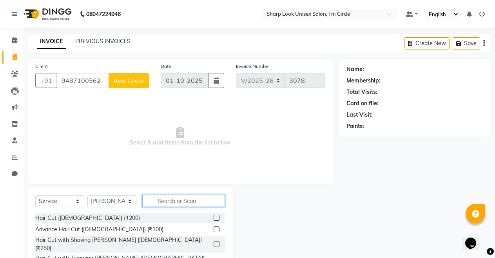
click at [170, 201] on input "text" at bounding box center [183, 201] width 83 height 12
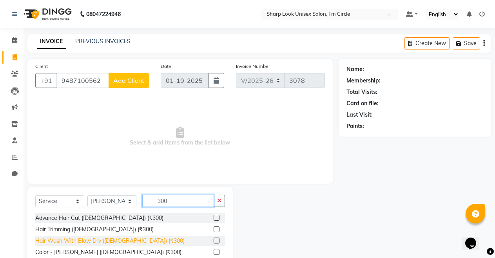
type input "300"
click at [99, 240] on div "Hair Wash With Blow Dry ([DEMOGRAPHIC_DATA]) (₹300)" at bounding box center [109, 241] width 149 height 8
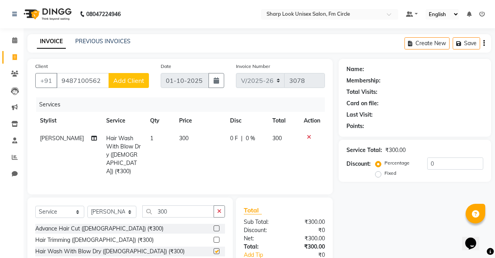
checkbox input "false"
click at [94, 224] on div "Advance Hair Cut (Male) (₹300) Hair Trimming (Female) (₹300) Hair Wash With Blo…" at bounding box center [130, 263] width 190 height 78
click at [95, 236] on div "Hair Trimming (Female) (₹300)" at bounding box center [94, 240] width 118 height 8
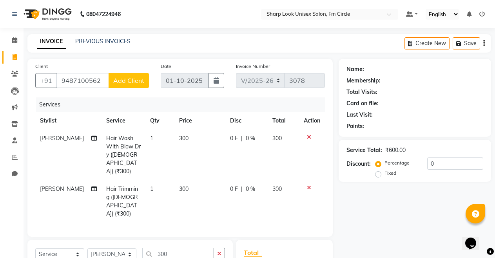
checkbox input "false"
click at [216, 247] on button "button" at bounding box center [219, 253] width 11 height 12
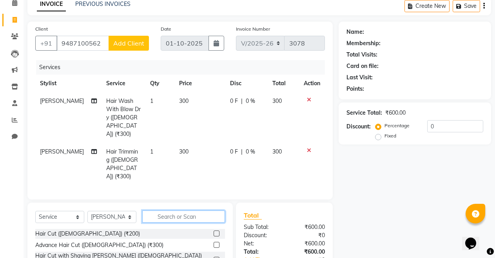
scroll to position [91, 0]
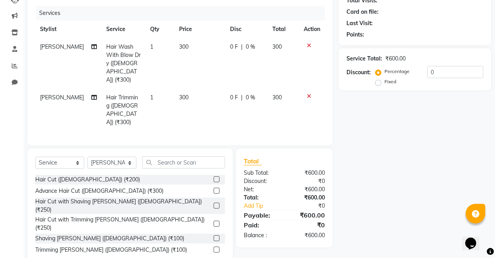
click at [198, 148] on div "Select Service Product Membership Package Voucher Prepaid Gift Card Select Styl…" at bounding box center [130, 206] width 206 height 116
click at [175, 156] on input "text" at bounding box center [183, 162] width 83 height 12
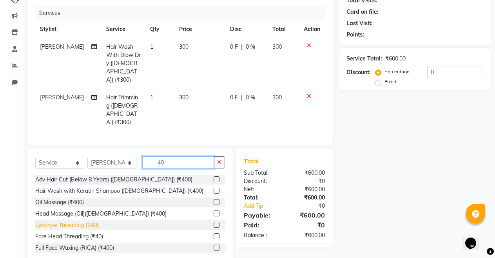
type input "40"
click at [67, 221] on div "Eyebrow Threading (₹40)" at bounding box center [66, 225] width 63 height 8
checkbox input "false"
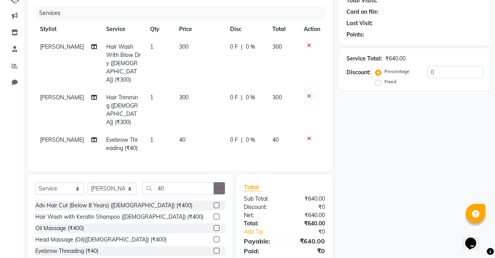
click at [221, 185] on icon "button" at bounding box center [219, 187] width 4 height 5
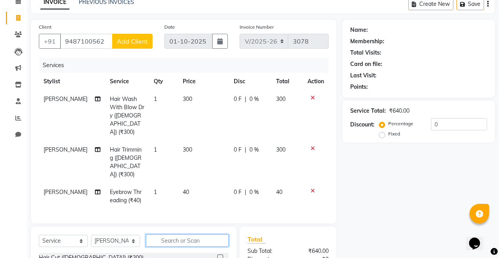
scroll to position [39, 0]
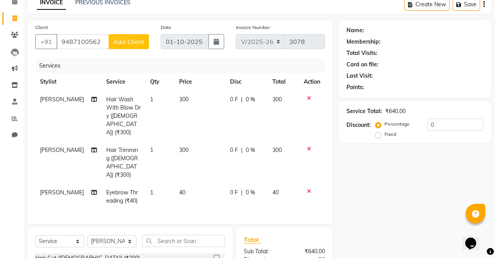
click at [131, 44] on span "Add Client" at bounding box center [128, 42] width 31 height 8
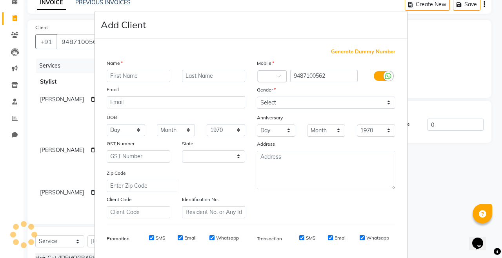
select select "29"
click at [135, 78] on input "text" at bounding box center [139, 76] width 64 height 12
click at [118, 73] on input "text" at bounding box center [139, 76] width 64 height 12
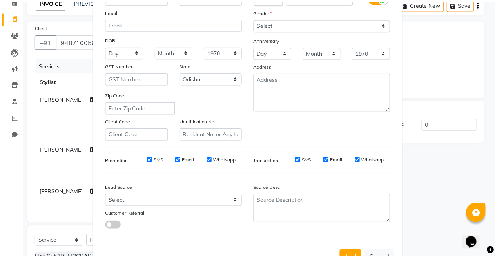
scroll to position [104, 0]
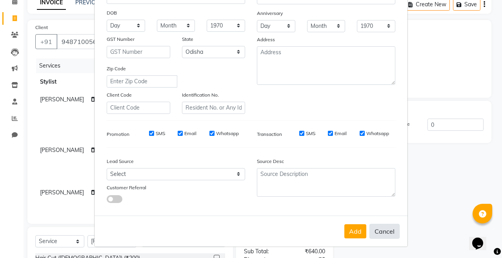
click at [377, 230] on button "Cancel" at bounding box center [384, 231] width 30 height 15
select select
select select "null"
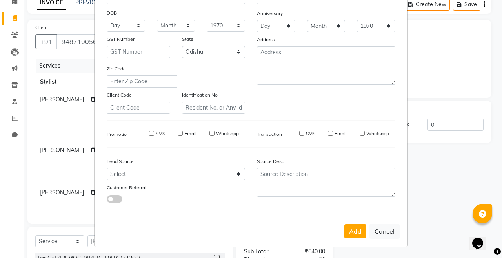
select select
checkbox input "false"
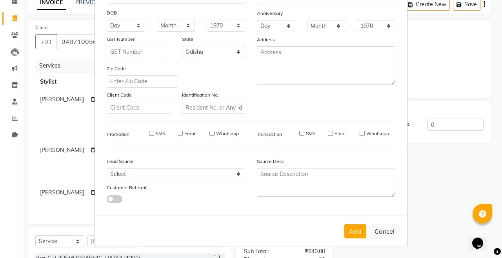
checkbox input "false"
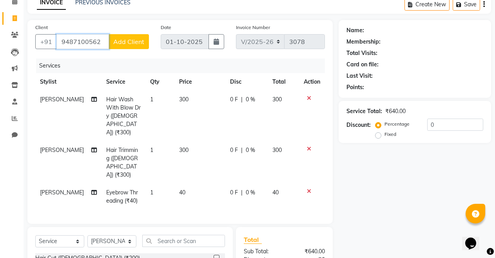
click at [100, 41] on input "9487100562" at bounding box center [82, 41] width 53 height 15
type input "9"
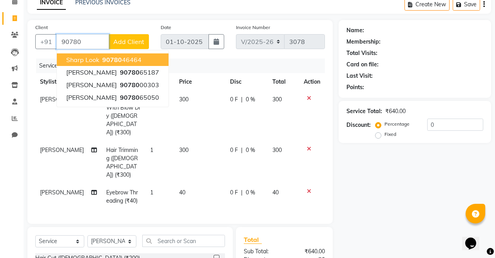
click at [108, 60] on span "90780" at bounding box center [112, 60] width 20 height 8
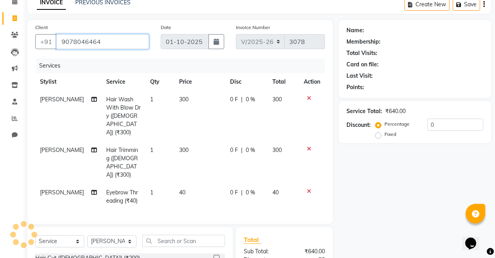
type input "9078046464"
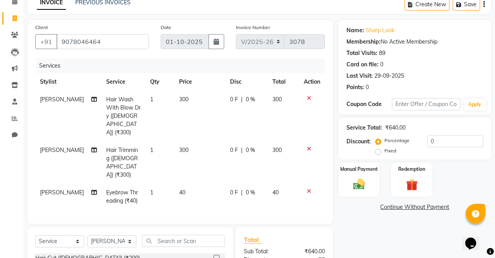
click at [385, 151] on label "Fixed" at bounding box center [391, 150] width 12 height 7
click at [379, 151] on input "Fixed" at bounding box center [379, 150] width 5 height 5
radio input "true"
click at [445, 137] on input "0" at bounding box center [456, 141] width 56 height 12
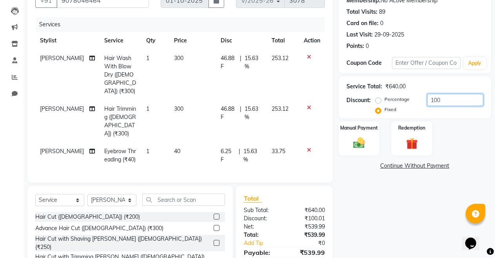
scroll to position [126, 0]
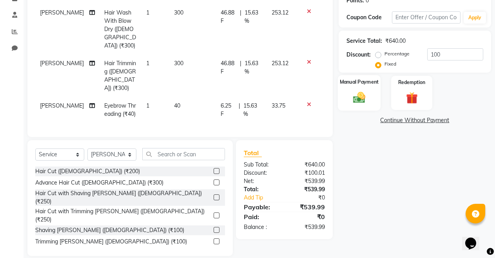
click at [360, 88] on div "Manual Payment" at bounding box center [359, 93] width 43 height 36
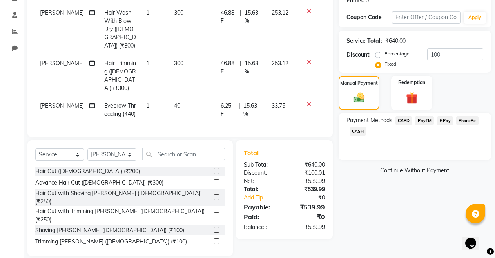
click at [420, 120] on span "PayTM" at bounding box center [424, 120] width 19 height 9
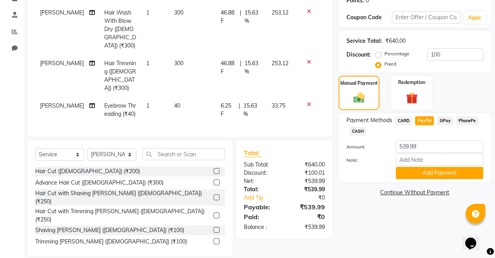
click at [360, 131] on span "CASH" at bounding box center [358, 131] width 17 height 9
click at [451, 53] on input "100" at bounding box center [456, 54] width 56 height 12
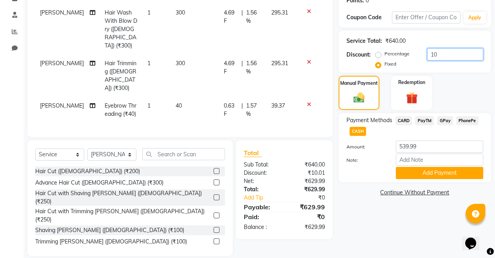
type input "1"
type input "100"
click at [435, 172] on button "Add Payment" at bounding box center [439, 173] width 87 height 12
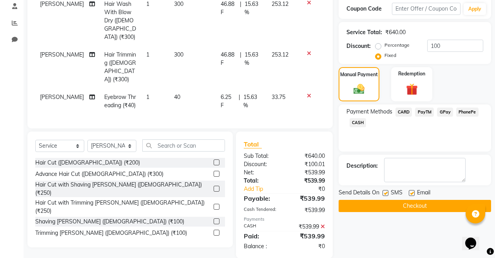
scroll to position [136, 0]
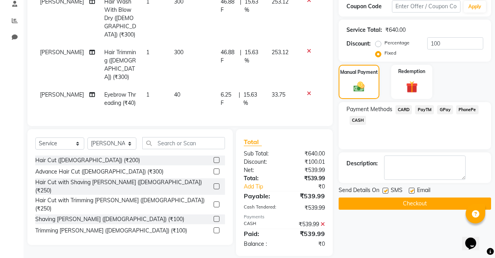
click at [411, 191] on label at bounding box center [412, 190] width 6 height 6
click at [411, 191] on input "checkbox" at bounding box center [411, 190] width 5 height 5
click at [408, 204] on button "Checkout" at bounding box center [415, 203] width 153 height 12
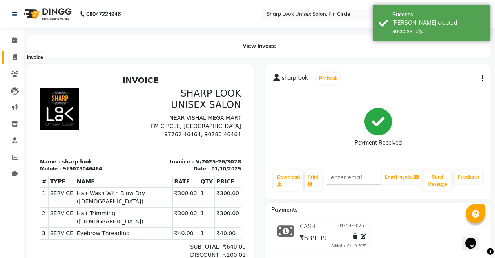
click at [14, 58] on icon at bounding box center [15, 57] width 4 height 6
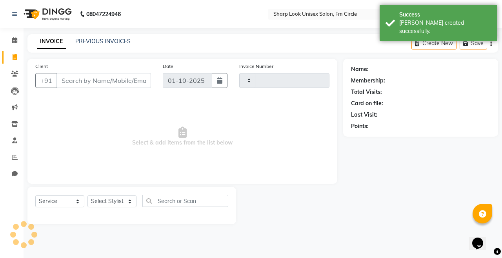
click at [126, 80] on input "Client" at bounding box center [103, 80] width 95 height 15
click at [102, 79] on input "Client" at bounding box center [103, 80] width 95 height 15
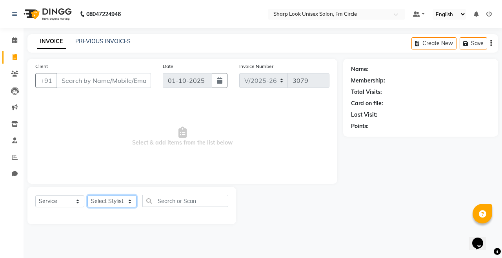
click at [104, 204] on select "Select Stylist Admin Babu Budhia Monalisa Naresh Nisha Priti Rahul" at bounding box center [111, 201] width 49 height 12
click at [87, 195] on select "Select Stylist Admin Babu Budhia Monalisa Naresh Nisha Priti Rahul" at bounding box center [111, 201] width 49 height 12
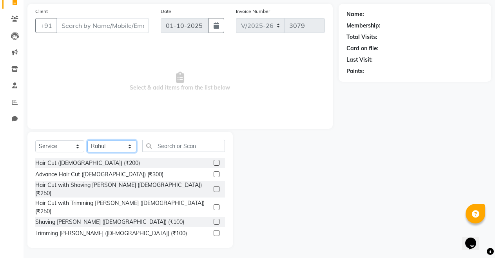
scroll to position [56, 0]
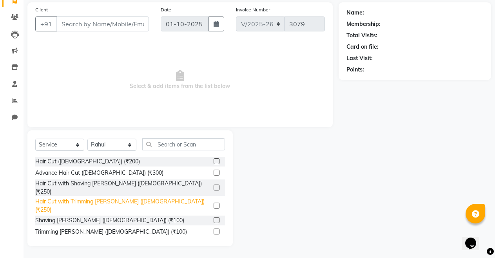
click at [116, 197] on div "Hair Cut with Trimming [PERSON_NAME] ([DEMOGRAPHIC_DATA]) (₹250)" at bounding box center [122, 205] width 175 height 16
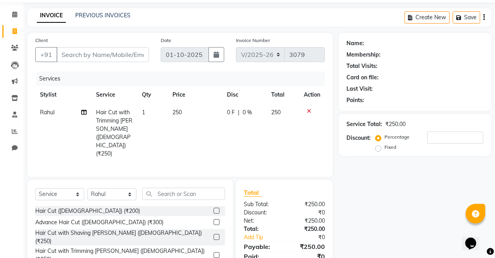
scroll to position [0, 0]
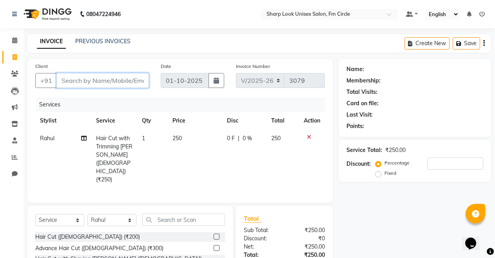
click at [98, 74] on input "Client" at bounding box center [102, 80] width 93 height 15
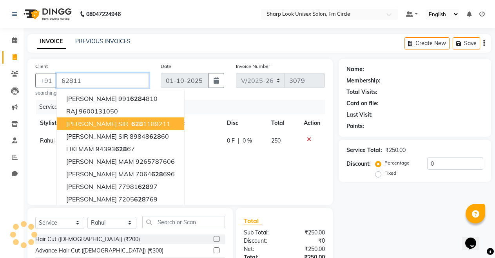
click at [131, 124] on span "628" at bounding box center [137, 124] width 12 height 8
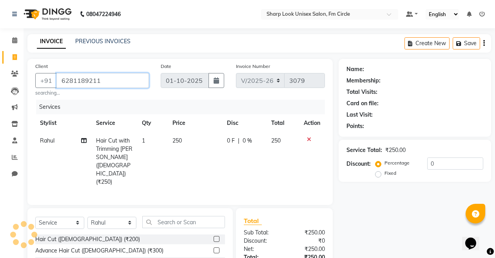
click at [123, 83] on input "6281189211" at bounding box center [102, 80] width 93 height 15
drag, startPoint x: 57, startPoint y: 80, endPoint x: 113, endPoint y: 87, distance: 56.9
click at [113, 87] on input "6281189211" at bounding box center [102, 80] width 93 height 15
click at [15, 59] on icon at bounding box center [15, 57] width 4 height 6
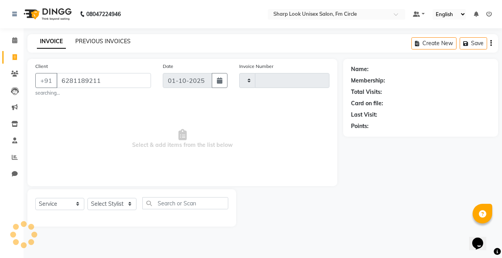
click at [120, 42] on link "PREVIOUS INVOICES" at bounding box center [102, 41] width 55 height 7
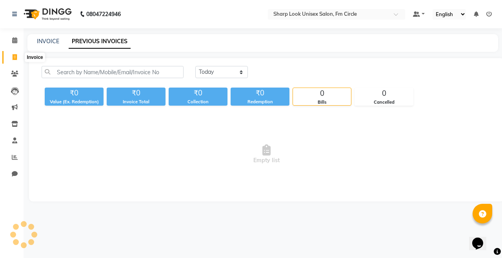
click at [13, 56] on icon at bounding box center [15, 57] width 4 height 6
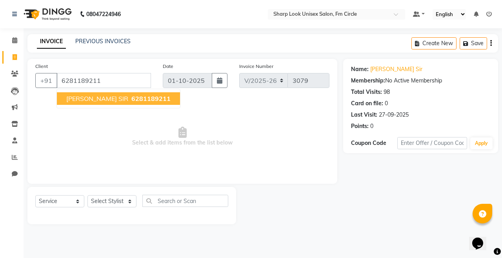
click at [135, 101] on span "6281189211" at bounding box center [150, 99] width 39 height 8
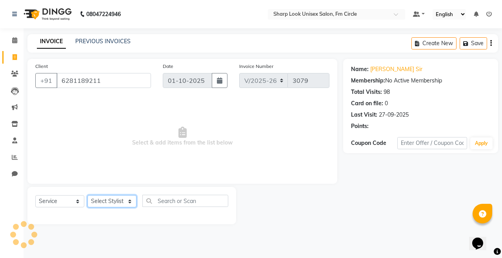
click at [118, 201] on select "Select Stylist Admin Babu Budhia Monalisa Naresh Nisha Priti Rahul" at bounding box center [111, 201] width 49 height 12
click at [87, 195] on select "Select Stylist Admin Babu Budhia Monalisa Naresh Nisha Priti Rahul" at bounding box center [111, 201] width 49 height 12
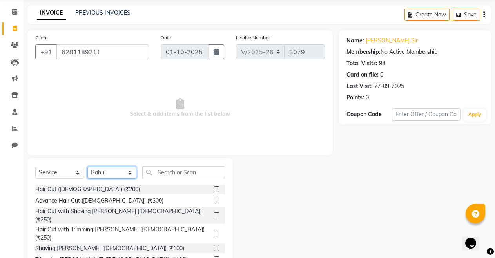
scroll to position [56, 0]
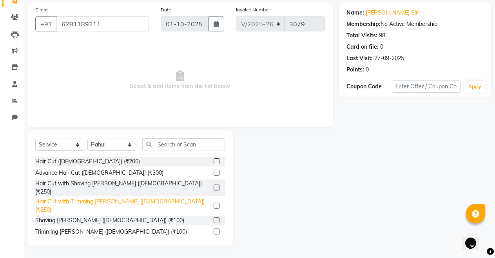
click at [122, 197] on div "Hair Cut with Trimming [PERSON_NAME] ([DEMOGRAPHIC_DATA]) (₹250)" at bounding box center [122, 205] width 175 height 16
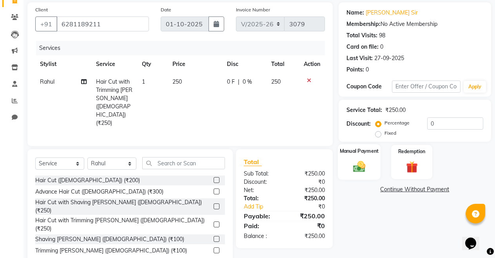
click at [357, 158] on div "Manual Payment" at bounding box center [359, 162] width 43 height 36
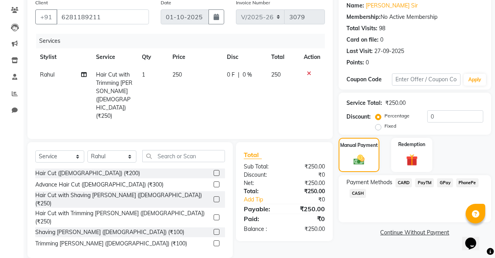
scroll to position [66, 0]
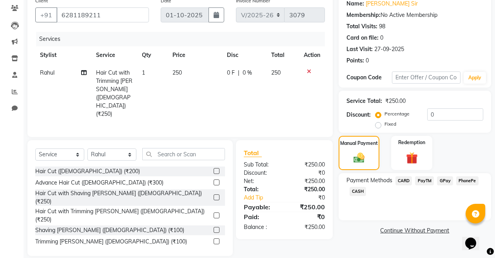
click at [427, 181] on span "PayTM" at bounding box center [424, 180] width 19 height 9
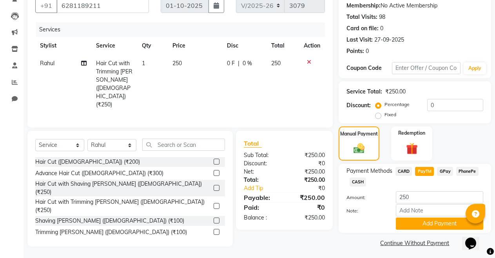
scroll to position [78, 0]
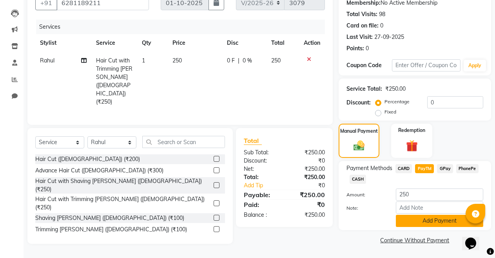
click at [424, 222] on button "Add Payment" at bounding box center [439, 221] width 87 height 12
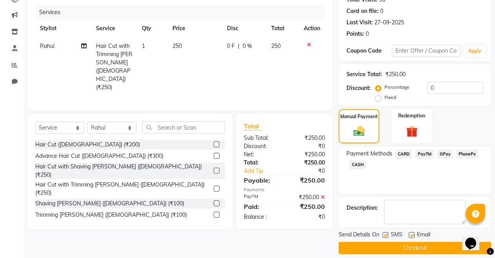
scroll to position [100, 0]
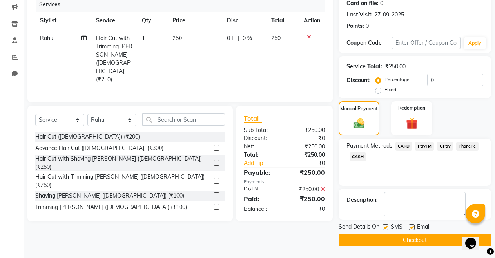
click at [409, 226] on label at bounding box center [412, 227] width 6 height 6
click at [409, 226] on input "checkbox" at bounding box center [411, 227] width 5 height 5
click at [409, 238] on button "Checkout" at bounding box center [415, 240] width 153 height 12
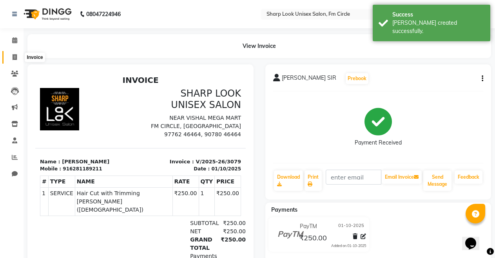
click at [9, 54] on span at bounding box center [15, 57] width 14 height 9
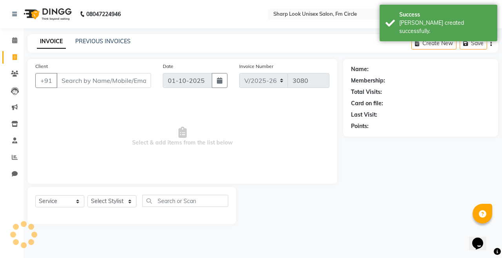
click at [83, 75] on input "Client" at bounding box center [103, 80] width 95 height 15
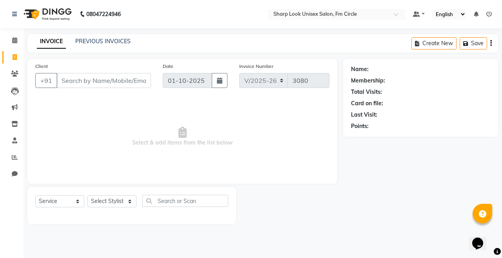
click at [80, 80] on input "Client" at bounding box center [103, 80] width 95 height 15
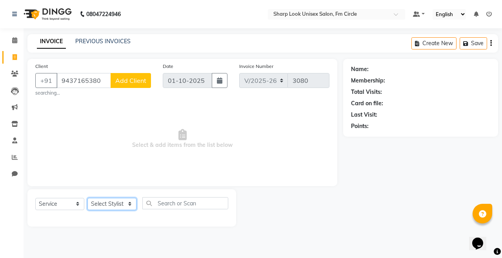
click at [113, 206] on select "Select Stylist Admin Babu Budhia Monalisa Naresh Nisha Priti Rahul" at bounding box center [111, 204] width 49 height 12
click at [87, 198] on select "Select Stylist Admin Babu Budhia Monalisa Naresh Nisha Priti Rahul" at bounding box center [111, 204] width 49 height 12
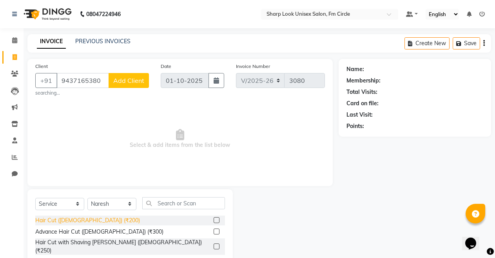
click at [77, 220] on div "Hair Cut (Male) (₹200)" at bounding box center [87, 220] width 105 height 8
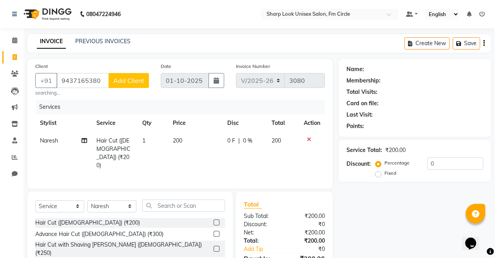
click at [128, 83] on span "Add Client" at bounding box center [128, 80] width 31 height 8
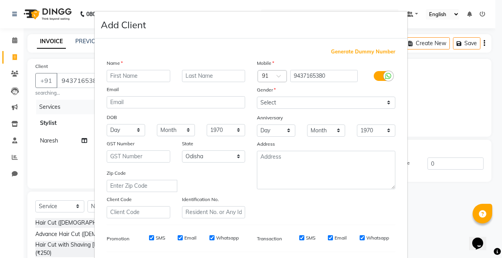
click at [126, 80] on input "text" at bounding box center [139, 76] width 64 height 12
click at [121, 74] on input "text" at bounding box center [139, 76] width 64 height 12
click at [202, 75] on input "text" at bounding box center [214, 76] width 64 height 12
click at [299, 96] on select "Select Male Female Other Prefer Not To Say" at bounding box center [326, 102] width 138 height 12
click at [257, 96] on select "Select Male Female Other Prefer Not To Say" at bounding box center [326, 102] width 138 height 12
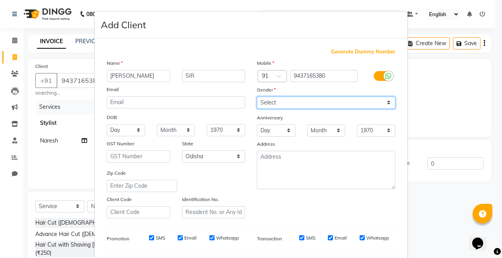
click at [291, 101] on select "Select Male Female Other Prefer Not To Say" at bounding box center [326, 102] width 138 height 12
click at [257, 96] on select "Select Male Female Other Prefer Not To Say" at bounding box center [326, 102] width 138 height 12
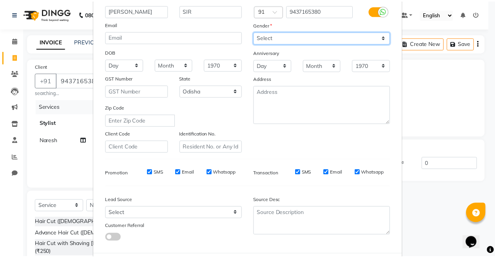
scroll to position [104, 0]
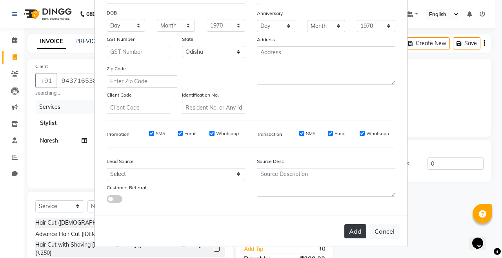
click at [352, 226] on button "Add" at bounding box center [355, 231] width 22 height 14
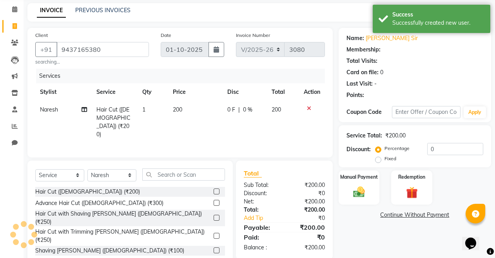
scroll to position [59, 0]
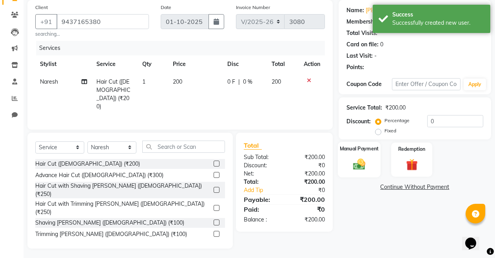
click at [358, 158] on img at bounding box center [359, 164] width 20 height 14
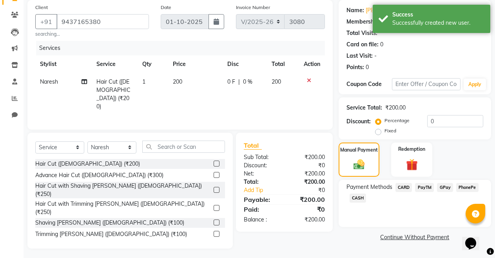
click at [385, 132] on label "Fixed" at bounding box center [391, 130] width 12 height 7
click at [378, 132] on input "Fixed" at bounding box center [379, 130] width 5 height 5
click at [447, 117] on input "0" at bounding box center [456, 121] width 56 height 12
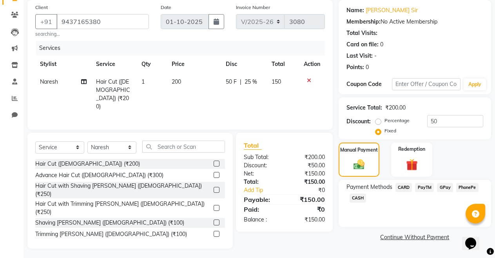
click at [362, 198] on span "CASH" at bounding box center [358, 197] width 17 height 9
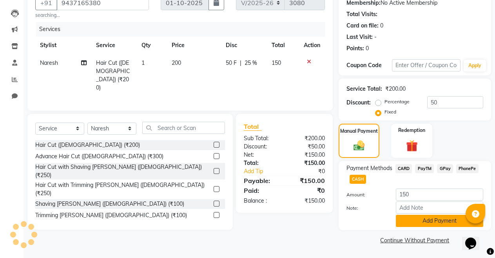
click at [439, 224] on button "Add Payment" at bounding box center [439, 221] width 87 height 12
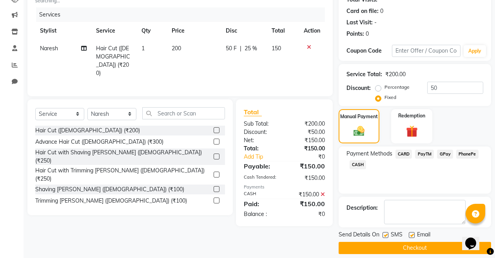
scroll to position [100, 0]
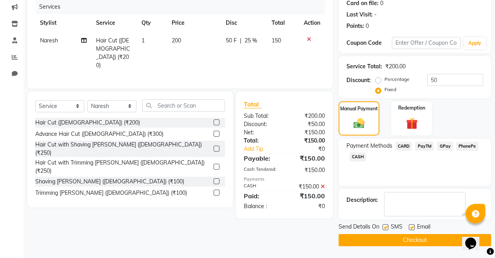
click at [413, 226] on label at bounding box center [412, 227] width 6 height 6
click at [413, 226] on input "checkbox" at bounding box center [411, 227] width 5 height 5
click at [408, 243] on button "Checkout" at bounding box center [415, 240] width 153 height 12
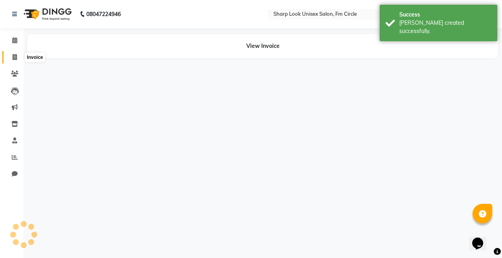
click at [20, 53] on span at bounding box center [15, 57] width 14 height 9
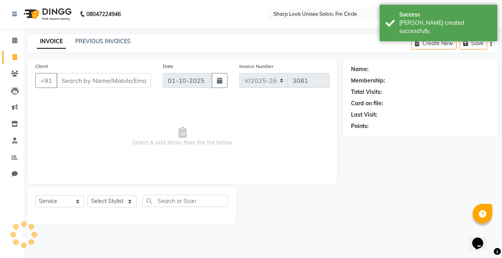
click at [98, 80] on input "Client" at bounding box center [103, 80] width 95 height 15
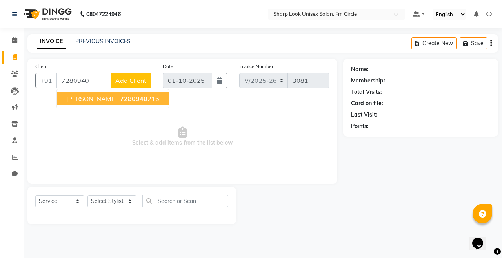
click at [122, 101] on span "7280940" at bounding box center [133, 99] width 27 height 8
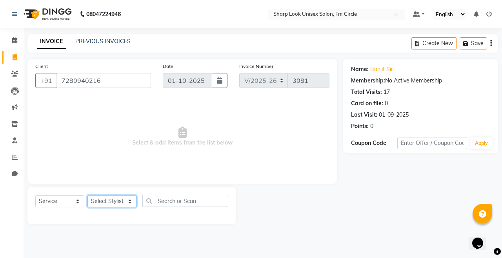
click at [108, 207] on select "Select Stylist Admin Babu Budhia Monalisa Naresh Nisha Priti Rahul" at bounding box center [111, 201] width 49 height 12
click at [87, 195] on select "Select Stylist Admin Babu Budhia Monalisa Naresh Nisha Priti Rahul" at bounding box center [111, 201] width 49 height 12
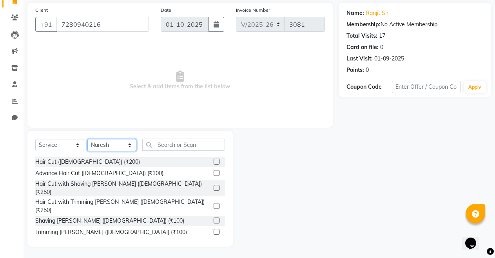
scroll to position [56, 0]
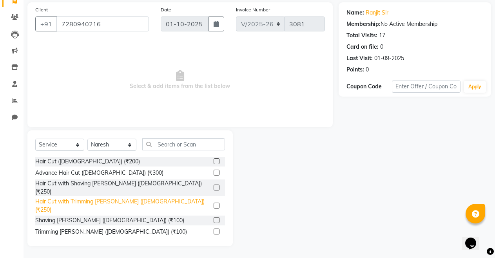
click at [98, 197] on div "Hair Cut with Trimming [PERSON_NAME] ([DEMOGRAPHIC_DATA]) (₹250)" at bounding box center [122, 205] width 175 height 16
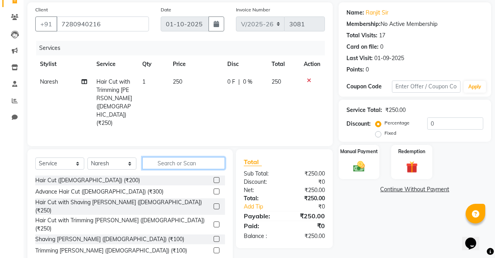
click at [160, 157] on input "text" at bounding box center [183, 163] width 83 height 12
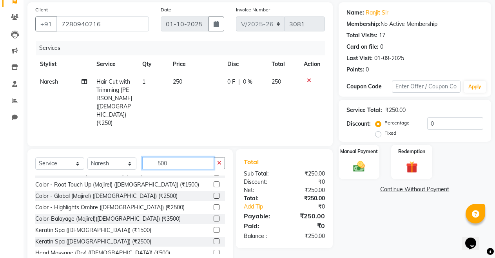
scroll to position [0, 0]
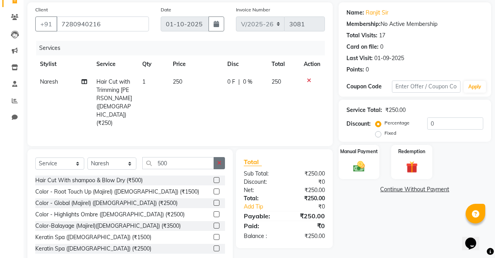
click at [222, 160] on icon "button" at bounding box center [219, 162] width 4 height 5
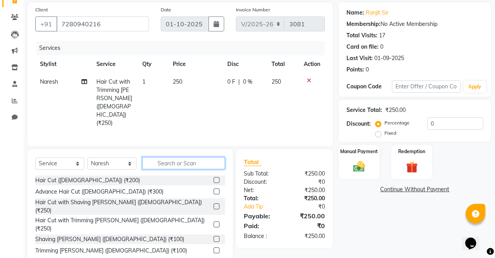
click at [193, 157] on input "text" at bounding box center [183, 163] width 83 height 12
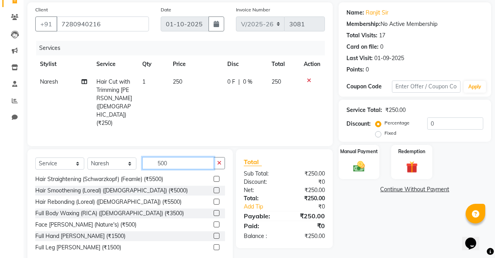
scroll to position [235, 0]
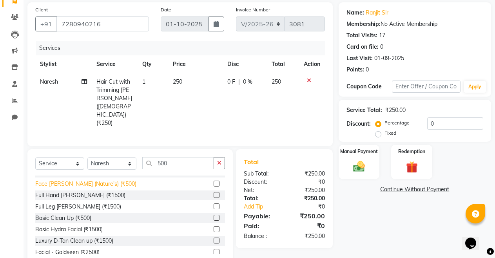
click at [75, 180] on div "Face De-Tan (Nature's) (₹500)" at bounding box center [85, 184] width 101 height 8
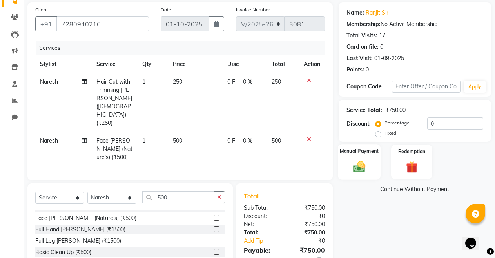
click at [353, 166] on img at bounding box center [359, 166] width 20 height 14
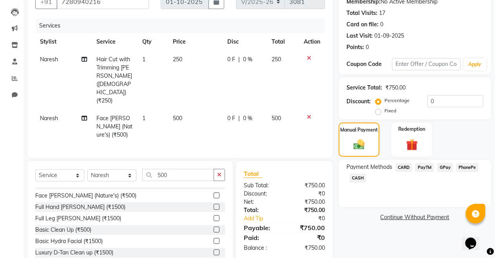
scroll to position [100, 0]
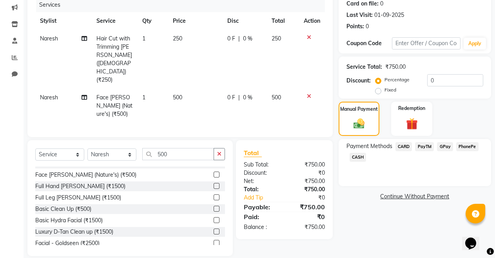
click at [424, 149] on span "PayTM" at bounding box center [424, 146] width 19 height 9
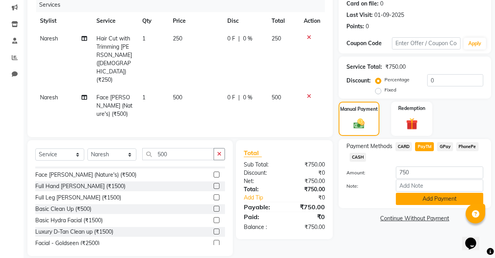
click at [430, 198] on button "Add Payment" at bounding box center [439, 199] width 87 height 12
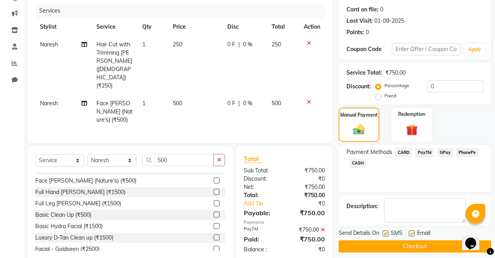
scroll to position [100, 0]
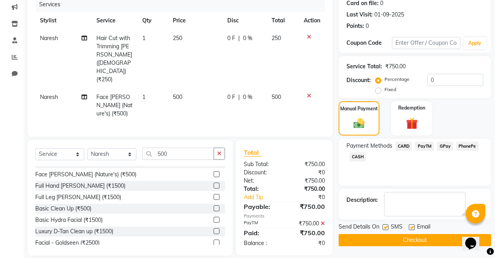
click at [410, 226] on label at bounding box center [412, 227] width 6 height 6
click at [410, 226] on input "checkbox" at bounding box center [411, 227] width 5 height 5
click at [405, 235] on button "Checkout" at bounding box center [415, 240] width 153 height 12
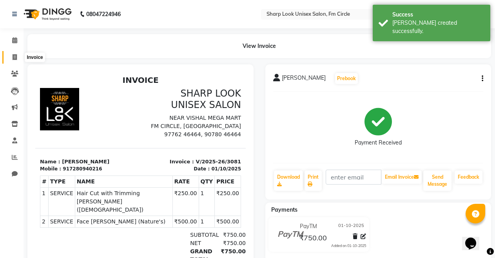
click at [16, 55] on icon at bounding box center [15, 57] width 4 height 6
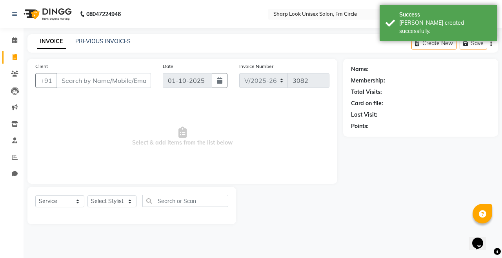
click at [137, 78] on input "Client" at bounding box center [103, 80] width 95 height 15
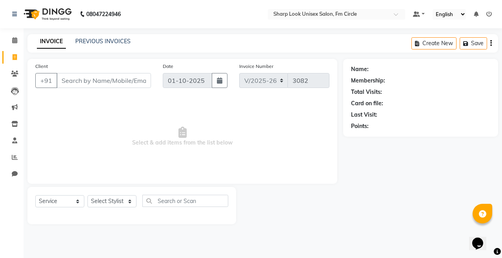
click at [98, 37] on div "INVOICE PREVIOUS INVOICES Create New Save" at bounding box center [262, 43] width 471 height 18
click at [97, 46] on div "INVOICE PREVIOUS INVOICES" at bounding box center [83, 41] width 113 height 9
click at [97, 42] on link "PREVIOUS INVOICES" at bounding box center [102, 41] width 55 height 7
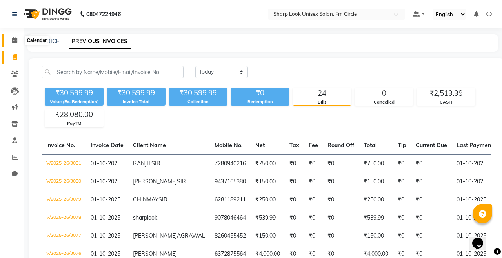
click at [14, 42] on icon at bounding box center [14, 40] width 5 height 6
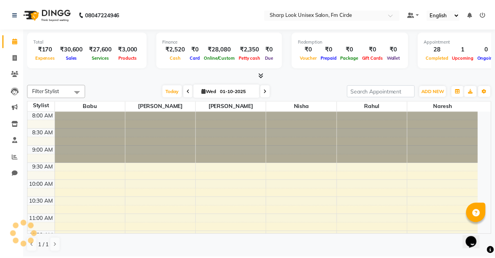
scroll to position [414, 0]
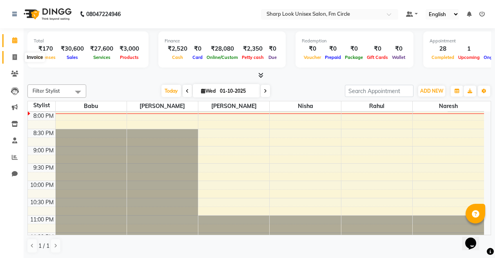
click at [11, 59] on span at bounding box center [15, 57] width 14 height 9
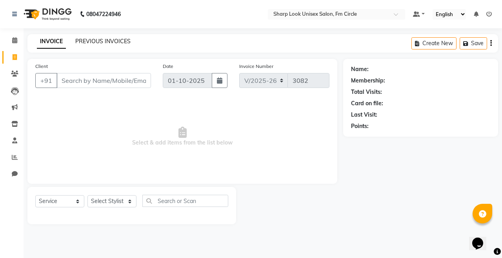
click at [111, 42] on link "PREVIOUS INVOICES" at bounding box center [102, 41] width 55 height 7
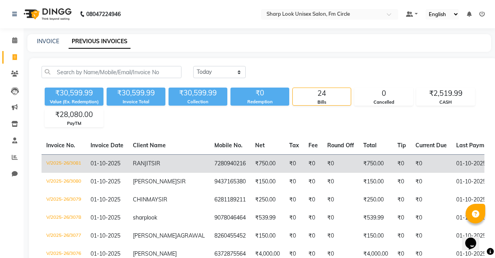
click at [165, 163] on td "RANJIT SIR" at bounding box center [169, 163] width 82 height 18
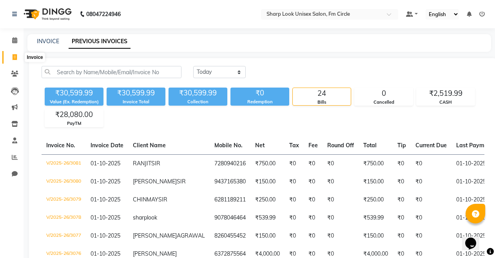
click at [11, 57] on span at bounding box center [15, 57] width 14 height 9
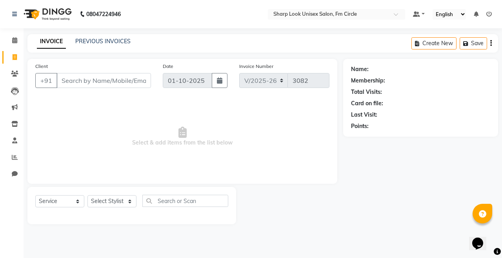
click at [82, 76] on input "Client" at bounding box center [103, 80] width 95 height 15
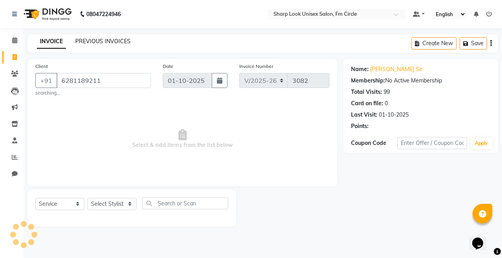
click at [110, 41] on link "PREVIOUS INVOICES" at bounding box center [102, 41] width 55 height 7
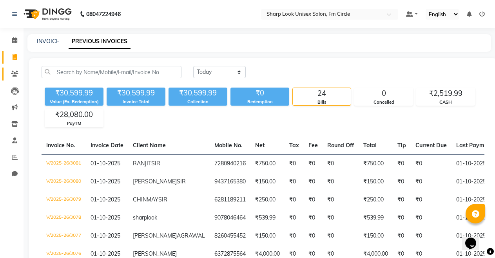
click at [17, 68] on link "Clients" at bounding box center [11, 73] width 19 height 13
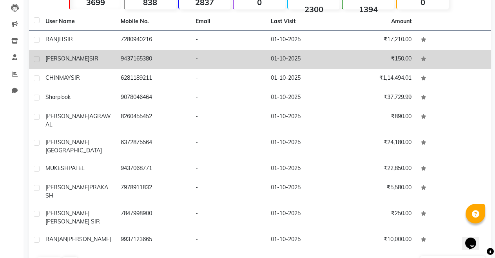
scroll to position [89, 0]
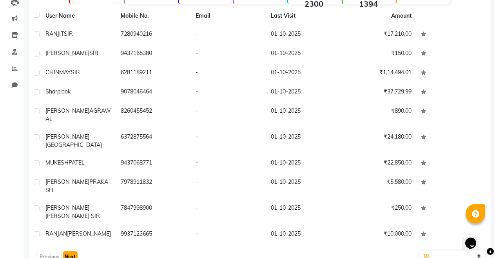
click at [72, 251] on button "Next" at bounding box center [70, 256] width 15 height 11
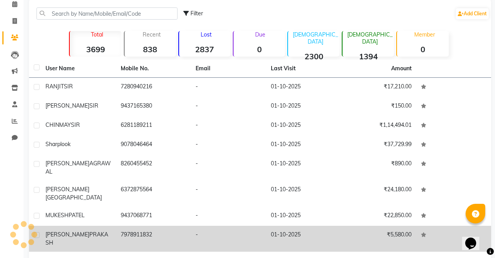
scroll to position [0, 0]
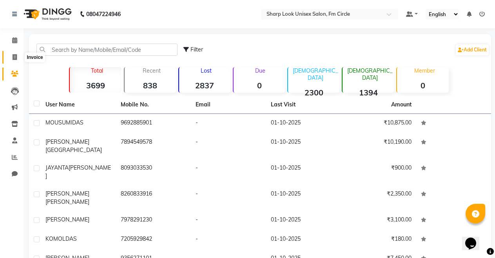
click at [15, 58] on icon at bounding box center [15, 57] width 4 height 6
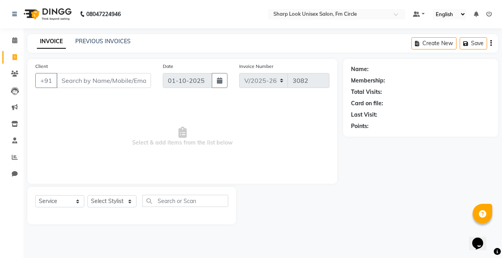
click at [127, 85] on input "Client" at bounding box center [103, 80] width 95 height 15
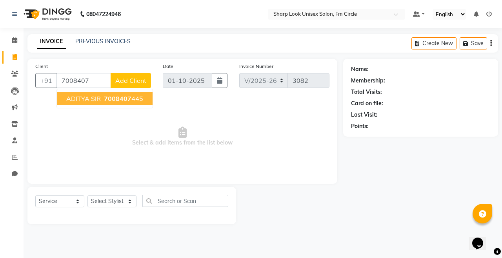
click at [101, 102] on button "ADITYA SIR 7008407 445" at bounding box center [105, 98] width 96 height 13
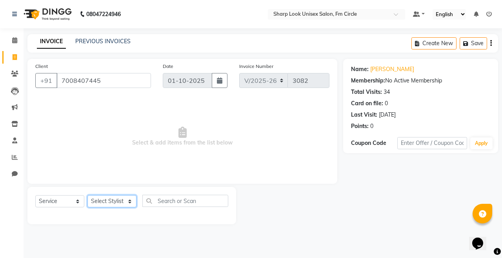
click at [106, 200] on select "Select Stylist Admin Babu Budhia Monalisa Naresh Nisha Priti Rahul" at bounding box center [111, 201] width 49 height 12
click at [87, 195] on select "Select Stylist Admin Babu Budhia Monalisa Naresh Nisha Priti Rahul" at bounding box center [111, 201] width 49 height 12
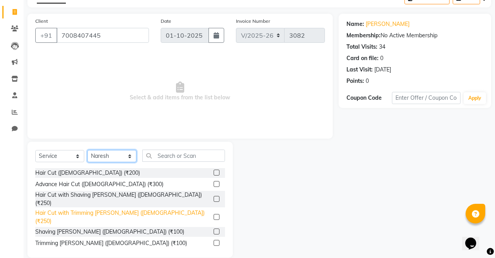
scroll to position [56, 0]
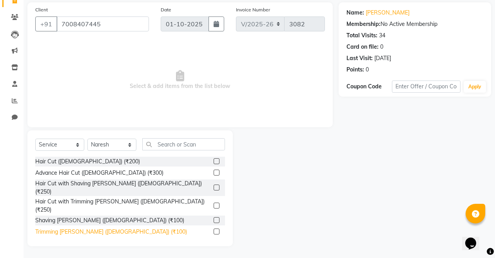
click at [71, 227] on div "Trimming [PERSON_NAME] ([DEMOGRAPHIC_DATA]) (₹100)" at bounding box center [111, 231] width 152 height 8
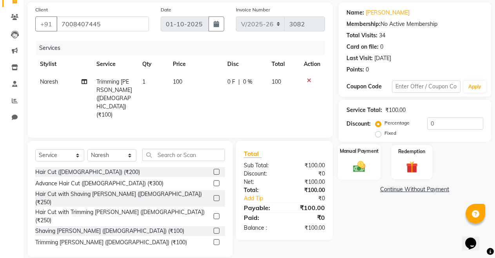
click at [356, 156] on div "Manual Payment" at bounding box center [359, 162] width 43 height 36
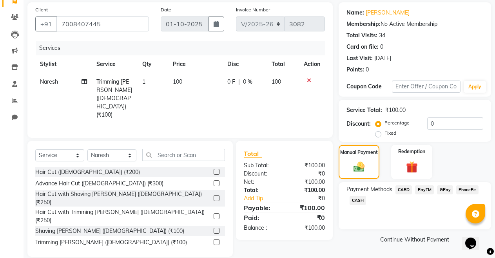
click at [356, 202] on span "CASH" at bounding box center [358, 200] width 17 height 9
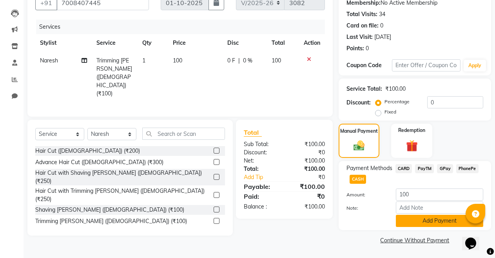
click at [402, 222] on button "Add Payment" at bounding box center [439, 221] width 87 height 12
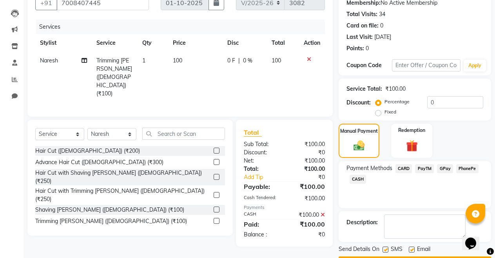
scroll to position [100, 0]
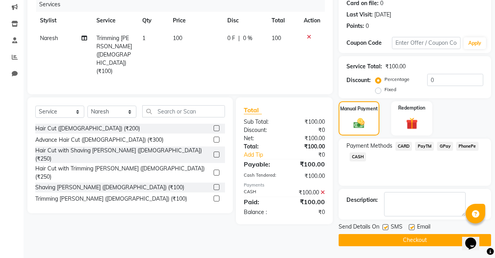
click at [415, 228] on label at bounding box center [412, 227] width 6 height 6
click at [414, 228] on input "checkbox" at bounding box center [411, 227] width 5 height 5
click at [415, 237] on button "Checkout" at bounding box center [415, 240] width 153 height 12
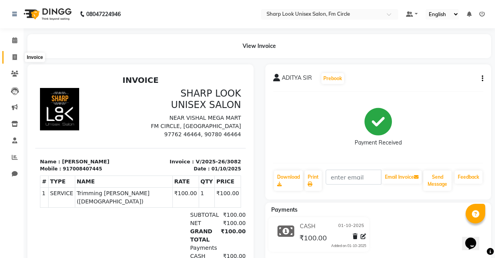
click at [10, 57] on span at bounding box center [15, 57] width 14 height 9
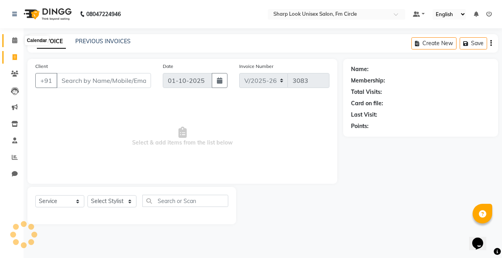
click at [15, 43] on span at bounding box center [15, 40] width 14 height 9
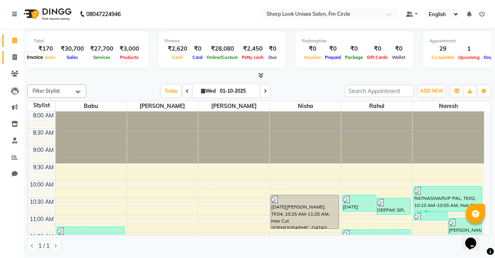
click at [14, 57] on icon at bounding box center [15, 57] width 4 height 6
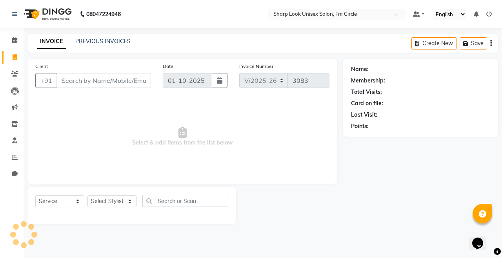
click at [66, 78] on input "Client" at bounding box center [103, 80] width 95 height 15
click at [80, 84] on input "Client" at bounding box center [103, 80] width 95 height 15
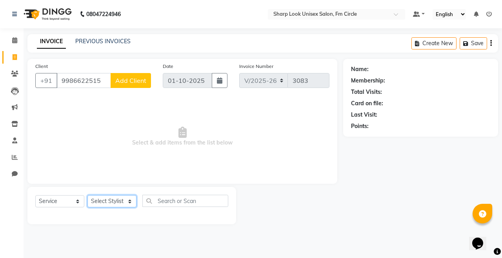
click at [106, 198] on select "Select Stylist Admin Babu Budhia Monalisa Naresh Nisha Priti Rahul" at bounding box center [111, 201] width 49 height 12
click at [87, 195] on select "Select Stylist Admin Babu Budhia Monalisa Naresh Nisha Priti Rahul" at bounding box center [111, 201] width 49 height 12
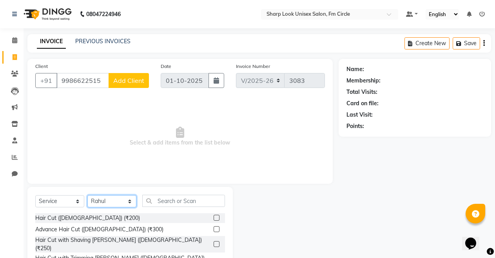
scroll to position [56, 0]
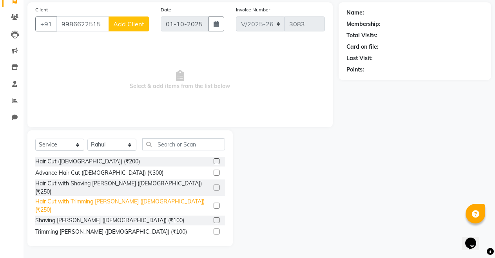
click at [99, 197] on div "Hair Cut with Trimming [PERSON_NAME] ([DEMOGRAPHIC_DATA]) (₹250)" at bounding box center [122, 205] width 175 height 16
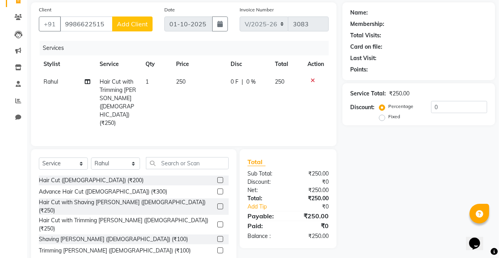
scroll to position [17, 0]
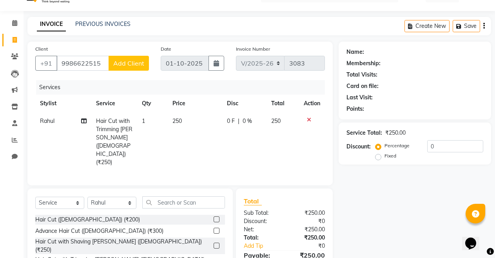
click at [129, 64] on span "Add Client" at bounding box center [128, 63] width 31 height 8
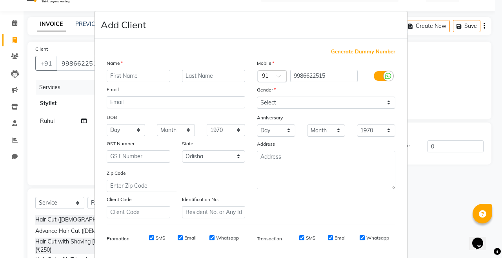
click at [129, 73] on input "text" at bounding box center [139, 76] width 64 height 12
click at [206, 79] on input "text" at bounding box center [214, 76] width 64 height 12
click at [288, 99] on select "Select Male Female Other Prefer Not To Say" at bounding box center [326, 102] width 138 height 12
click at [257, 96] on select "Select Male Female Other Prefer Not To Say" at bounding box center [326, 102] width 138 height 12
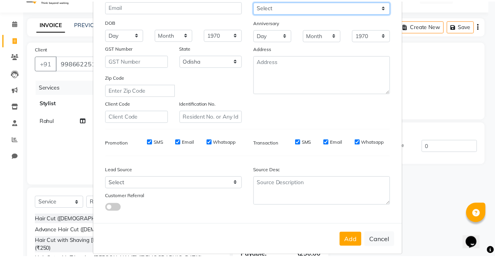
scroll to position [104, 0]
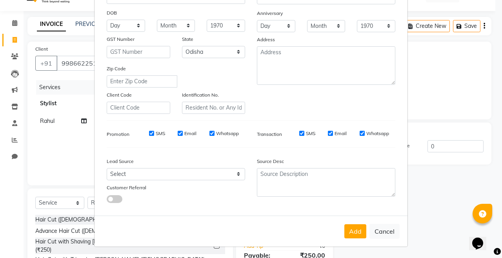
click at [350, 238] on div "Add Cancel" at bounding box center [251, 230] width 313 height 31
click at [350, 232] on button "Add" at bounding box center [355, 231] width 22 height 14
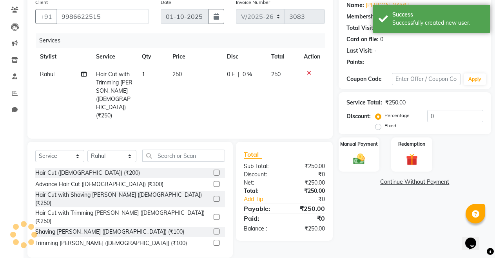
scroll to position [66, 0]
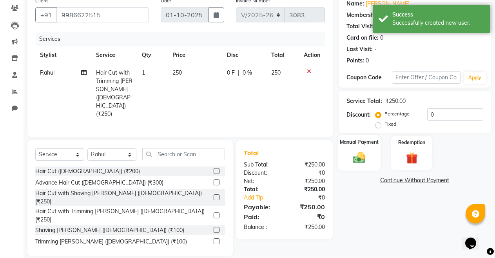
click at [362, 160] on img at bounding box center [359, 157] width 20 height 14
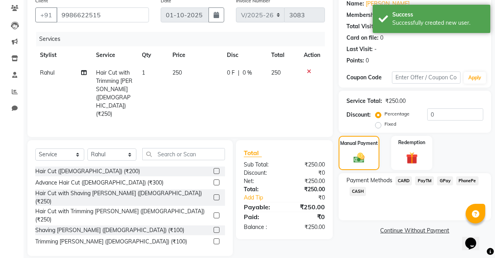
click at [426, 186] on div "PayTM" at bounding box center [423, 181] width 22 height 11
click at [427, 179] on span "PayTM" at bounding box center [424, 180] width 19 height 9
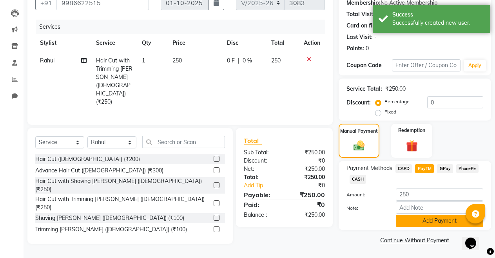
click at [427, 221] on button "Add Payment" at bounding box center [439, 221] width 87 height 12
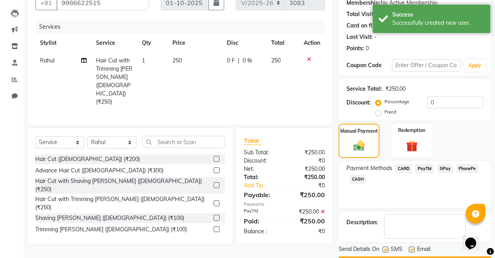
scroll to position [100, 0]
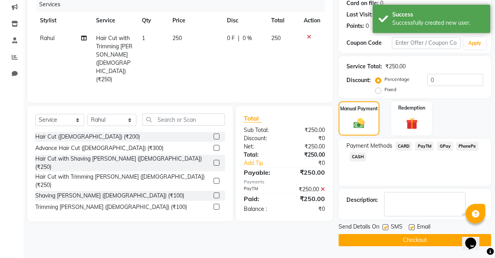
click at [412, 227] on label at bounding box center [412, 227] width 6 height 6
click at [412, 227] on input "checkbox" at bounding box center [411, 227] width 5 height 5
click at [412, 238] on button "Checkout" at bounding box center [415, 240] width 153 height 12
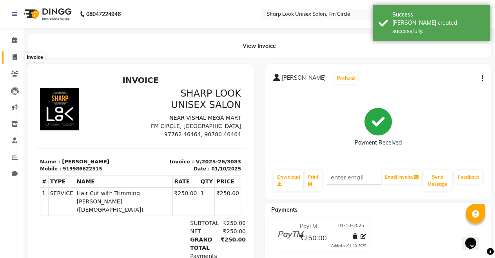
click at [12, 59] on span at bounding box center [15, 57] width 14 height 9
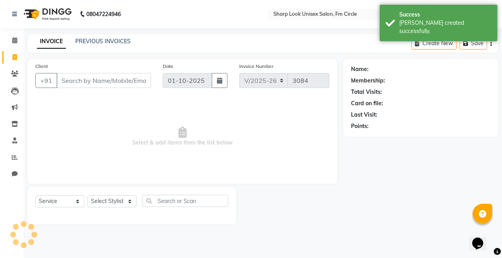
click at [87, 71] on div "Client +91" at bounding box center [92, 78] width 127 height 32
click at [87, 75] on input "Client" at bounding box center [103, 80] width 95 height 15
click at [11, 42] on span at bounding box center [15, 40] width 14 height 9
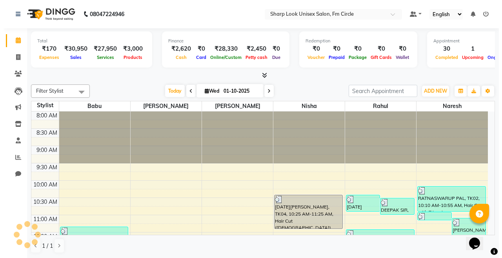
scroll to position [414, 0]
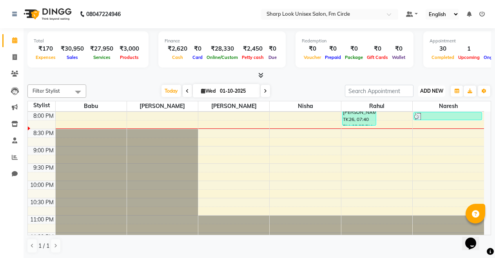
click at [433, 90] on span "ADD NEW" at bounding box center [431, 91] width 23 height 6
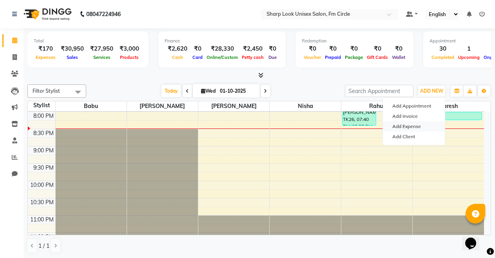
click at [423, 130] on link "Add Expense" at bounding box center [414, 126] width 62 height 10
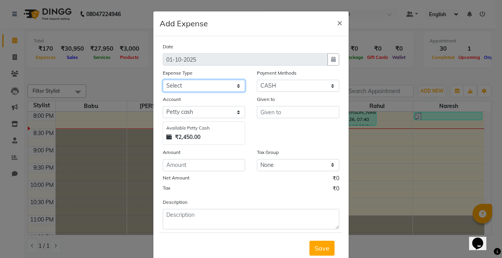
click at [209, 88] on select "Select Cash transfer to bank Client Snacks Client Tea or Refreshment Diesel Pur…" at bounding box center [204, 86] width 82 height 12
click at [163, 80] on select "Select Cash transfer to bank Client Snacks Client Tea or Refreshment Diesel Pur…" at bounding box center [204, 86] width 82 height 12
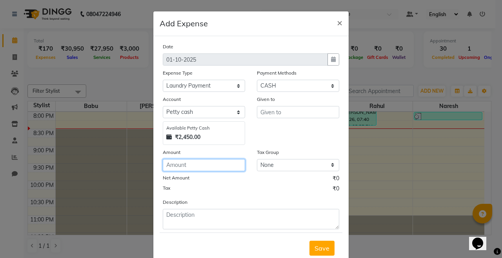
click at [197, 166] on input "number" at bounding box center [204, 165] width 82 height 12
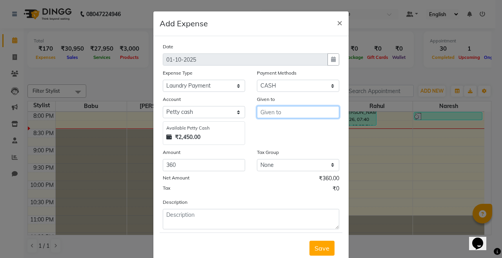
click at [258, 106] on input "text" at bounding box center [298, 112] width 82 height 12
click at [274, 133] on button "P riti" at bounding box center [288, 128] width 62 height 13
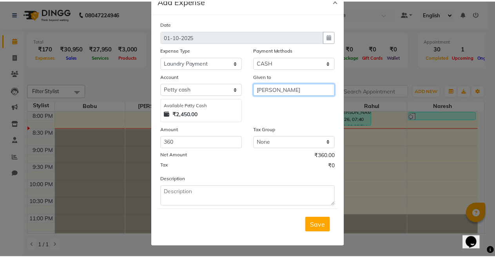
scroll to position [23, 0]
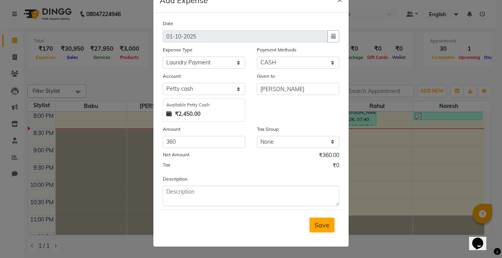
click at [318, 230] on button "Save" at bounding box center [321, 224] width 25 height 15
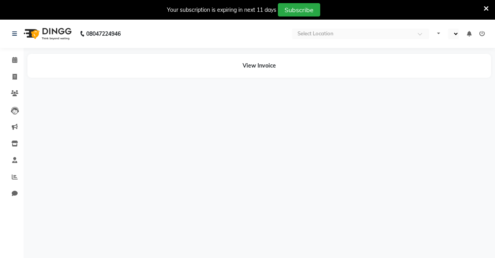
select select "en"
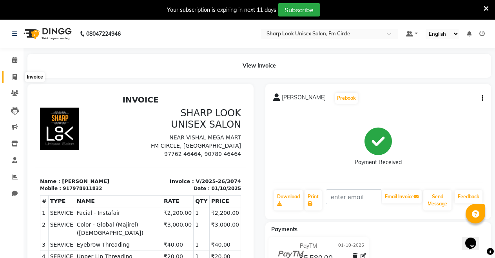
click at [9, 78] on span at bounding box center [15, 77] width 14 height 9
select select "service"
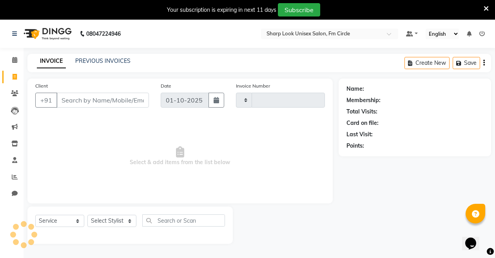
scroll to position [20, 0]
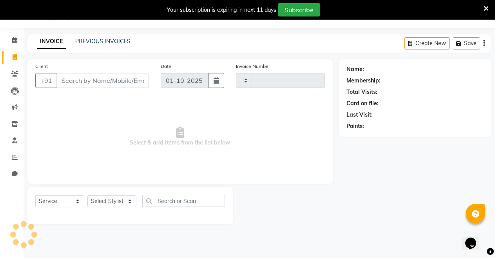
type input "3077"
select select "804"
click at [487, 9] on icon at bounding box center [486, 8] width 5 height 7
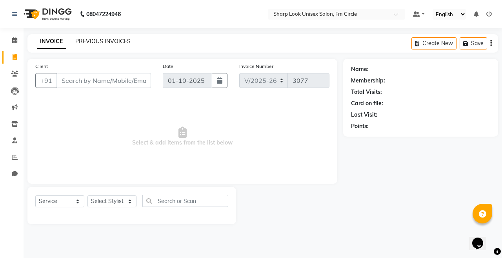
click at [105, 42] on link "PREVIOUS INVOICES" at bounding box center [102, 41] width 55 height 7
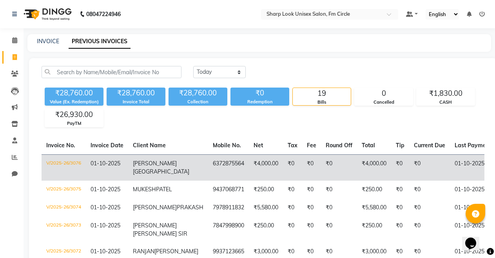
click at [302, 159] on td "₹0" at bounding box center [311, 167] width 19 height 26
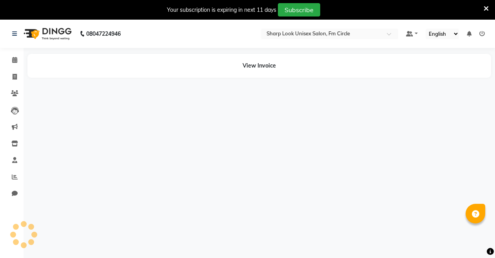
select select "en"
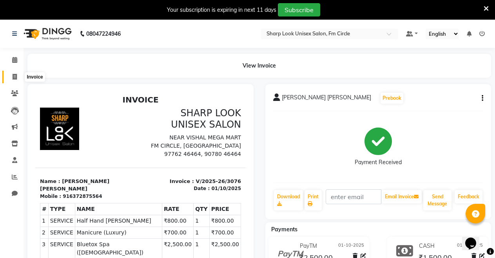
click at [16, 77] on icon at bounding box center [15, 77] width 4 height 6
select select "service"
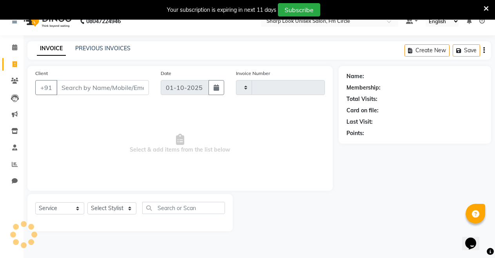
scroll to position [20, 0]
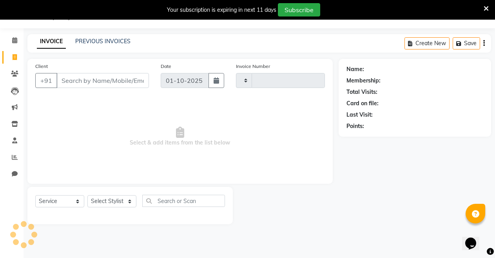
type input "3077"
select select "804"
click at [486, 9] on icon at bounding box center [486, 8] width 5 height 7
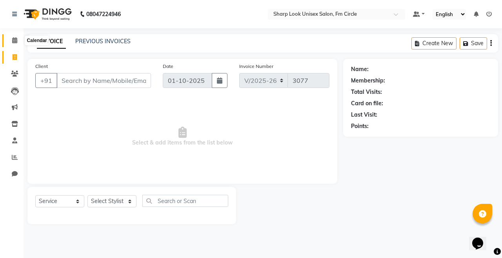
click at [13, 44] on span at bounding box center [15, 40] width 14 height 9
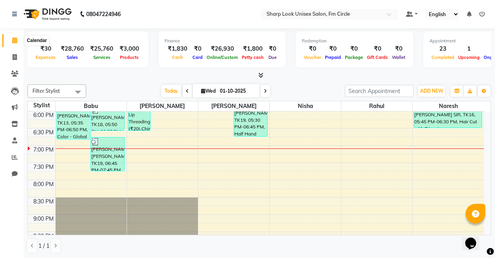
click at [15, 44] on span at bounding box center [15, 40] width 14 height 9
click at [433, 92] on span "ADD NEW" at bounding box center [431, 91] width 23 height 6
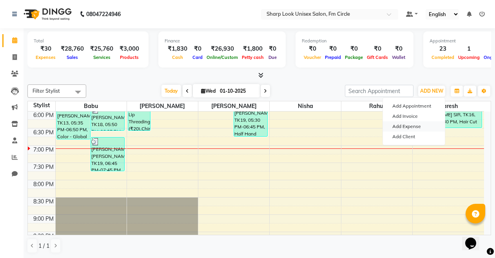
click at [415, 127] on link "Add Expense" at bounding box center [414, 126] width 62 height 10
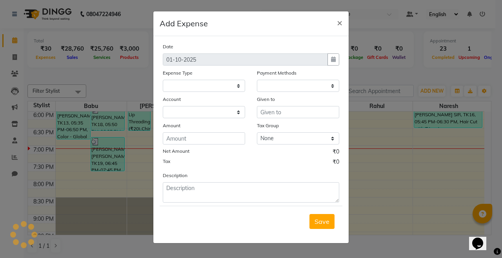
select select
select select "1"
select select "2340"
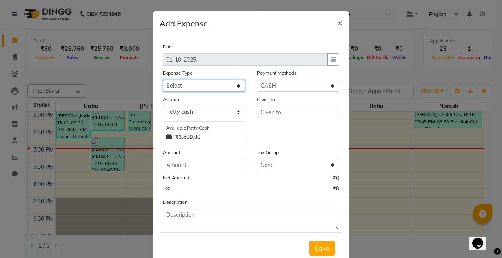
drag, startPoint x: 222, startPoint y: 84, endPoint x: 220, endPoint y: 88, distance: 4.9
click at [221, 87] on select "Select Cash transfer to bank Client Snacks Client Tea or Refreshment Diesel Pur…" at bounding box center [204, 86] width 82 height 12
select select "212"
click at [163, 80] on select "Select Cash transfer to bank Client Snacks Client Tea or Refreshment Diesel Pur…" at bounding box center [204, 86] width 82 height 12
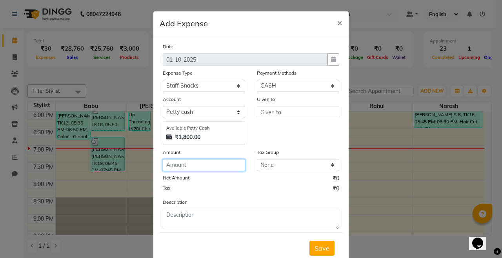
click at [184, 167] on input "number" at bounding box center [204, 165] width 82 height 12
type input "140"
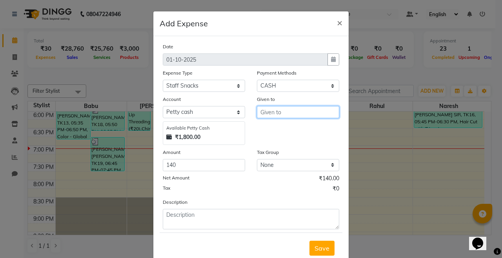
click at [274, 107] on input "text" at bounding box center [298, 112] width 82 height 12
click at [277, 139] on ngb-highlight "B udhia" at bounding box center [277, 141] width 21 height 8
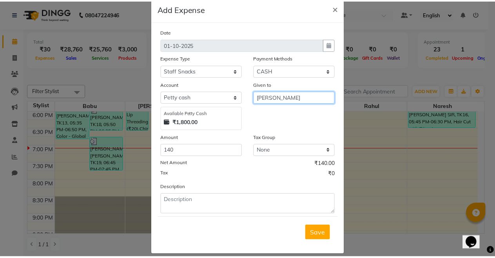
scroll to position [23, 0]
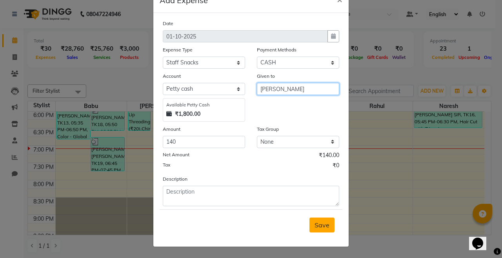
type input "[PERSON_NAME]"
click at [321, 231] on button "Save" at bounding box center [321, 224] width 25 height 15
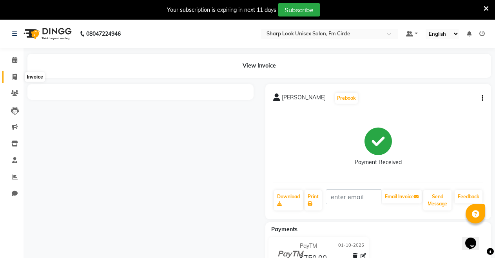
click at [14, 73] on span at bounding box center [15, 77] width 14 height 9
select select "service"
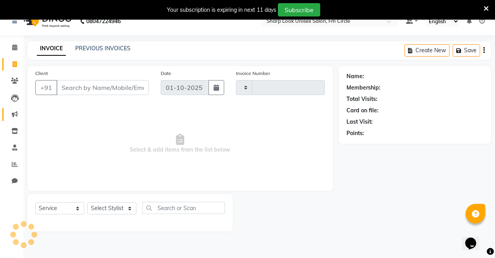
scroll to position [20, 0]
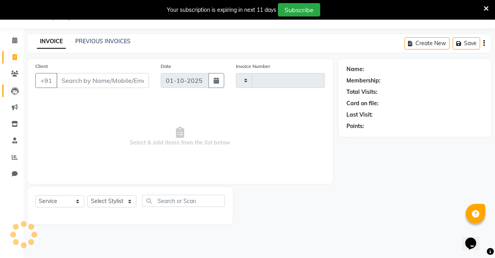
type input "3082"
select select "804"
click at [15, 78] on span at bounding box center [15, 73] width 14 height 9
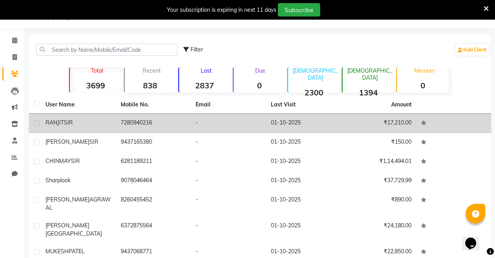
click at [153, 124] on td "7280940216" at bounding box center [153, 123] width 75 height 19
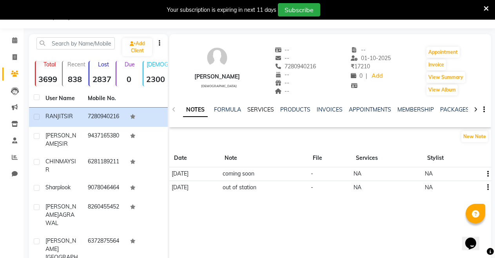
click at [250, 113] on link "SERVICES" at bounding box center [260, 109] width 27 height 7
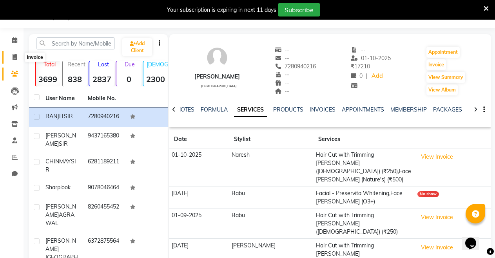
click at [11, 55] on span at bounding box center [15, 57] width 14 height 9
select select "service"
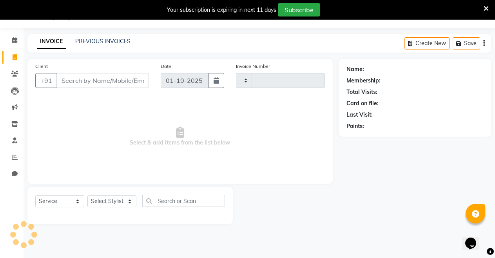
type input "3082"
select select "804"
click at [486, 7] on icon at bounding box center [486, 8] width 5 height 7
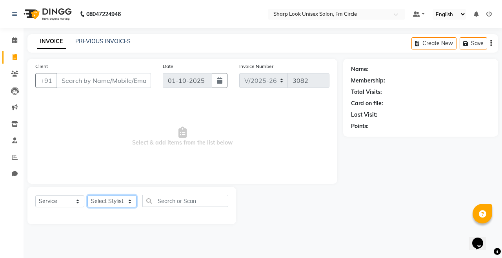
click at [106, 196] on select "Select Stylist Admin Babu Budhia Monalisa Naresh Nisha Priti Rahul" at bounding box center [111, 201] width 49 height 12
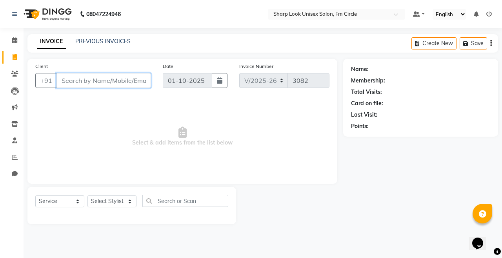
click at [99, 76] on input "Client" at bounding box center [103, 80] width 95 height 15
click at [122, 84] on input "Client" at bounding box center [103, 80] width 95 height 15
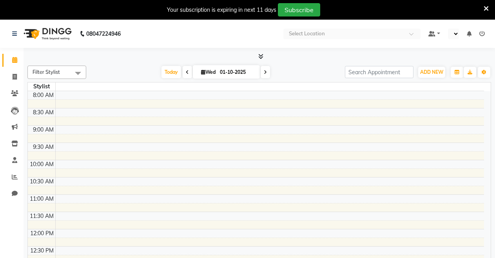
select select "en"
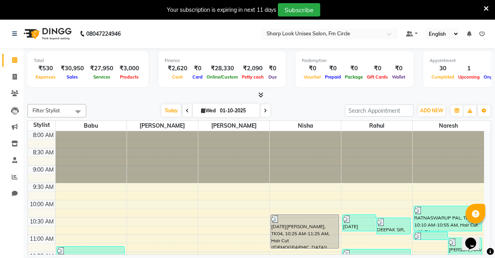
click at [487, 5] on icon at bounding box center [486, 8] width 5 height 7
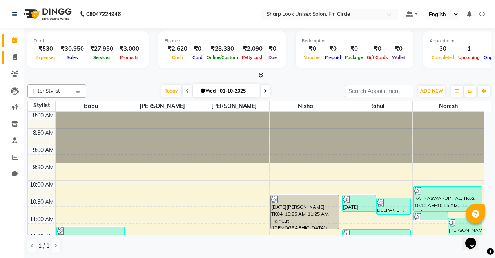
click at [12, 52] on link "Invoice" at bounding box center [11, 57] width 19 height 13
select select "service"
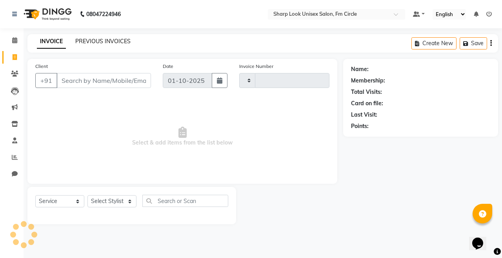
type input "3084"
select select "804"
click at [92, 39] on link "PREVIOUS INVOICES" at bounding box center [102, 41] width 55 height 7
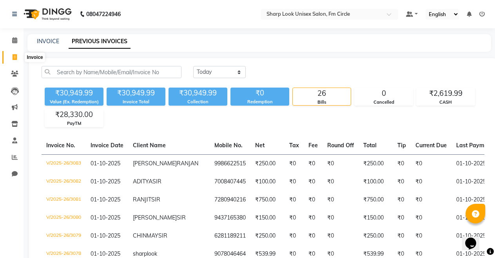
click at [16, 61] on span at bounding box center [15, 57] width 14 height 9
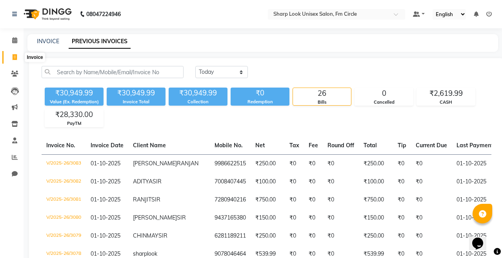
select select "service"
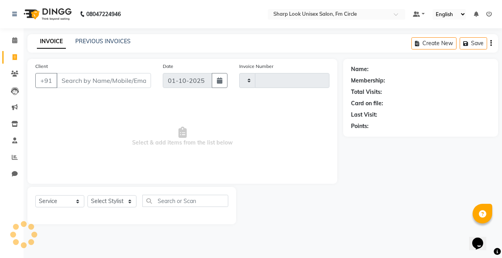
type input "3084"
select select "804"
click at [93, 82] on input "Client" at bounding box center [103, 80] width 95 height 15
click at [17, 42] on icon at bounding box center [14, 40] width 5 height 6
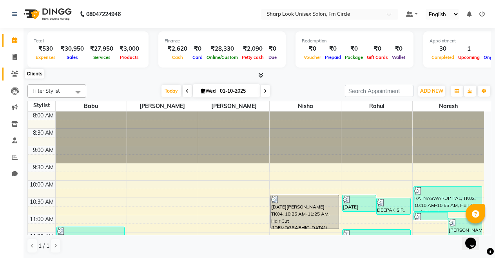
click at [13, 74] on icon at bounding box center [14, 74] width 7 height 6
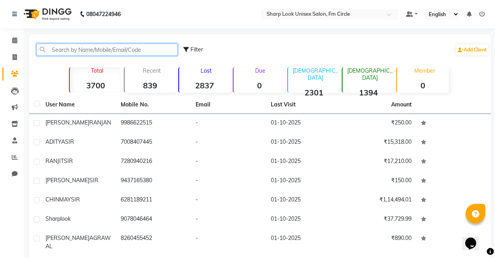
click at [107, 51] on input "text" at bounding box center [106, 50] width 141 height 12
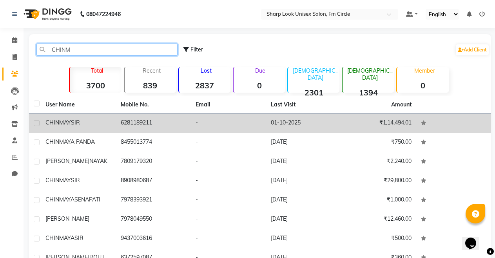
type input "CHINM"
click at [75, 115] on td "[PERSON_NAME] SIR" at bounding box center [78, 123] width 75 height 19
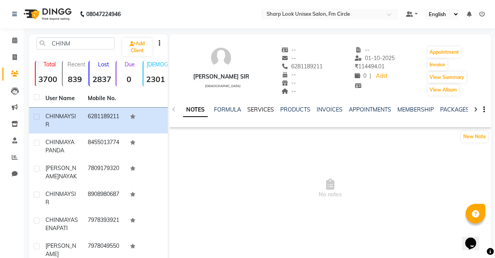
click at [266, 111] on link "SERVICES" at bounding box center [260, 109] width 27 height 7
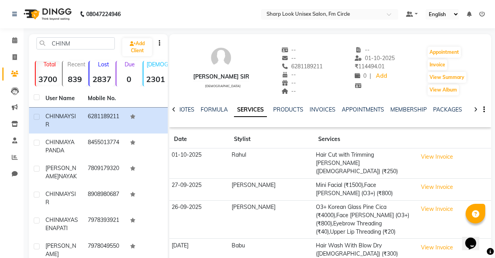
scroll to position [141, 0]
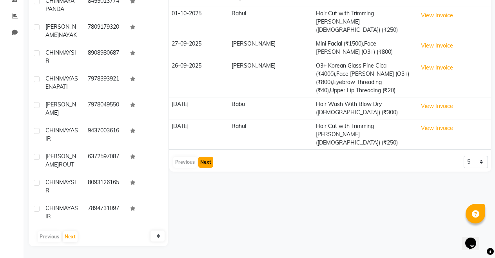
click at [211, 156] on button "Next" at bounding box center [205, 161] width 15 height 11
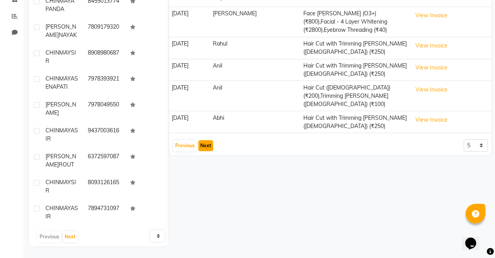
click at [204, 140] on button "Next" at bounding box center [205, 145] width 15 height 11
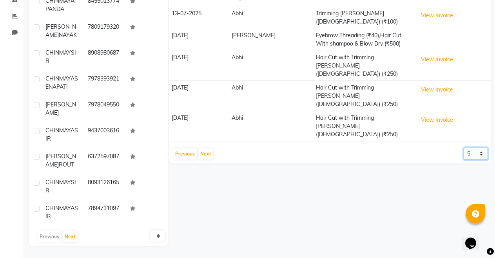
click at [479, 147] on select "5 10 50 100 500" at bounding box center [476, 153] width 24 height 12
click at [464, 147] on select "5 10 50 100 500" at bounding box center [476, 153] width 24 height 12
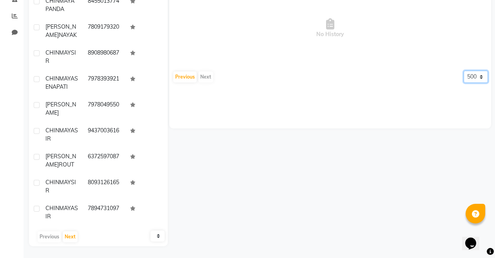
scroll to position [63, 0]
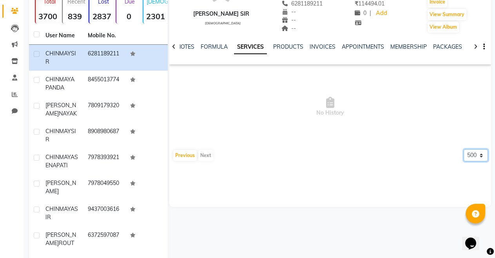
click at [482, 155] on select "5 10 50 100 500" at bounding box center [476, 155] width 24 height 12
click at [464, 149] on select "5 10 50 100 500" at bounding box center [476, 155] width 24 height 12
click at [482, 150] on select "5 10 50 100 500" at bounding box center [476, 155] width 24 height 12
select select "50"
click at [464, 149] on select "5 10 50 100 500" at bounding box center [476, 155] width 24 height 12
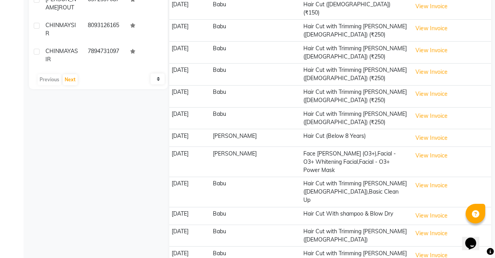
scroll to position [358, 0]
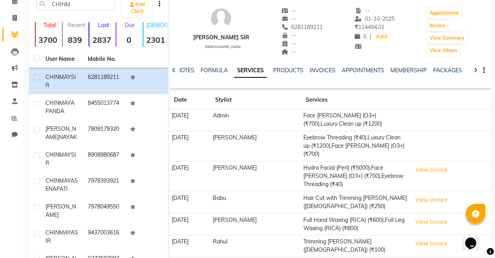
scroll to position [0, 0]
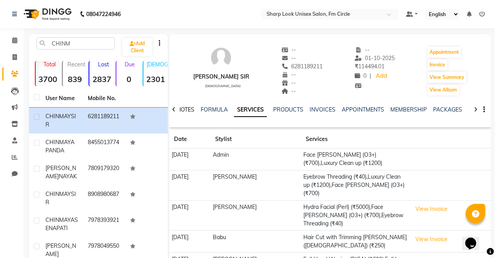
click at [181, 109] on link "NOTES" at bounding box center [186, 109] width 18 height 7
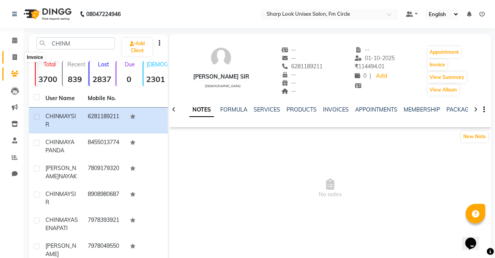
click at [19, 56] on span at bounding box center [15, 57] width 14 height 9
select select "service"
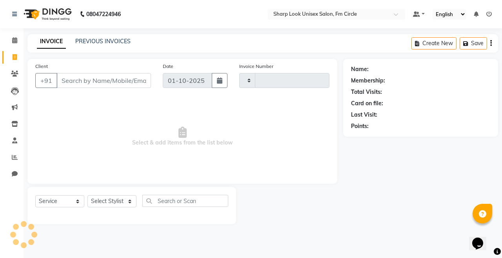
type input "3084"
select select "804"
click at [126, 89] on div "Client +91" at bounding box center [92, 78] width 127 height 32
click at [469, 41] on icon "button" at bounding box center [467, 43] width 8 height 5
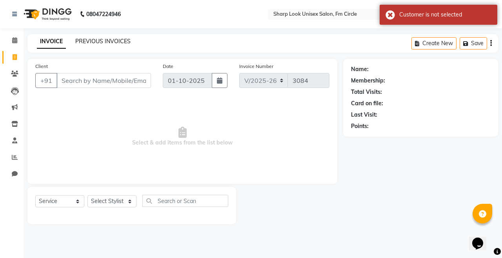
click at [106, 40] on link "PREVIOUS INVOICES" at bounding box center [102, 41] width 55 height 7
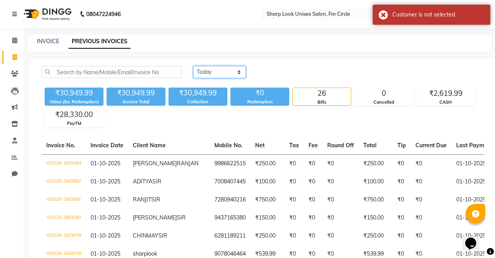
click at [211, 71] on select "[DATE] [DATE] Custom Range" at bounding box center [219, 72] width 53 height 12
click at [193, 66] on select "[DATE] [DATE] Custom Range" at bounding box center [219, 72] width 53 height 12
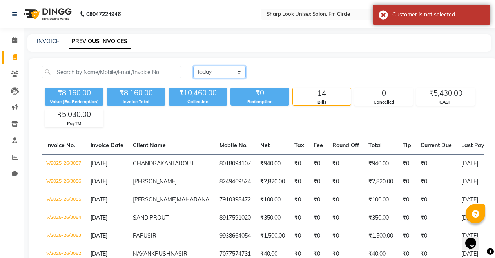
click at [218, 70] on select "[DATE] [DATE] Custom Range" at bounding box center [219, 72] width 53 height 12
select select "[DATE]"
click at [193, 66] on select "[DATE] [DATE] Custom Range" at bounding box center [219, 72] width 53 height 12
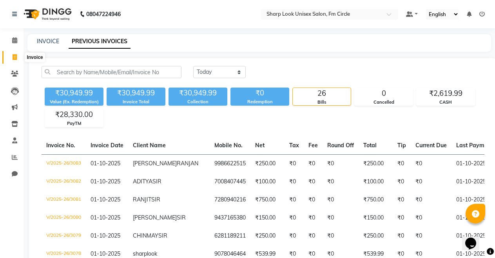
click at [17, 57] on span at bounding box center [15, 57] width 14 height 9
select select "service"
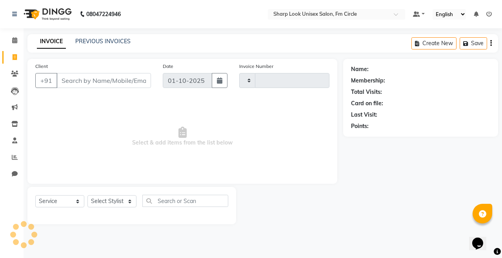
type input "3084"
select select "804"
click at [112, 78] on input "Client" at bounding box center [103, 80] width 95 height 15
